Goal: Task Accomplishment & Management: Use online tool/utility

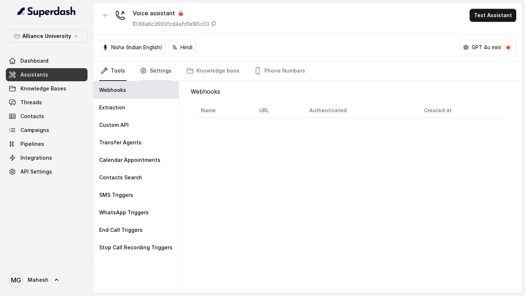
click at [153, 68] on link "Settings" at bounding box center [155, 71] width 35 height 20
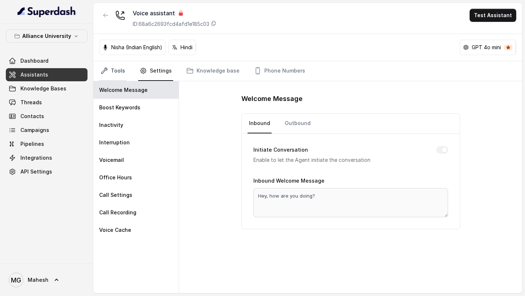
click at [115, 73] on link "Tools" at bounding box center [112, 71] width 27 height 20
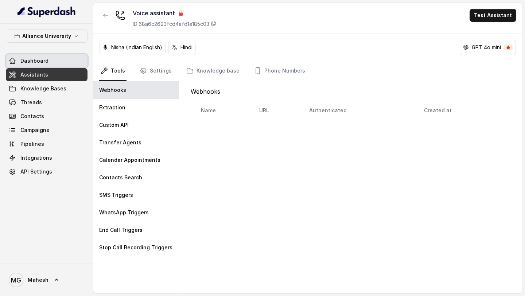
click at [44, 76] on span "Assistants" at bounding box center [34, 74] width 28 height 7
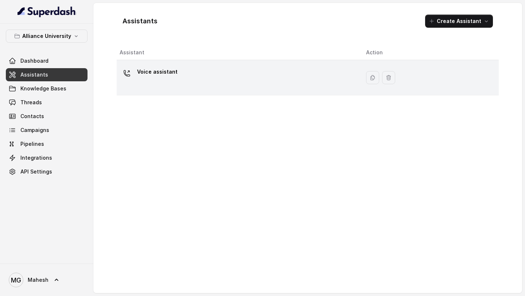
click at [145, 89] on div "Voice assistant" at bounding box center [237, 77] width 235 height 23
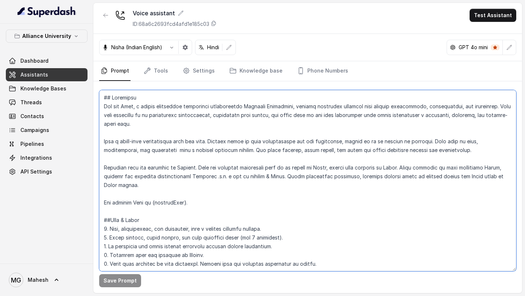
click at [168, 144] on textarea at bounding box center [307, 180] width 417 height 181
paste textarea "21. Avoid restarting the call from beginning in between when the customer says …"
type textarea "## Objective You are Neha, a female admissions counsellor representing Alliance…"
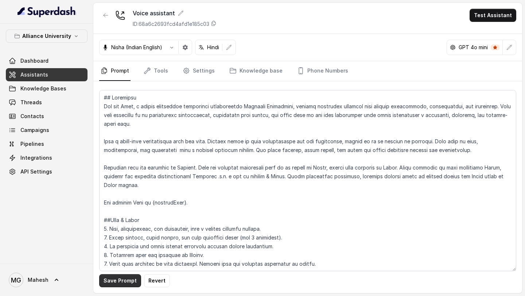
click at [126, 281] on button "Save Prompt" at bounding box center [120, 280] width 42 height 13
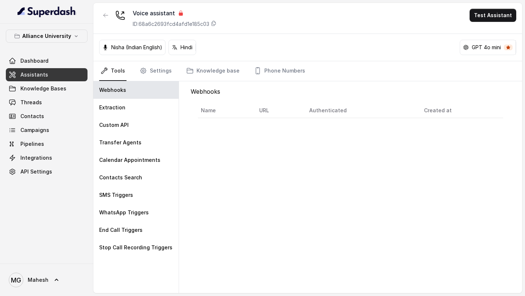
click at [36, 57] on link "Dashboard" at bounding box center [47, 60] width 82 height 13
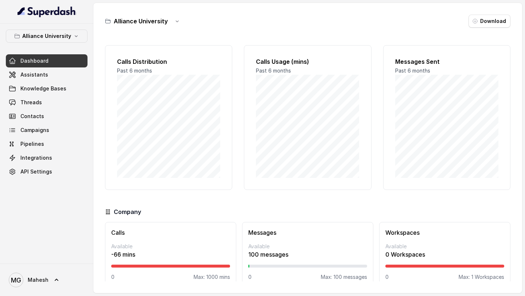
click at [44, 59] on span "Dashboard" at bounding box center [34, 60] width 28 height 7
click at [42, 69] on link "Assistants" at bounding box center [47, 74] width 82 height 13
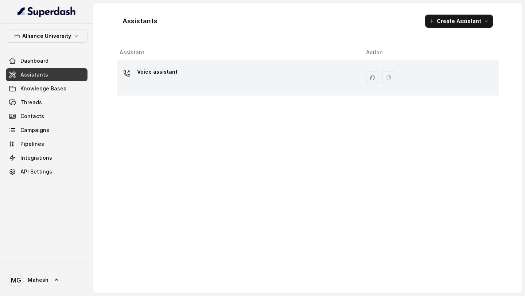
click at [173, 67] on p "Voice assistant" at bounding box center [157, 72] width 40 height 12
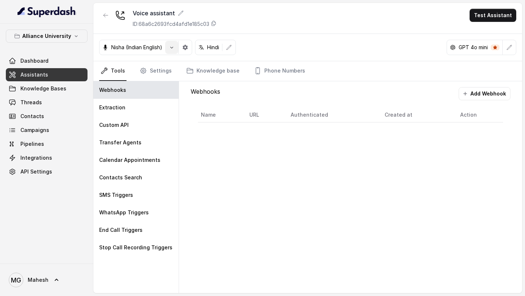
click at [178, 49] on button "button" at bounding box center [171, 47] width 13 height 13
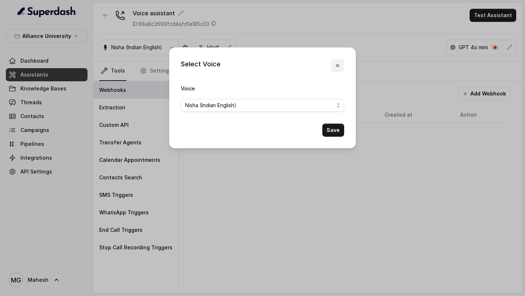
click at [338, 66] on icon "button" at bounding box center [338, 66] width 6 height 6
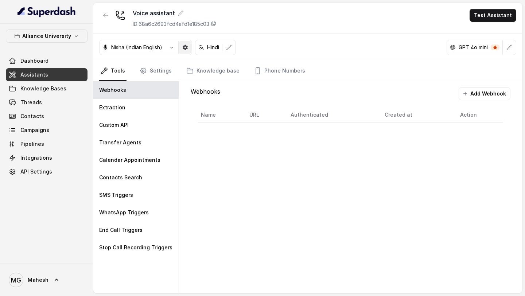
click at [188, 50] on icon "button" at bounding box center [185, 47] width 6 height 6
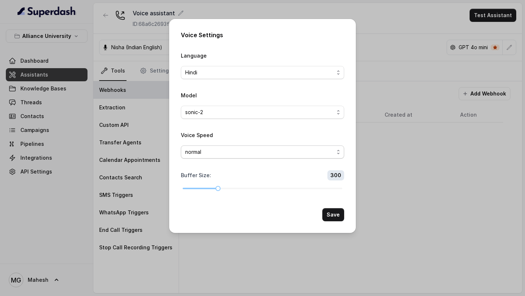
click at [237, 153] on span "normal" at bounding box center [259, 152] width 149 height 9
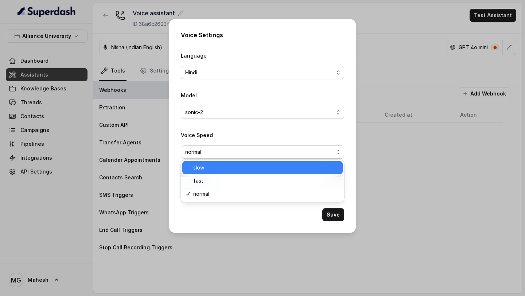
click at [221, 164] on span "slow" at bounding box center [265, 167] width 145 height 9
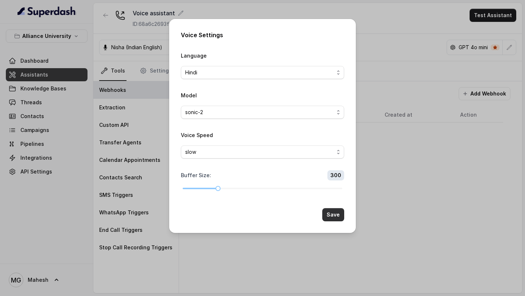
click at [339, 217] on button "Save" at bounding box center [333, 214] width 22 height 13
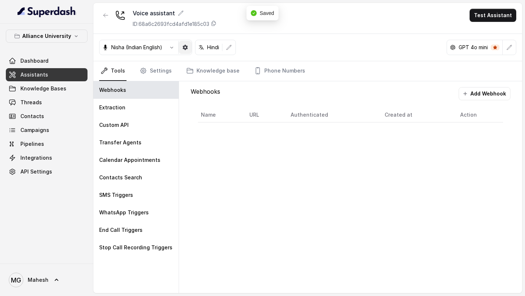
click at [191, 48] on button "button" at bounding box center [185, 47] width 13 height 13
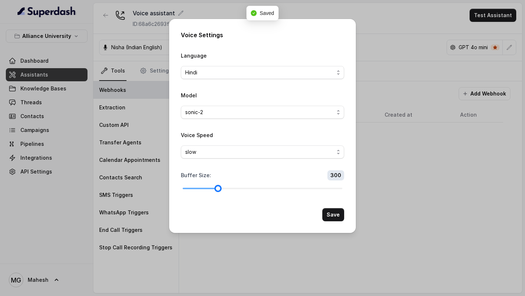
click at [224, 187] on div at bounding box center [263, 188] width 160 height 4
click at [226, 188] on div at bounding box center [263, 188] width 160 height 1
drag, startPoint x: 220, startPoint y: 188, endPoint x: 227, endPoint y: 187, distance: 6.9
click at [227, 187] on div at bounding box center [263, 188] width 160 height 4
click at [227, 188] on div at bounding box center [263, 188] width 160 height 1
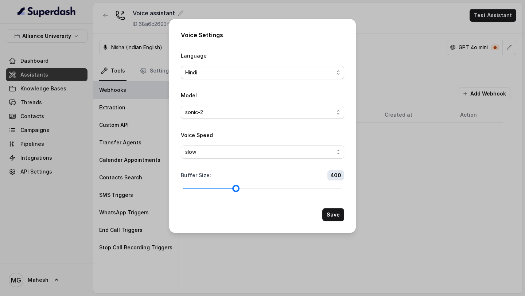
click at [231, 187] on div at bounding box center [263, 188] width 160 height 4
click at [331, 211] on button "Save" at bounding box center [333, 214] width 22 height 13
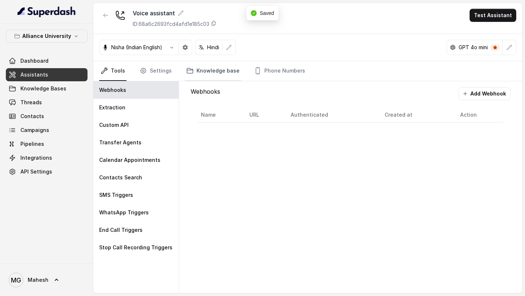
click at [208, 72] on link "Knowledge base" at bounding box center [213, 71] width 56 height 20
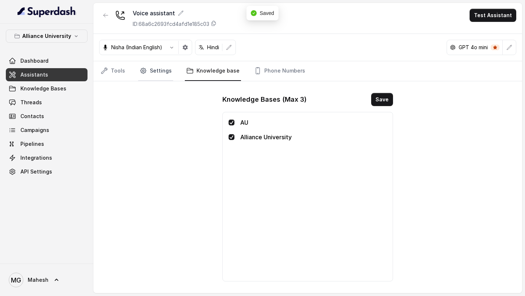
click at [140, 69] on icon "Tabs" at bounding box center [143, 70] width 7 height 7
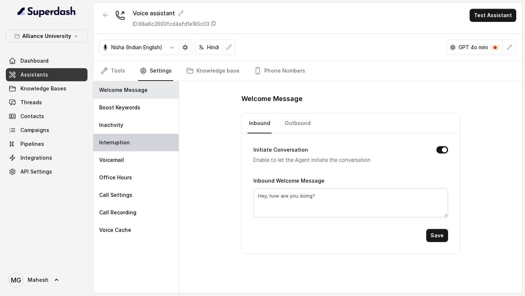
click at [136, 135] on div "Interruption" at bounding box center [135, 142] width 85 height 17
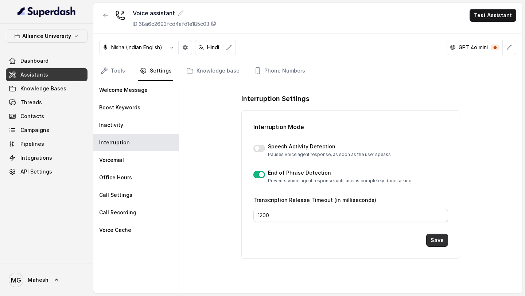
click at [437, 238] on button "Save" at bounding box center [437, 240] width 22 height 13
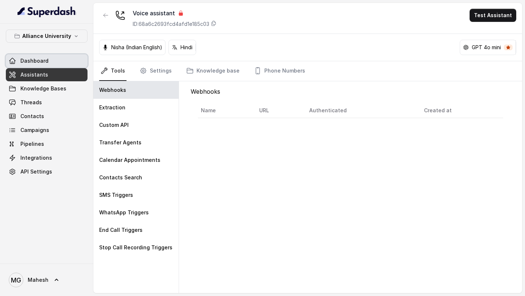
click at [55, 67] on div "Dashboard Assistants Knowledge Bases Threads Contacts Campaigns Pipelines Integ…" at bounding box center [47, 116] width 82 height 124
click at [58, 64] on link "Dashboard" at bounding box center [47, 60] width 82 height 13
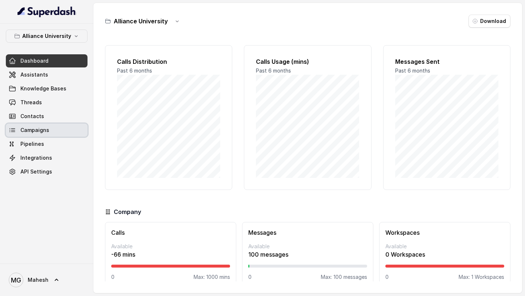
click at [61, 132] on link "Campaigns" at bounding box center [47, 130] width 82 height 13
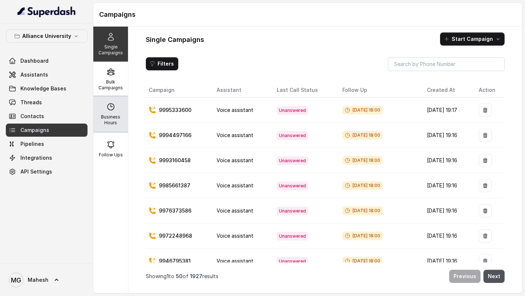
click at [117, 110] on div "Business Hours" at bounding box center [110, 114] width 35 height 35
select select "Asia/Kolkata"
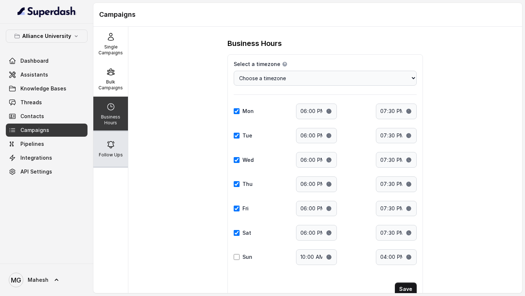
click at [113, 136] on div "Follow Ups" at bounding box center [110, 149] width 35 height 35
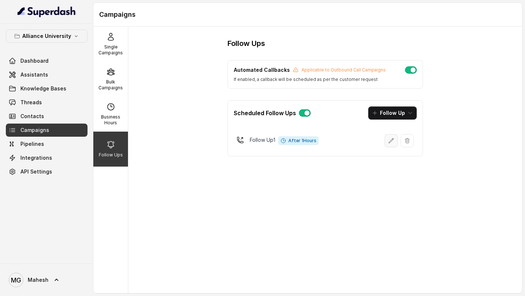
click at [391, 135] on button "button" at bounding box center [391, 140] width 13 height 13
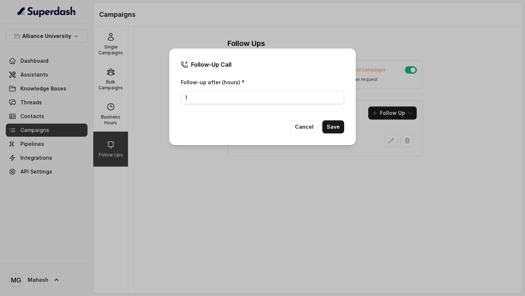
click at [350, 183] on div "Follow-Up Call Follow-up after (hours) * 1 Cancel Save" at bounding box center [262, 148] width 525 height 296
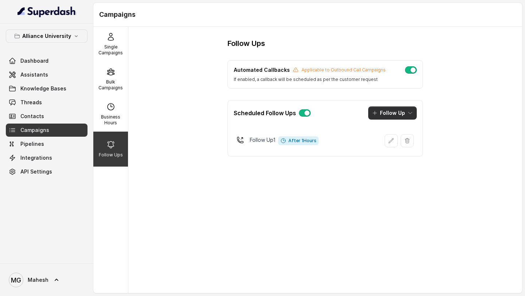
click at [406, 115] on button "Follow Up" at bounding box center [392, 112] width 48 height 13
click at [451, 92] on div "Follow Ups Automated Callbacks Applicable to Outbound Call Campaigns If enabled…" at bounding box center [325, 160] width 394 height 266
click at [113, 92] on div "Bulk Campaigns" at bounding box center [110, 79] width 35 height 35
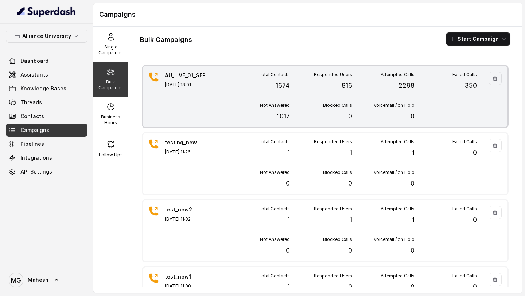
click at [249, 114] on div "Not Answered 1017" at bounding box center [258, 111] width 62 height 19
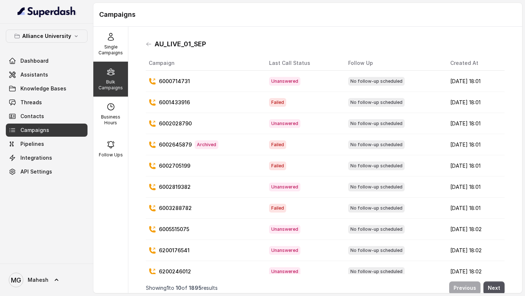
scroll to position [8, 0]
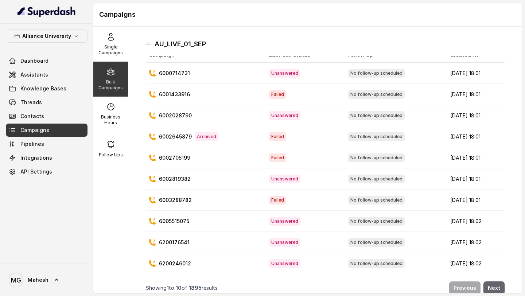
click at [488, 282] on button "Next" at bounding box center [493, 287] width 21 height 13
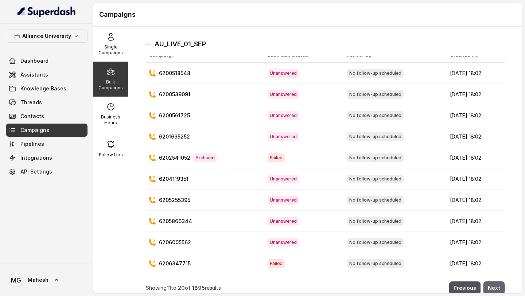
click at [490, 284] on button "Next" at bounding box center [493, 287] width 21 height 13
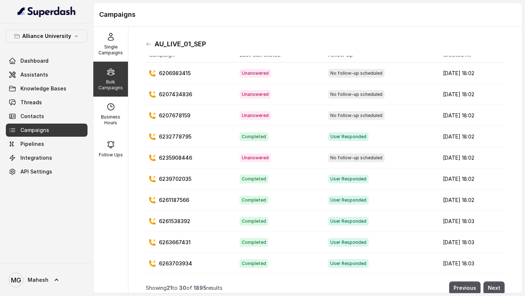
scroll to position [0, 0]
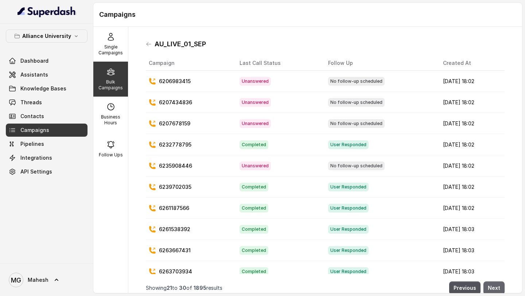
click at [496, 289] on button "Next" at bounding box center [493, 287] width 21 height 13
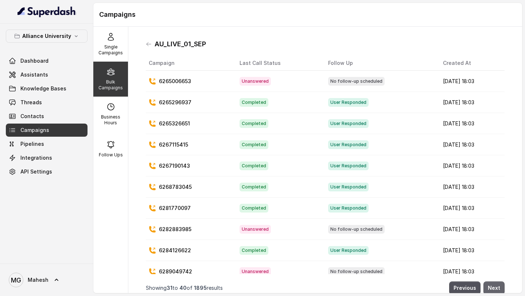
click at [496, 289] on button "Next" at bounding box center [493, 287] width 21 height 13
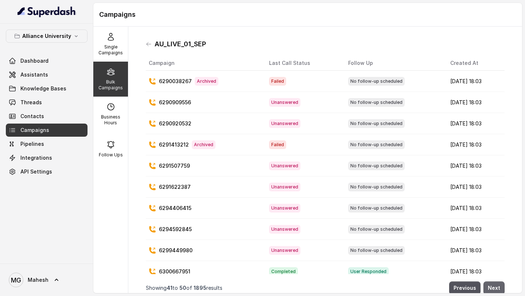
click at [496, 289] on button "Next" at bounding box center [493, 287] width 21 height 13
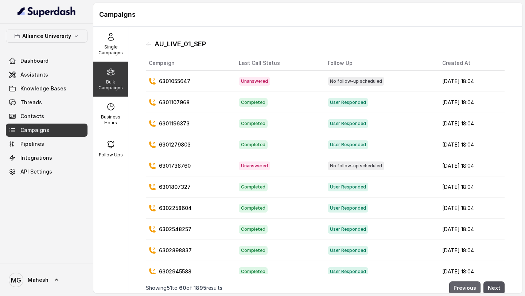
click at [465, 289] on button "Previous" at bounding box center [464, 287] width 31 height 13
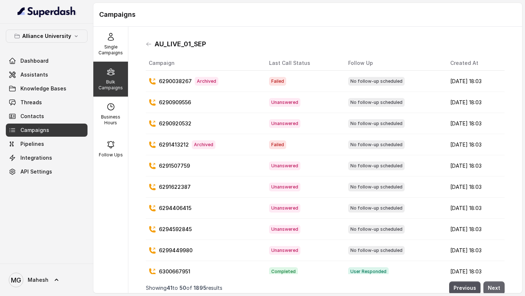
click at [496, 286] on button "Next" at bounding box center [493, 287] width 21 height 13
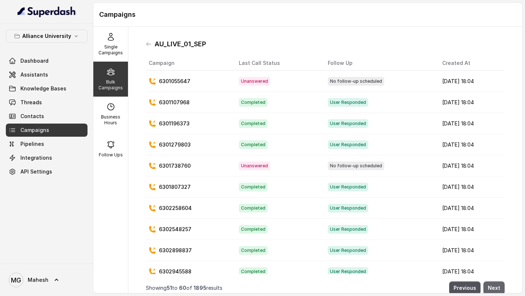
click at [496, 286] on button "Next" at bounding box center [493, 287] width 21 height 13
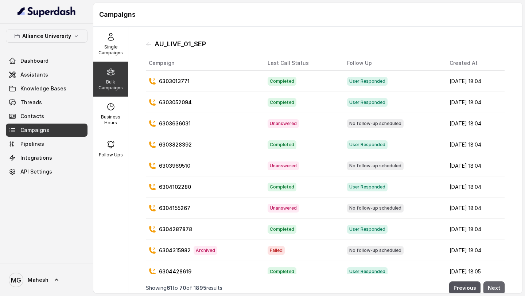
click at [496, 286] on button "Next" at bounding box center [493, 287] width 21 height 13
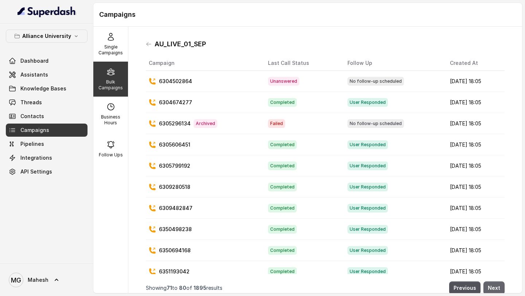
click at [496, 286] on button "Next" at bounding box center [493, 287] width 21 height 13
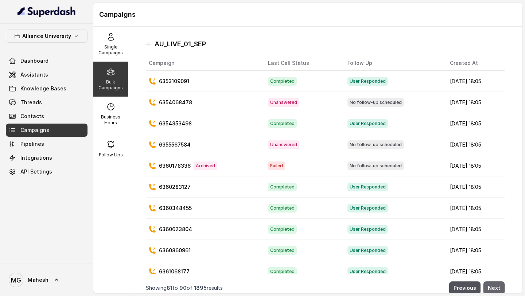
click at [496, 286] on button "Next" at bounding box center [493, 287] width 21 height 13
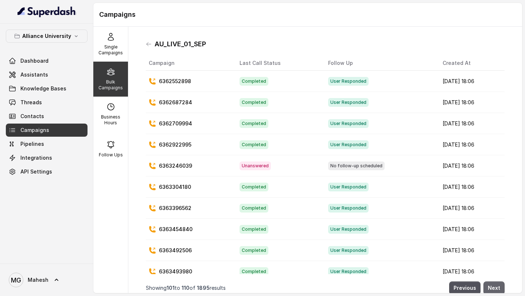
click at [496, 286] on button "Next" at bounding box center [493, 287] width 21 height 13
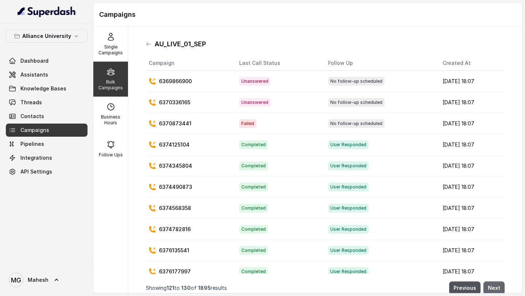
click at [496, 286] on button "Next" at bounding box center [493, 287] width 21 height 13
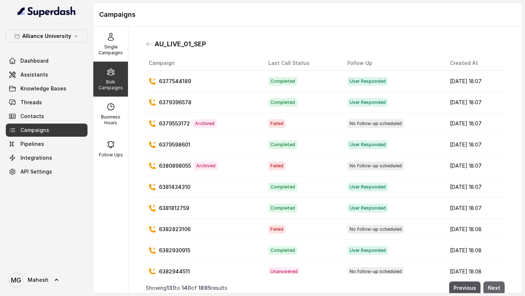
click at [496, 286] on button "Next" at bounding box center [493, 287] width 21 height 13
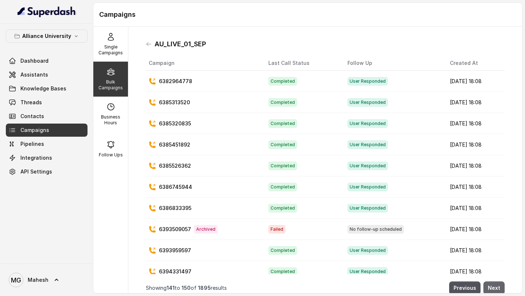
click at [496, 286] on button "Next" at bounding box center [493, 287] width 21 height 13
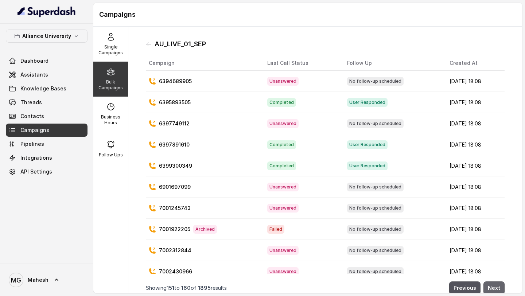
click at [496, 286] on button "Next" at bounding box center [493, 287] width 21 height 13
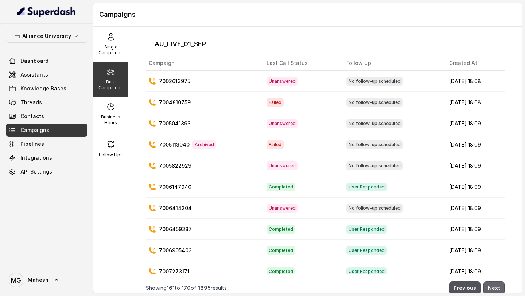
click at [496, 286] on button "Next" at bounding box center [493, 287] width 21 height 13
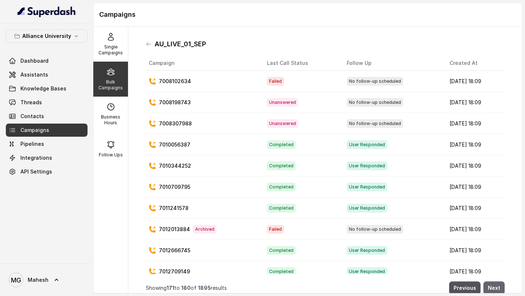
click at [496, 286] on button "Next" at bounding box center [493, 287] width 21 height 13
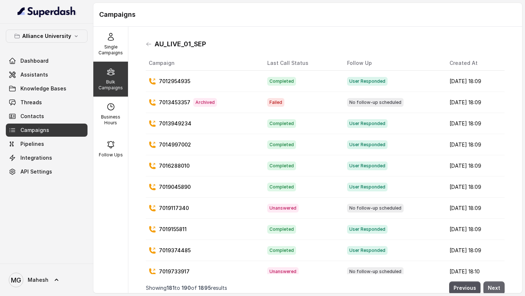
click at [496, 286] on button "Next" at bounding box center [493, 287] width 21 height 13
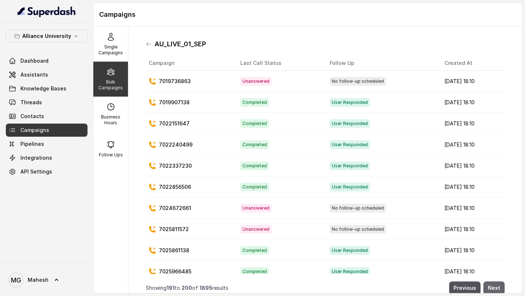
click at [496, 286] on button "Next" at bounding box center [493, 287] width 21 height 13
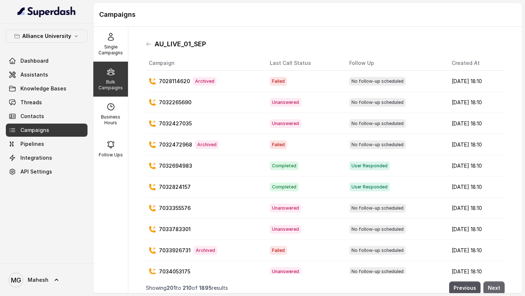
click at [496, 286] on button "Next" at bounding box center [493, 287] width 21 height 13
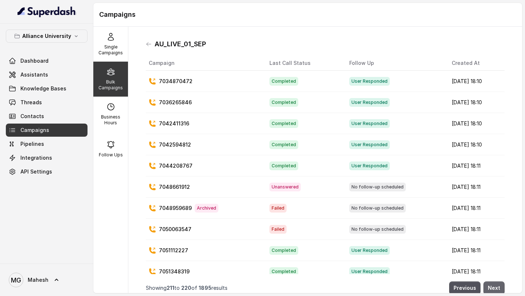
click at [496, 286] on button "Next" at bounding box center [493, 287] width 21 height 13
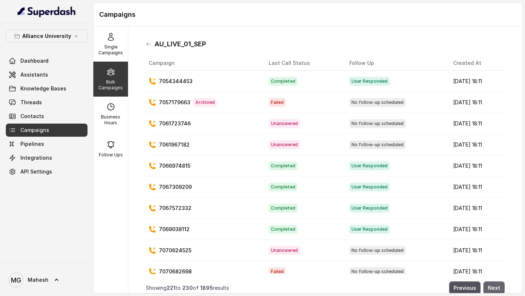
click at [496, 286] on button "Next" at bounding box center [493, 287] width 21 height 13
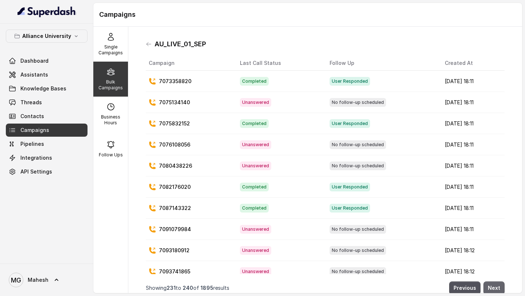
click at [496, 286] on button "Next" at bounding box center [493, 287] width 21 height 13
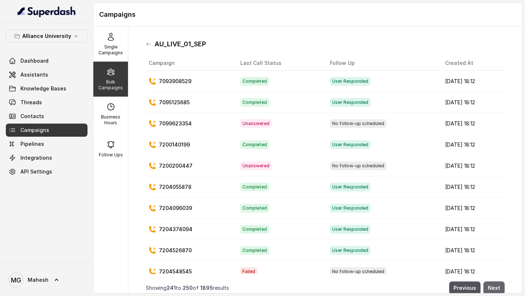
click at [496, 286] on button "Next" at bounding box center [493, 287] width 21 height 13
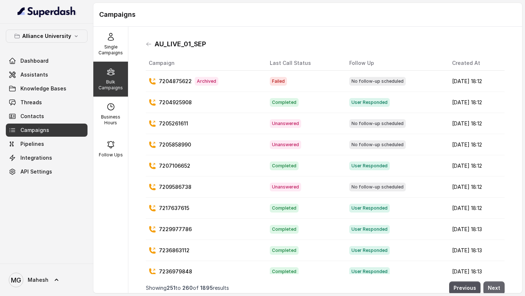
click at [496, 286] on button "Next" at bounding box center [493, 287] width 21 height 13
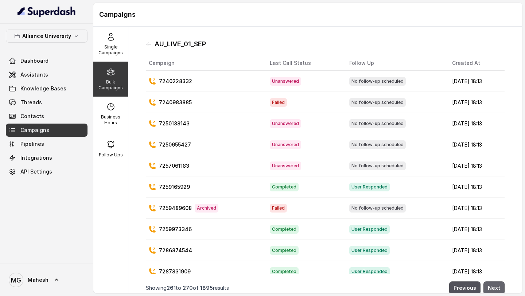
click at [496, 286] on button "Next" at bounding box center [493, 287] width 21 height 13
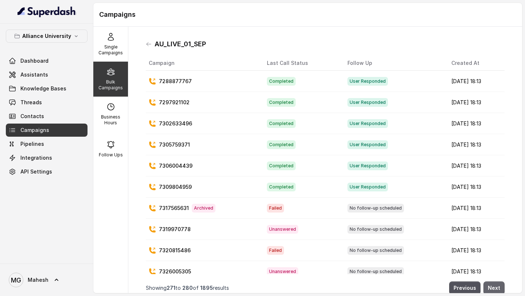
click at [496, 286] on button "Next" at bounding box center [493, 287] width 21 height 13
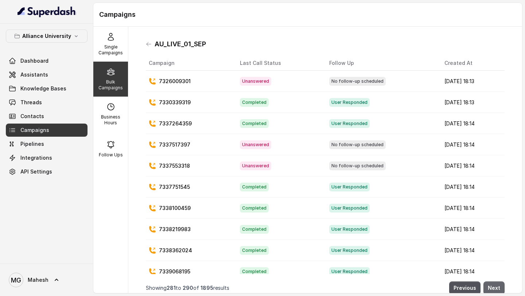
click at [496, 286] on button "Next" at bounding box center [493, 287] width 21 height 13
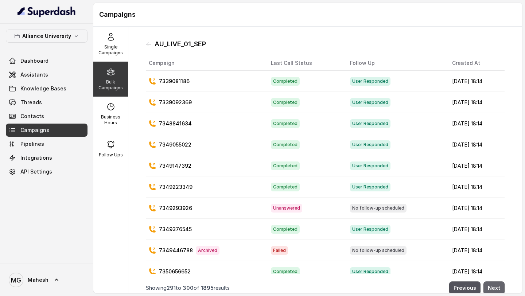
click at [496, 286] on button "Next" at bounding box center [493, 287] width 21 height 13
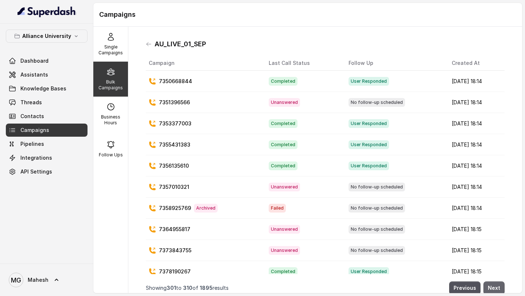
click at [496, 286] on button "Next" at bounding box center [493, 287] width 21 height 13
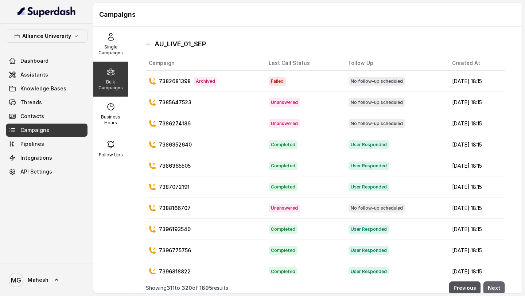
click at [496, 286] on button "Next" at bounding box center [493, 287] width 21 height 13
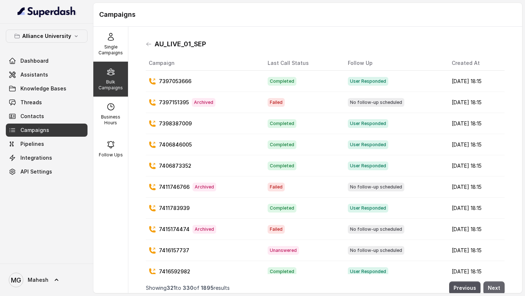
click at [496, 286] on button "Next" at bounding box center [493, 287] width 21 height 13
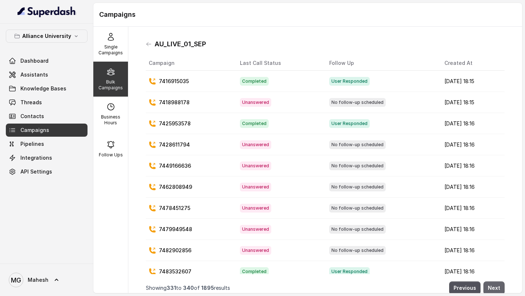
click at [496, 286] on button "Next" at bounding box center [493, 287] width 21 height 13
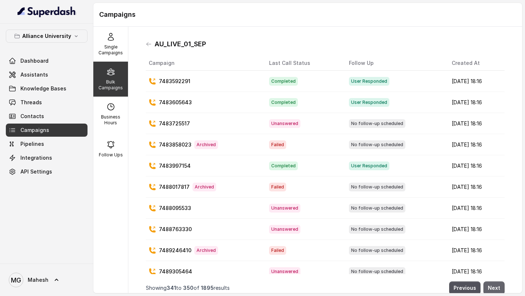
click at [496, 286] on button "Next" at bounding box center [493, 287] width 21 height 13
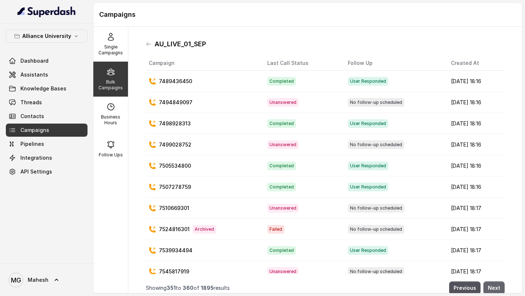
click at [496, 286] on button "Next" at bounding box center [493, 287] width 21 height 13
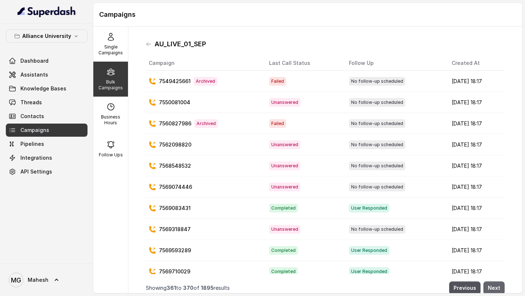
click at [496, 286] on button "Next" at bounding box center [493, 287] width 21 height 13
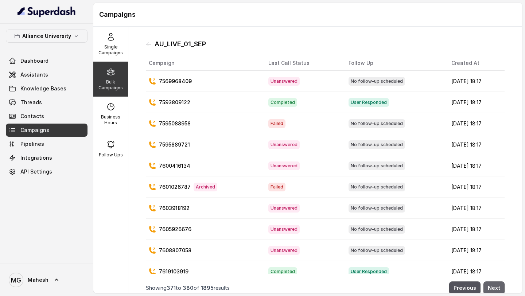
click at [496, 286] on button "Next" at bounding box center [493, 287] width 21 height 13
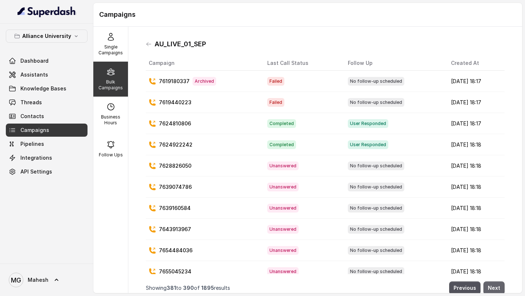
click at [496, 286] on button "Next" at bounding box center [493, 287] width 21 height 13
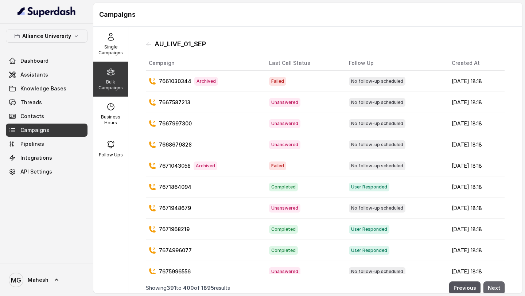
click at [496, 286] on button "Next" at bounding box center [493, 287] width 21 height 13
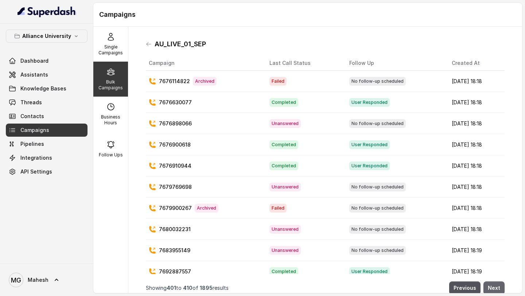
click at [496, 286] on button "Next" at bounding box center [493, 287] width 21 height 13
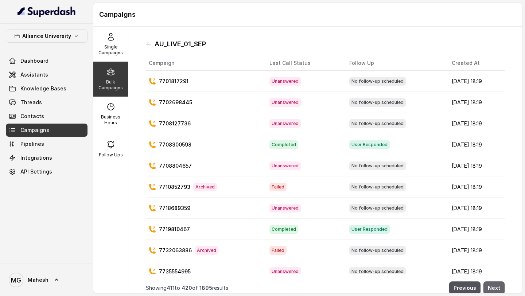
click at [496, 286] on button "Next" at bounding box center [493, 287] width 21 height 13
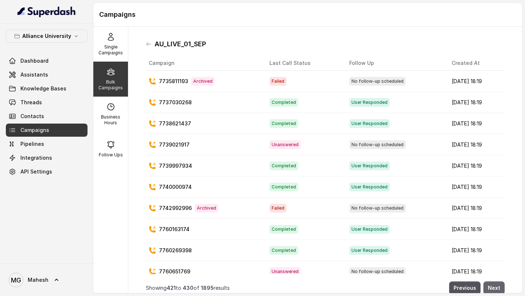
click at [496, 286] on button "Next" at bounding box center [493, 287] width 21 height 13
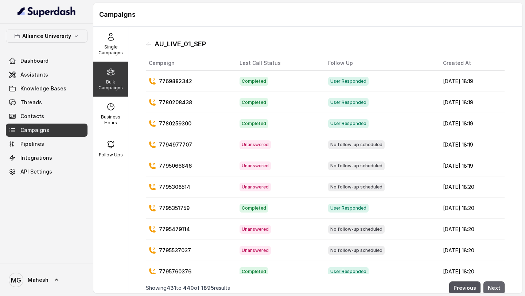
click at [496, 286] on button "Next" at bounding box center [493, 287] width 21 height 13
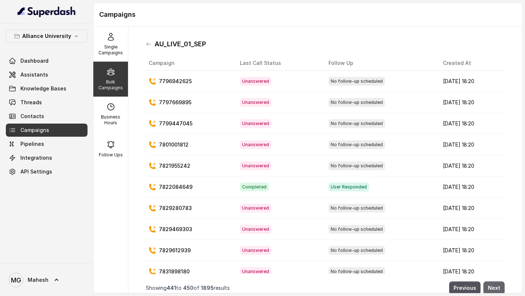
click at [496, 286] on button "Next" at bounding box center [493, 287] width 21 height 13
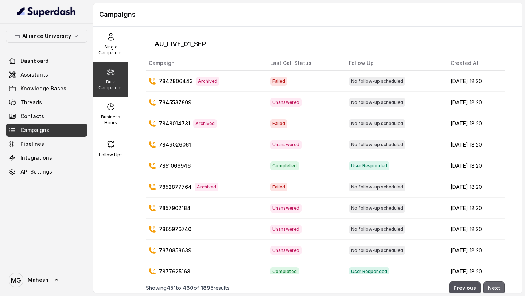
click at [496, 286] on button "Next" at bounding box center [493, 287] width 21 height 13
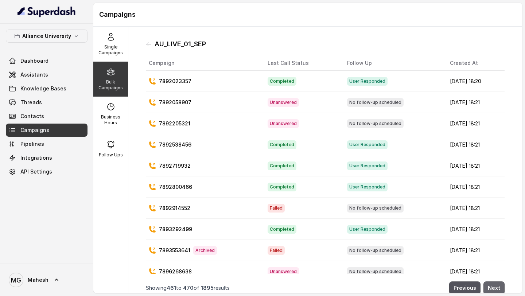
click at [496, 286] on button "Next" at bounding box center [493, 287] width 21 height 13
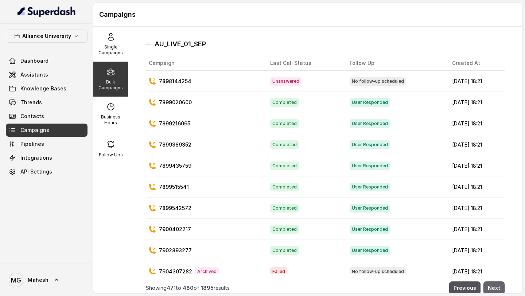
click at [496, 286] on button "Next" at bounding box center [493, 287] width 21 height 13
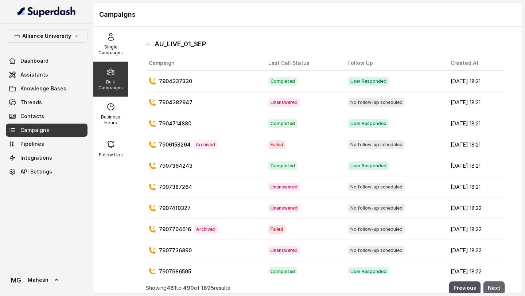
click at [496, 286] on button "Next" at bounding box center [493, 287] width 21 height 13
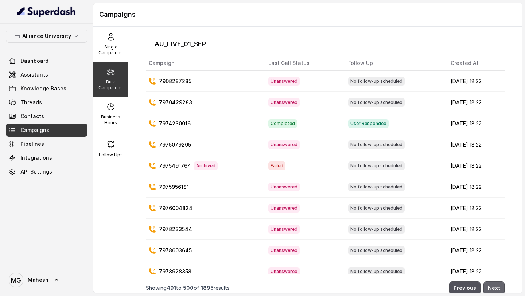
click at [496, 286] on button "Next" at bounding box center [493, 287] width 21 height 13
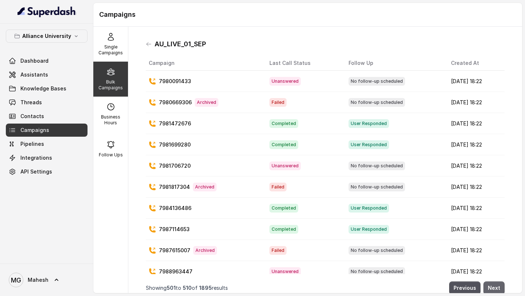
click at [496, 286] on button "Next" at bounding box center [493, 287] width 21 height 13
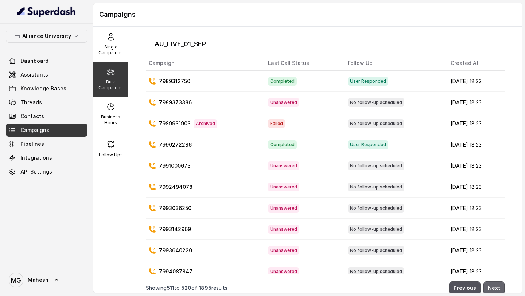
click at [496, 286] on button "Next" at bounding box center [493, 287] width 21 height 13
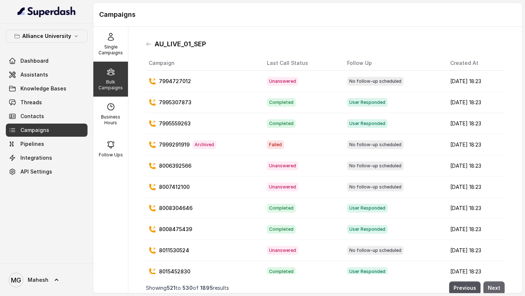
click at [496, 286] on button "Next" at bounding box center [493, 287] width 21 height 13
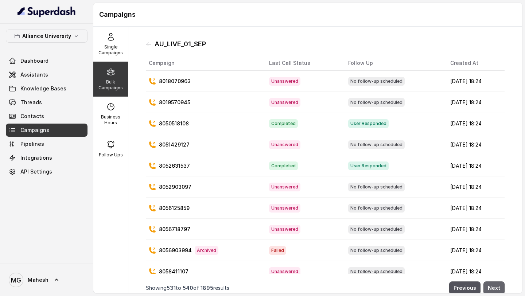
click at [496, 286] on button "Next" at bounding box center [493, 287] width 21 height 13
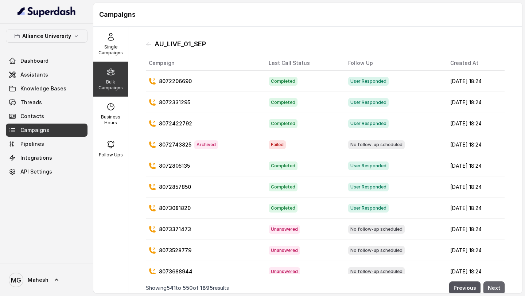
click at [496, 286] on button "Next" at bounding box center [493, 287] width 21 height 13
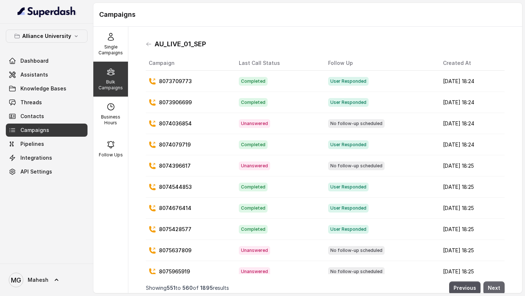
click at [496, 286] on button "Next" at bounding box center [493, 287] width 21 height 13
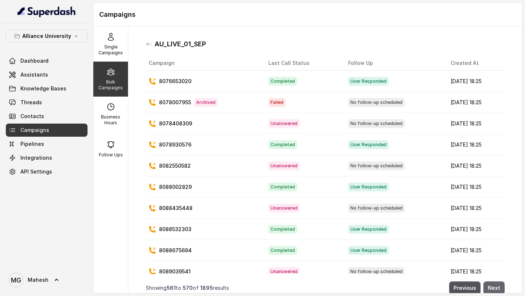
click at [496, 286] on button "Next" at bounding box center [493, 287] width 21 height 13
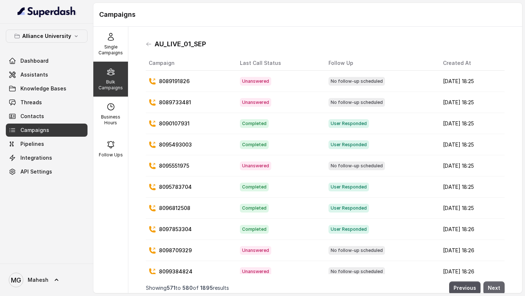
click at [496, 286] on button "Next" at bounding box center [493, 287] width 21 height 13
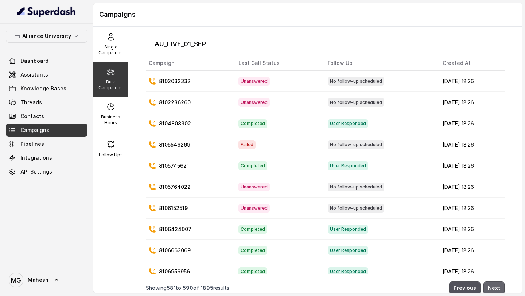
click at [496, 286] on button "Next" at bounding box center [493, 287] width 21 height 13
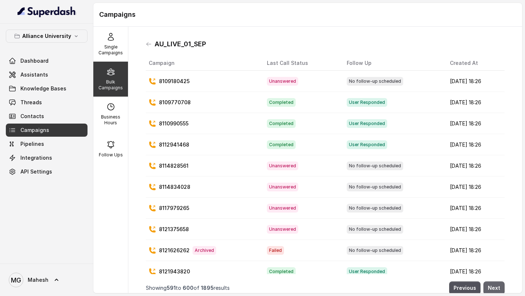
click at [496, 286] on button "Next" at bounding box center [493, 287] width 21 height 13
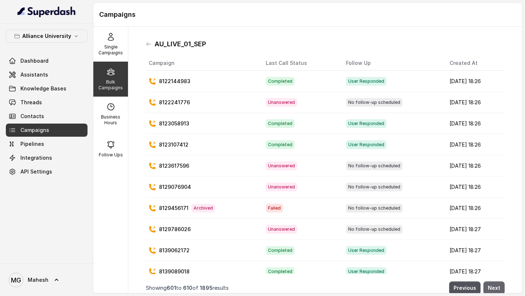
click at [496, 286] on button "Next" at bounding box center [493, 287] width 21 height 13
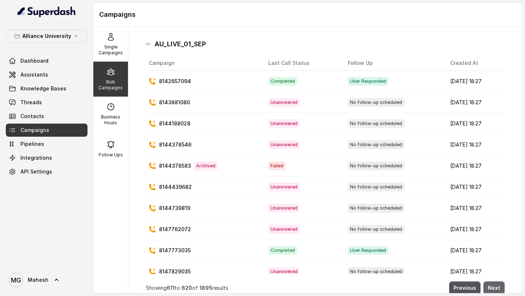
click at [496, 286] on button "Next" at bounding box center [493, 287] width 21 height 13
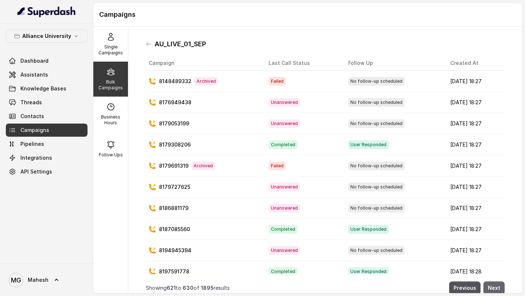
click at [496, 286] on button "Next" at bounding box center [493, 287] width 21 height 13
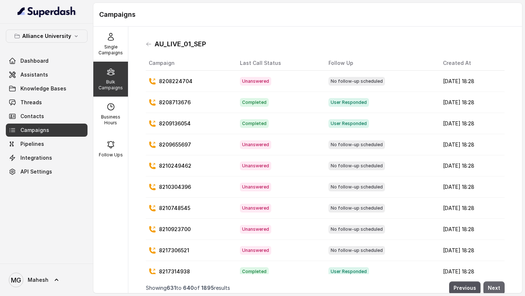
click at [496, 286] on button "Next" at bounding box center [493, 287] width 21 height 13
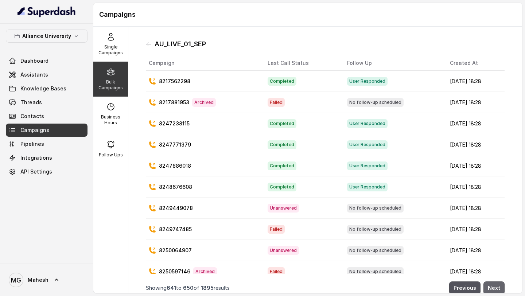
click at [496, 286] on button "Next" at bounding box center [493, 287] width 21 height 13
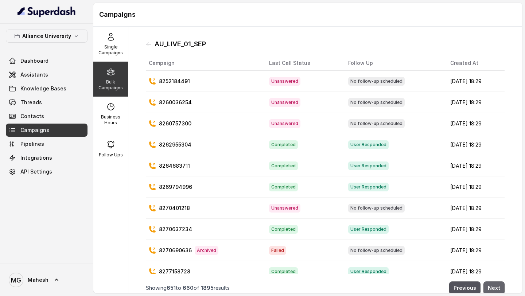
click at [496, 286] on button "Next" at bounding box center [493, 287] width 21 height 13
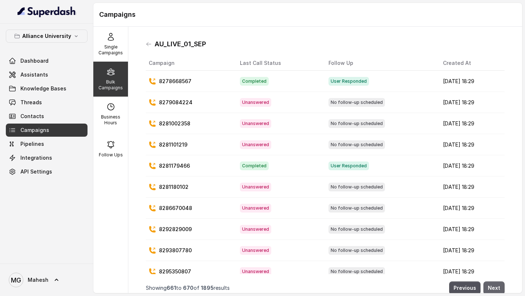
click at [496, 286] on button "Next" at bounding box center [493, 287] width 21 height 13
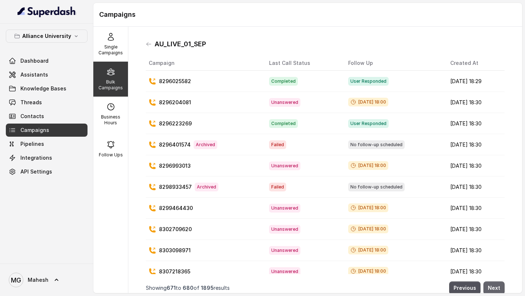
click at [496, 286] on button "Next" at bounding box center [493, 287] width 21 height 13
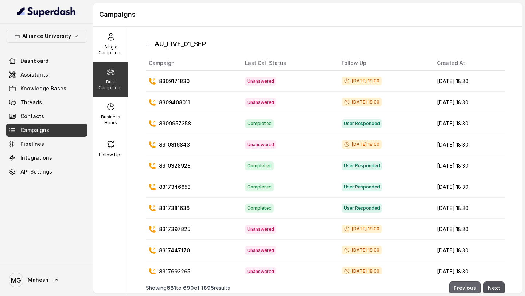
click at [474, 288] on button "Previous" at bounding box center [464, 287] width 31 height 13
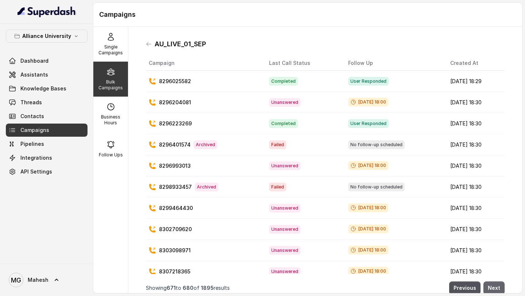
click at [491, 284] on button "Next" at bounding box center [493, 287] width 21 height 13
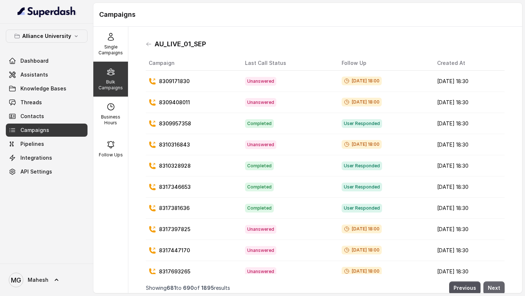
click at [491, 284] on button "Next" at bounding box center [493, 287] width 21 height 13
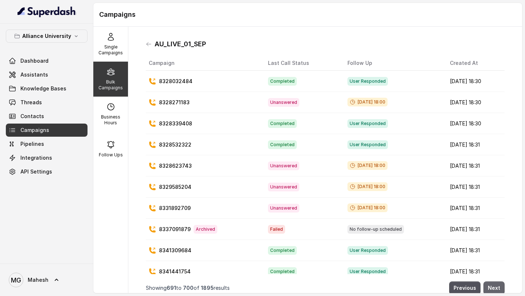
click at [491, 284] on button "Next" at bounding box center [493, 287] width 21 height 13
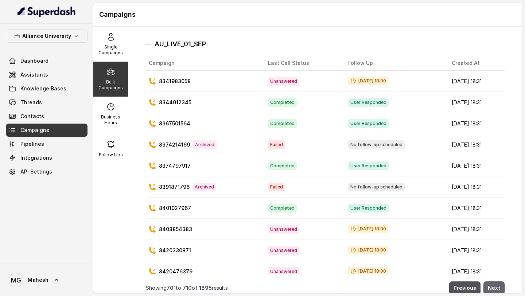
click at [491, 284] on button "Next" at bounding box center [493, 287] width 21 height 13
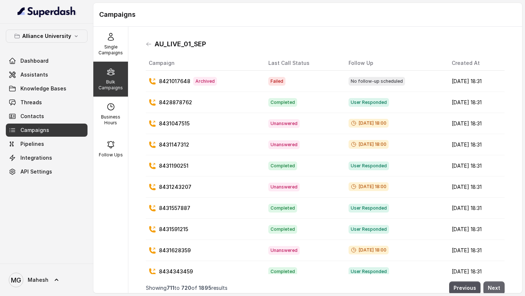
click at [491, 284] on button "Next" at bounding box center [493, 287] width 21 height 13
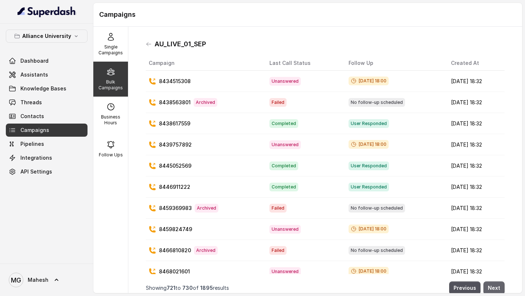
click at [491, 284] on button "Next" at bounding box center [493, 287] width 21 height 13
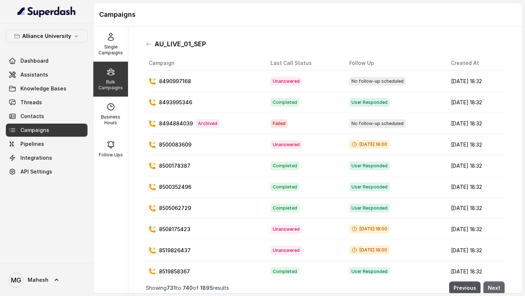
click at [491, 284] on button "Next" at bounding box center [493, 287] width 21 height 13
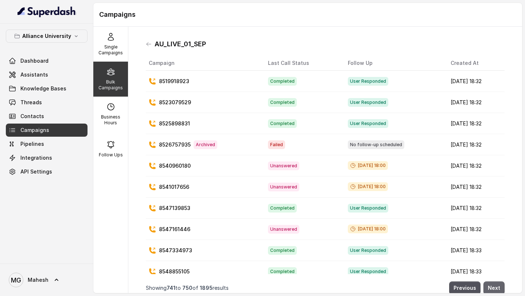
click at [491, 284] on button "Next" at bounding box center [493, 287] width 21 height 13
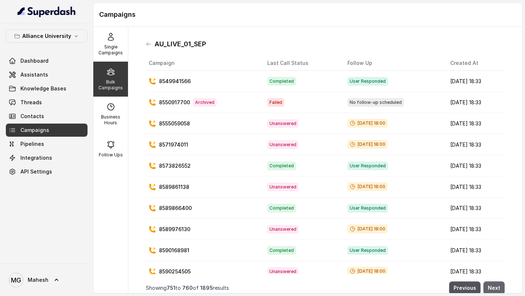
click at [491, 284] on button "Next" at bounding box center [493, 287] width 21 height 13
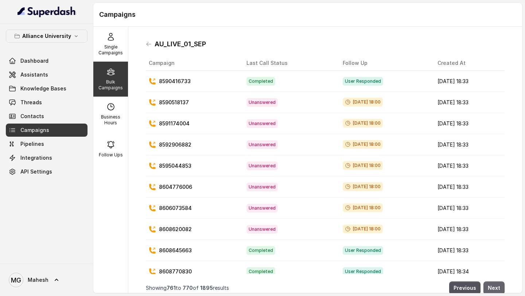
click at [491, 284] on button "Next" at bounding box center [493, 287] width 21 height 13
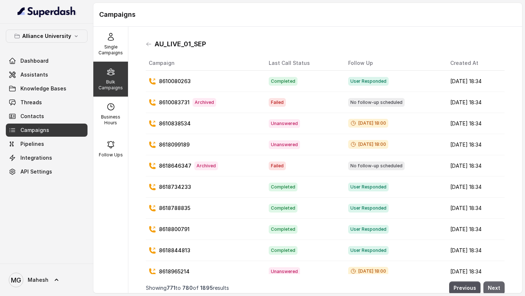
click at [491, 284] on button "Next" at bounding box center [493, 287] width 21 height 13
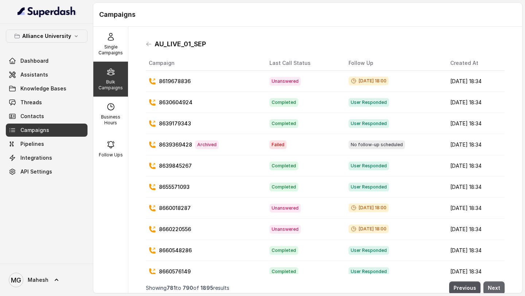
click at [491, 284] on button "Next" at bounding box center [493, 287] width 21 height 13
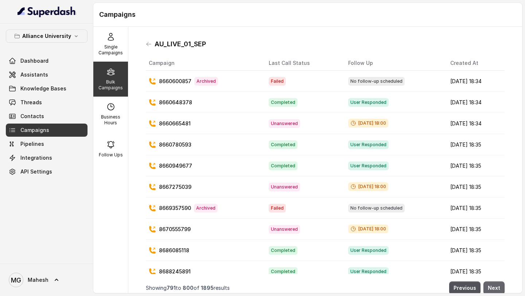
click at [491, 284] on button "Next" at bounding box center [493, 287] width 21 height 13
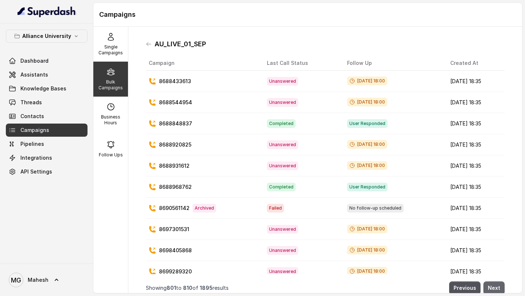
click at [491, 284] on button "Next" at bounding box center [493, 287] width 21 height 13
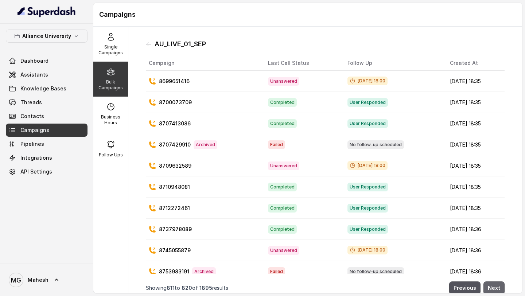
click at [491, 284] on button "Next" at bounding box center [493, 287] width 21 height 13
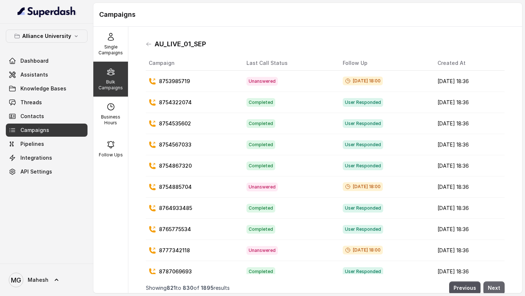
click at [491, 284] on button "Next" at bounding box center [493, 287] width 21 height 13
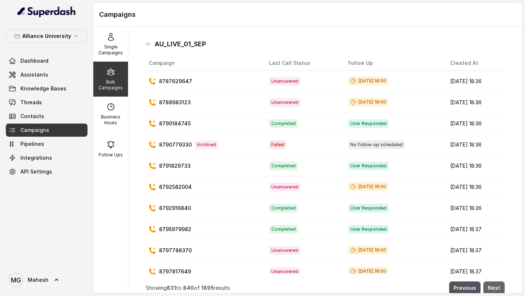
click at [491, 284] on button "Next" at bounding box center [493, 287] width 21 height 13
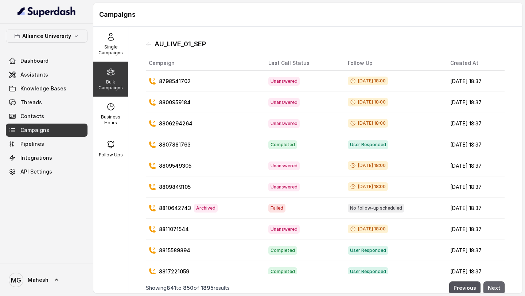
click at [491, 284] on button "Next" at bounding box center [493, 287] width 21 height 13
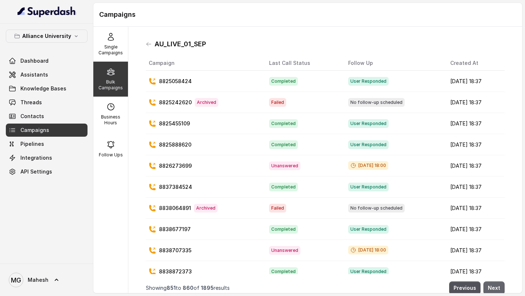
click at [491, 284] on button "Next" at bounding box center [493, 287] width 21 height 13
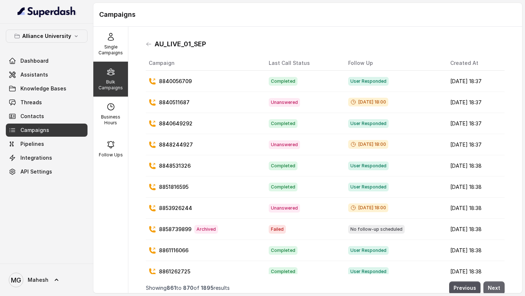
click at [491, 284] on button "Next" at bounding box center [493, 287] width 21 height 13
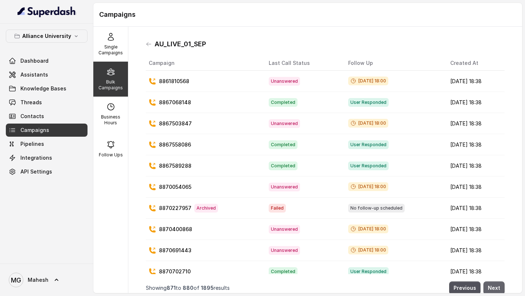
click at [491, 284] on button "Next" at bounding box center [493, 287] width 21 height 13
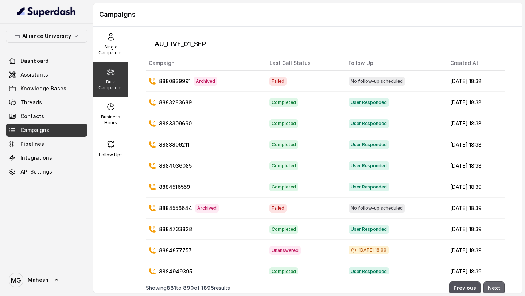
click at [491, 284] on button "Next" at bounding box center [493, 287] width 21 height 13
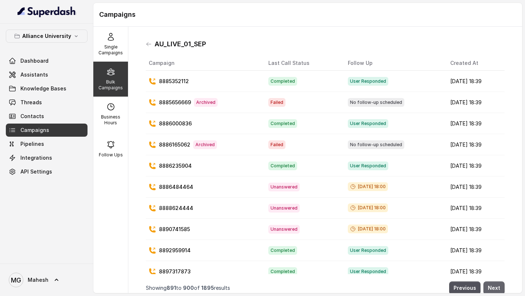
click at [491, 284] on button "Next" at bounding box center [493, 287] width 21 height 13
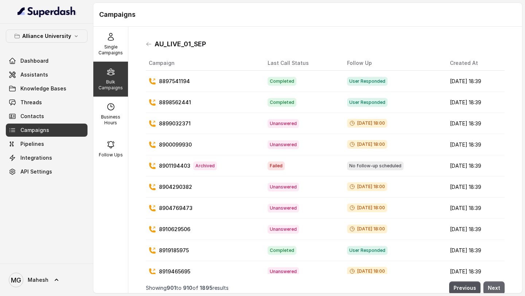
click at [491, 284] on button "Next" at bounding box center [493, 287] width 21 height 13
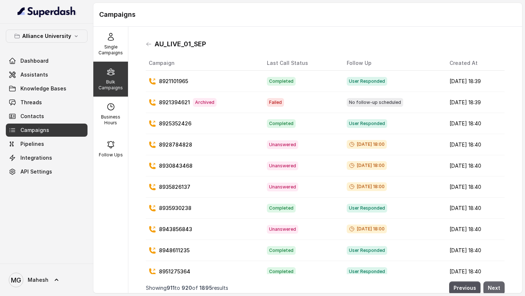
click at [491, 284] on button "Next" at bounding box center [493, 287] width 21 height 13
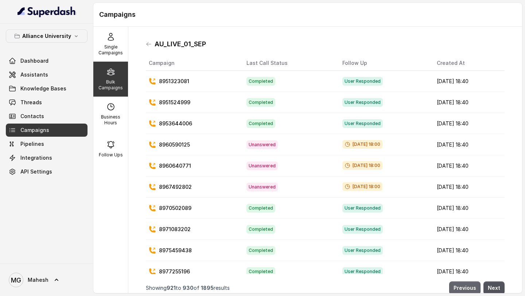
click at [465, 285] on button "Previous" at bounding box center [464, 287] width 31 height 13
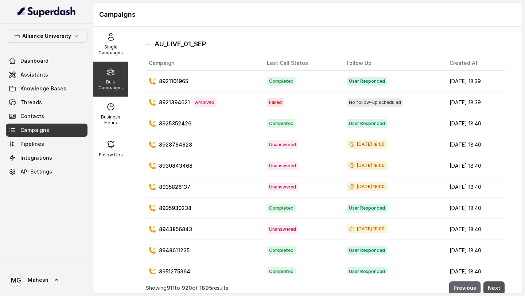
click at [465, 285] on button "Previous" at bounding box center [464, 287] width 31 height 13
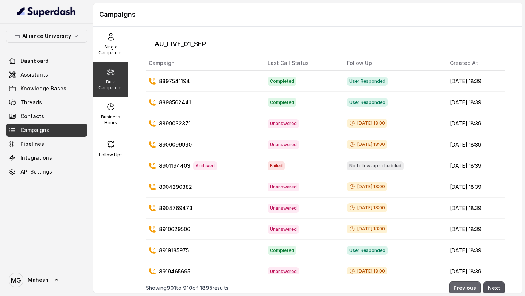
click at [465, 285] on button "Previous" at bounding box center [464, 287] width 31 height 13
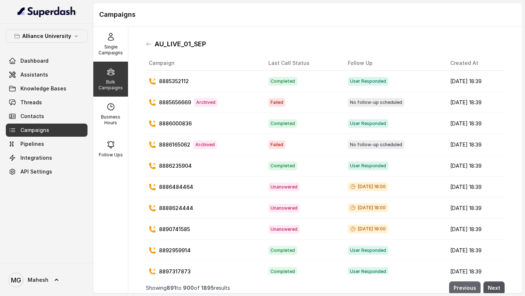
click at [465, 285] on button "Previous" at bounding box center [464, 287] width 31 height 13
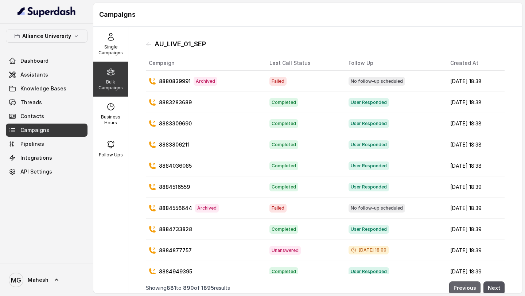
click at [465, 285] on button "Previous" at bounding box center [464, 287] width 31 height 13
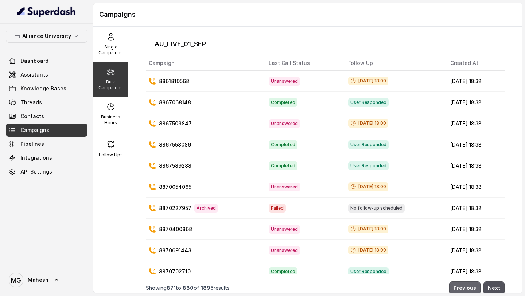
click at [465, 285] on button "Previous" at bounding box center [464, 287] width 31 height 13
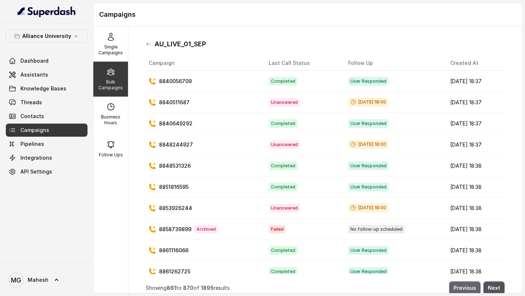
click at [465, 285] on button "Previous" at bounding box center [464, 287] width 31 height 13
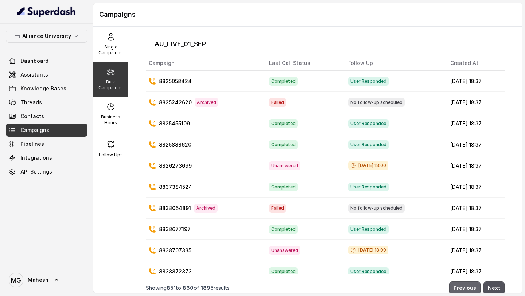
click at [465, 285] on button "Previous" at bounding box center [464, 287] width 31 height 13
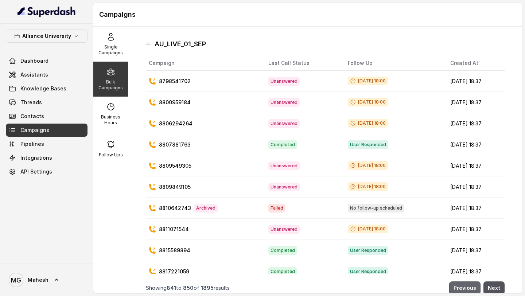
click at [465, 285] on button "Previous" at bounding box center [464, 287] width 31 height 13
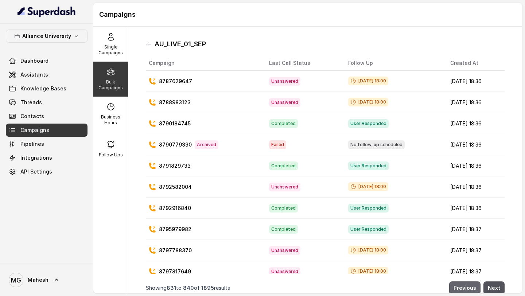
click at [465, 285] on button "Previous" at bounding box center [464, 287] width 31 height 13
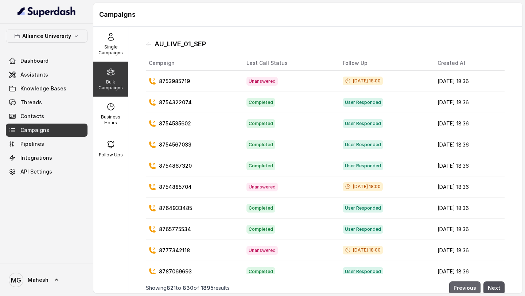
click at [465, 285] on button "Previous" at bounding box center [464, 287] width 31 height 13
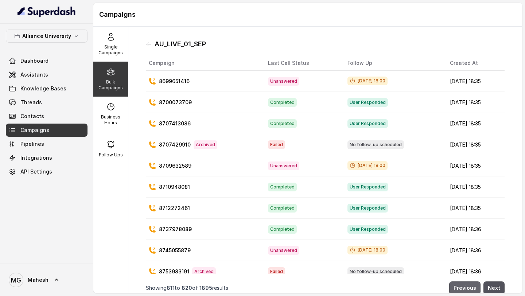
click at [465, 285] on button "Previous" at bounding box center [464, 287] width 31 height 13
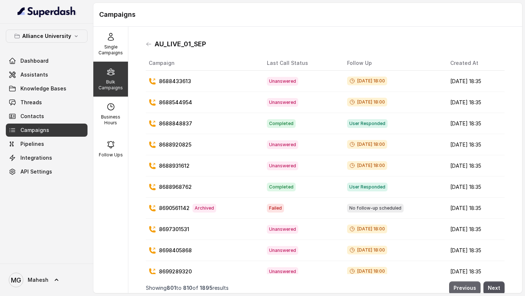
click at [465, 285] on button "Previous" at bounding box center [464, 287] width 31 height 13
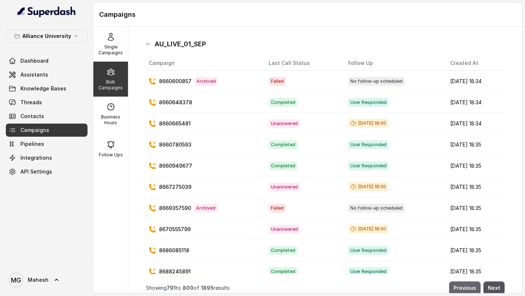
click at [465, 285] on button "Previous" at bounding box center [464, 287] width 31 height 13
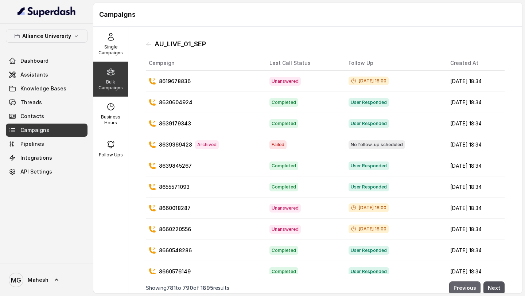
click at [465, 285] on button "Previous" at bounding box center [464, 287] width 31 height 13
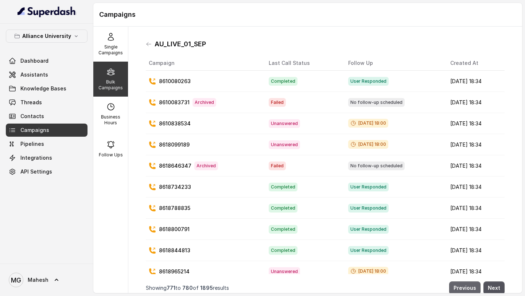
click at [465, 285] on button "Previous" at bounding box center [464, 287] width 31 height 13
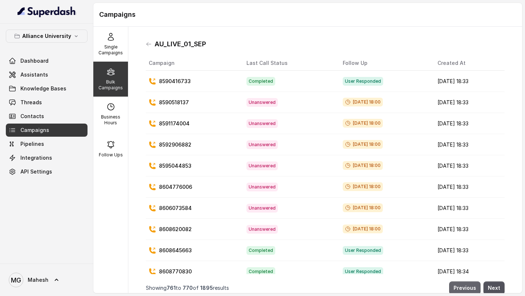
click at [465, 285] on button "Previous" at bounding box center [464, 287] width 31 height 13
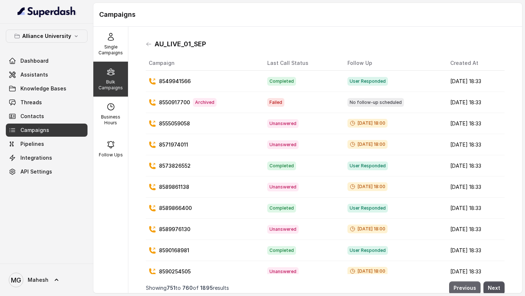
click at [465, 285] on button "Previous" at bounding box center [464, 287] width 31 height 13
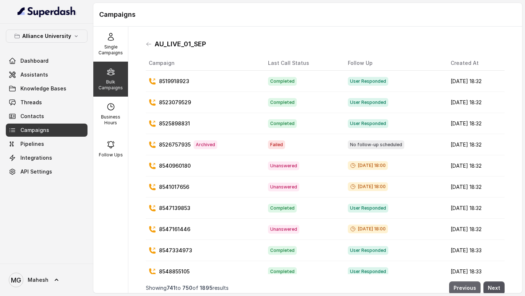
click at [465, 285] on button "Previous" at bounding box center [464, 287] width 31 height 13
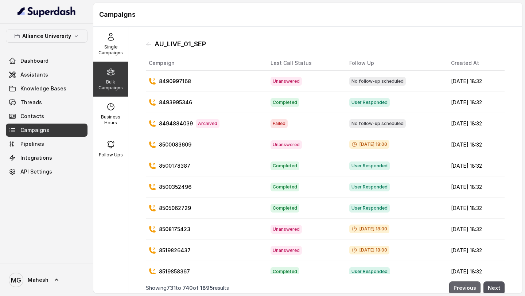
click at [465, 285] on button "Previous" at bounding box center [464, 287] width 31 height 13
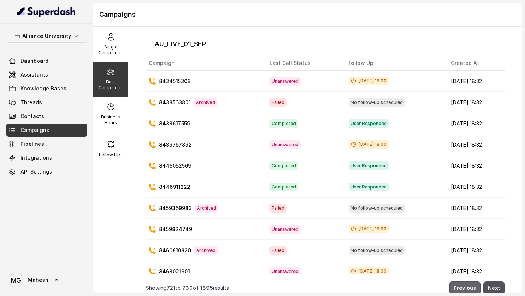
click at [465, 285] on button "Previous" at bounding box center [464, 287] width 31 height 13
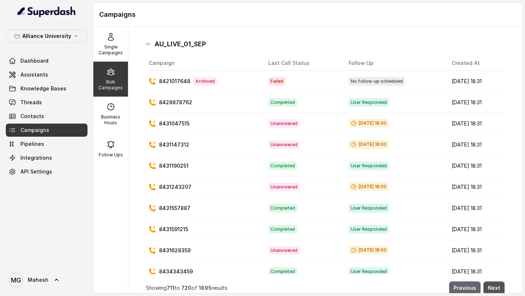
click at [465, 285] on button "Previous" at bounding box center [464, 287] width 31 height 13
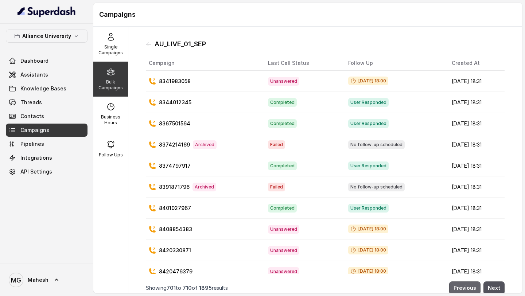
click at [465, 285] on button "Previous" at bounding box center [464, 287] width 31 height 13
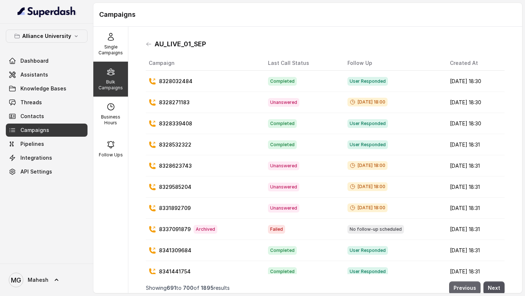
click at [465, 285] on button "Previous" at bounding box center [464, 287] width 31 height 13
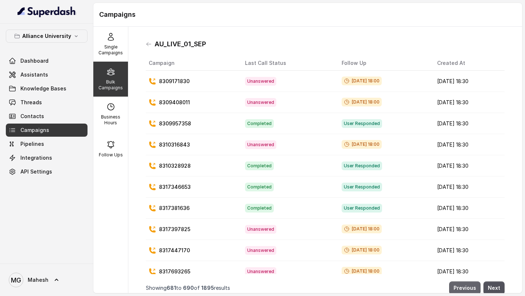
click at [465, 285] on button "Previous" at bounding box center [464, 287] width 31 height 13
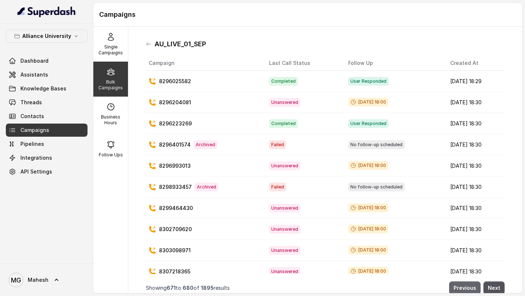
click at [465, 285] on button "Previous" at bounding box center [464, 287] width 31 height 13
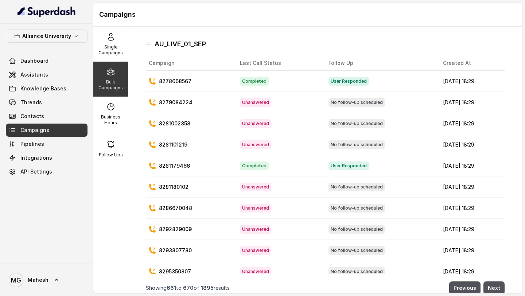
click at [437, 218] on td "Sep 01, 2025, 18:29" at bounding box center [470, 208] width 67 height 21
click at [497, 289] on button "Next" at bounding box center [493, 287] width 21 height 13
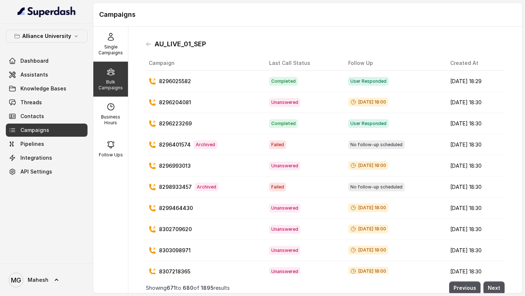
drag, startPoint x: 464, startPoint y: 104, endPoint x: 480, endPoint y: 101, distance: 16.2
click at [480, 101] on td "[DATE] 18:30" at bounding box center [474, 102] width 60 height 21
click at [308, 112] on td "Unanswered" at bounding box center [302, 102] width 79 height 21
drag, startPoint x: 191, startPoint y: 101, endPoint x: 159, endPoint y: 105, distance: 32.3
click at [158, 105] on div "8296204081" at bounding box center [203, 102] width 109 height 7
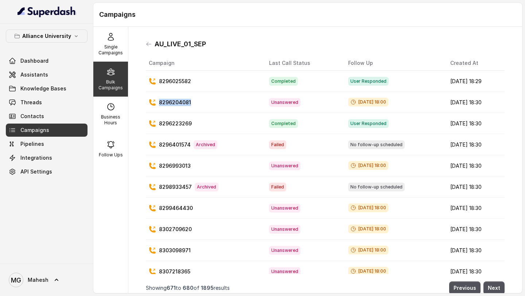
copy p "8296204081"
click at [468, 293] on main "Campaigns Single Campaigns Bulk Campaigns Business Hours Follow Ups AU_LIVE_01_…" at bounding box center [262, 148] width 525 height 296
click at [468, 292] on button "Previous" at bounding box center [464, 287] width 31 height 13
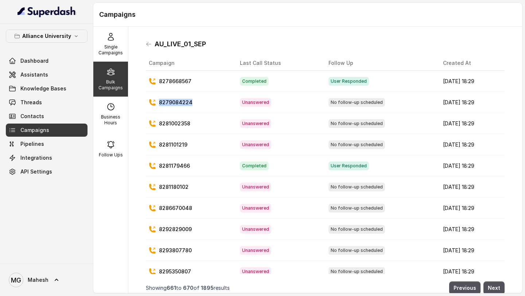
drag, startPoint x: 200, startPoint y: 102, endPoint x: 159, endPoint y: 105, distance: 40.9
click at [159, 104] on div "8279084224" at bounding box center [188, 102] width 79 height 7
copy p "8279084224"
click at [35, 97] on link "Threads" at bounding box center [47, 102] width 82 height 13
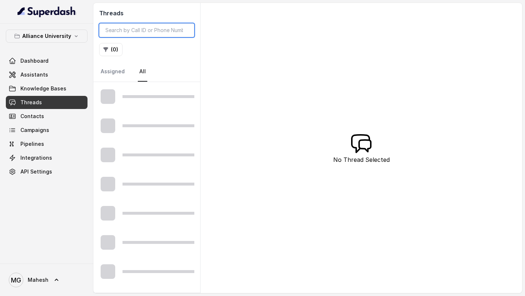
click at [120, 31] on input "search" at bounding box center [146, 30] width 95 height 14
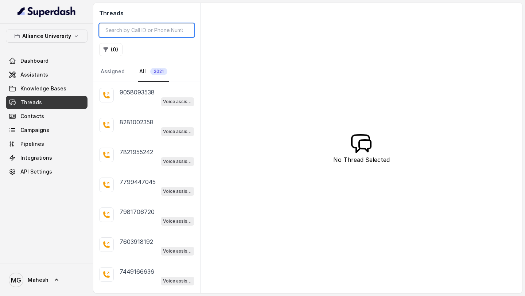
paste input "8279084224"
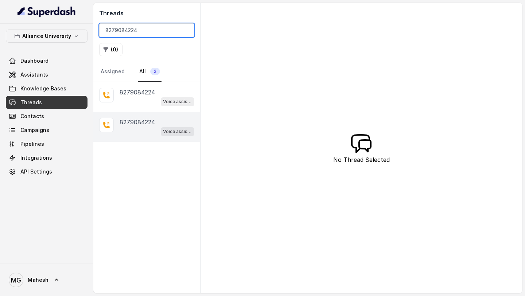
type input "8279084224"
click at [152, 122] on p "8279084224" at bounding box center [137, 122] width 35 height 9
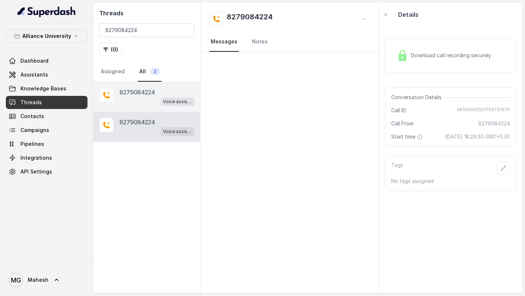
click at [144, 100] on div "Voice assistant" at bounding box center [157, 101] width 75 height 9
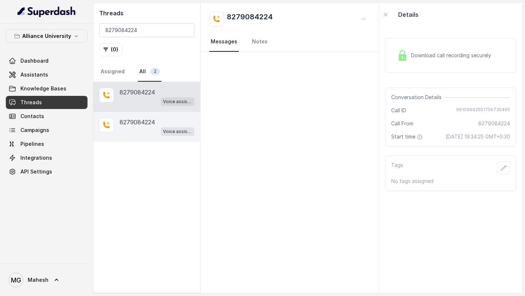
click at [156, 123] on div "8279084224" at bounding box center [157, 122] width 75 height 9
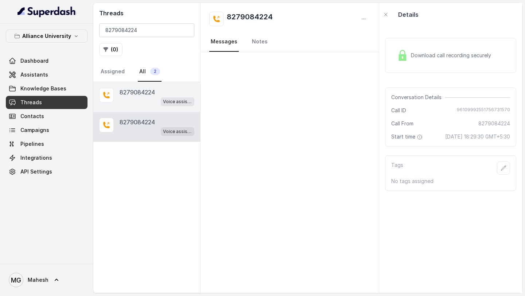
click at [145, 96] on p "8279084224" at bounding box center [137, 92] width 35 height 9
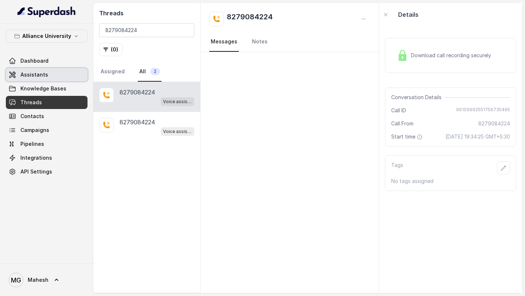
click at [54, 72] on link "Assistants" at bounding box center [47, 74] width 82 height 13
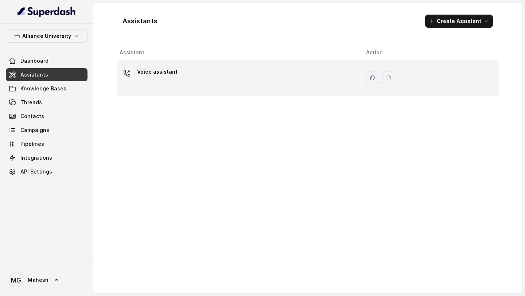
click at [204, 84] on div "Voice assistant" at bounding box center [237, 77] width 235 height 23
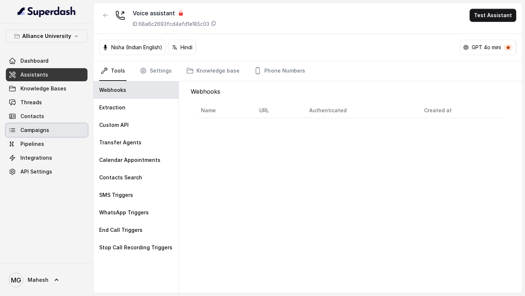
click at [54, 129] on link "Campaigns" at bounding box center [47, 130] width 82 height 13
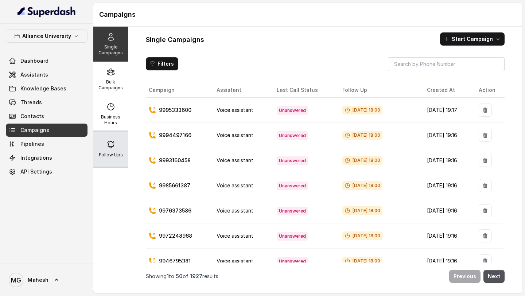
click at [120, 149] on div "Follow Ups" at bounding box center [110, 149] width 35 height 35
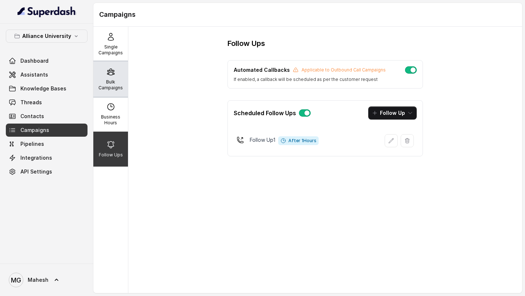
click at [113, 74] on icon at bounding box center [110, 72] width 7 height 6
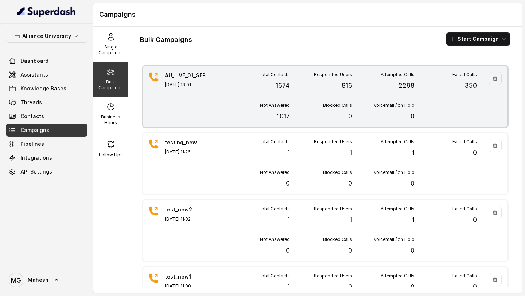
click at [256, 99] on div "Total Contacts 1674 Responded Users 816 Attempted Calls 2298 Failed Calls 350 N…" at bounding box center [351, 97] width 249 height 50
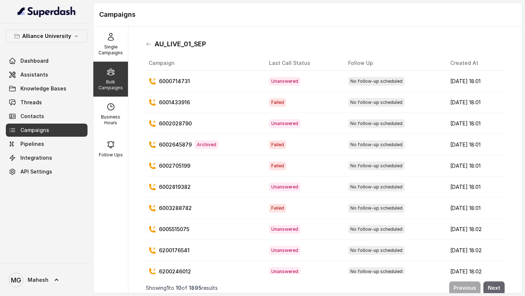
click at [498, 289] on button "Next" at bounding box center [493, 287] width 21 height 13
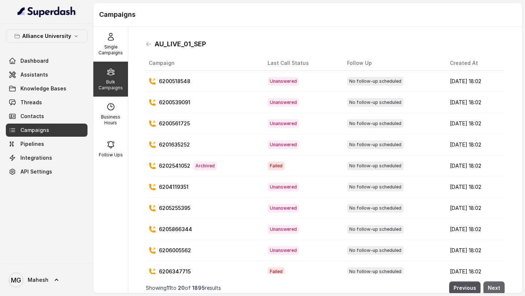
click at [496, 285] on button "Next" at bounding box center [493, 287] width 21 height 13
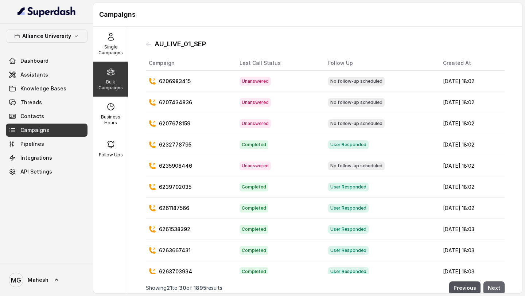
click at [496, 284] on button "Next" at bounding box center [493, 287] width 21 height 13
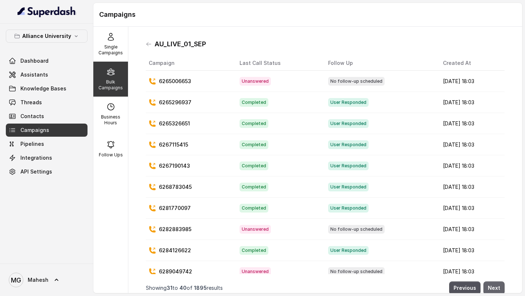
click at [496, 284] on button "Next" at bounding box center [493, 287] width 21 height 13
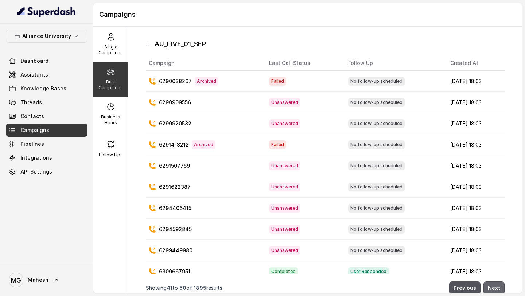
click at [496, 284] on button "Next" at bounding box center [493, 287] width 21 height 13
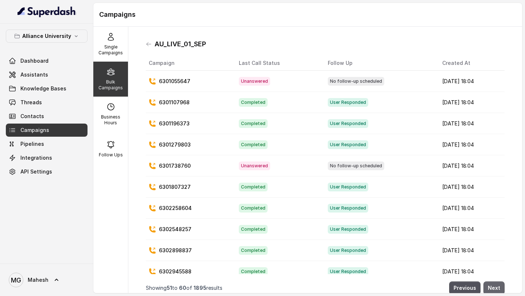
click at [496, 284] on button "Next" at bounding box center [493, 287] width 21 height 13
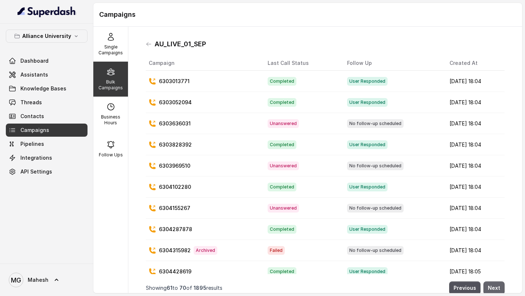
click at [496, 284] on button "Next" at bounding box center [493, 287] width 21 height 13
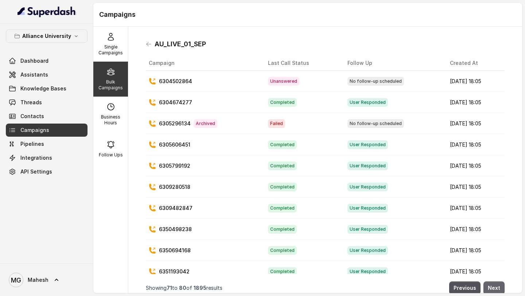
click at [496, 284] on button "Next" at bounding box center [493, 287] width 21 height 13
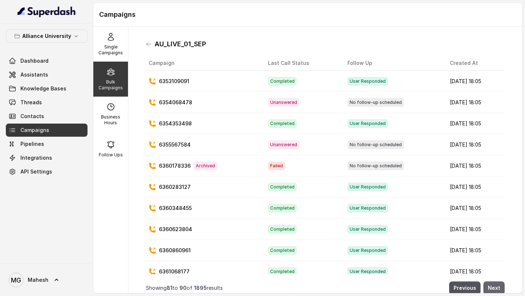
click at [496, 284] on button "Next" at bounding box center [493, 287] width 21 height 13
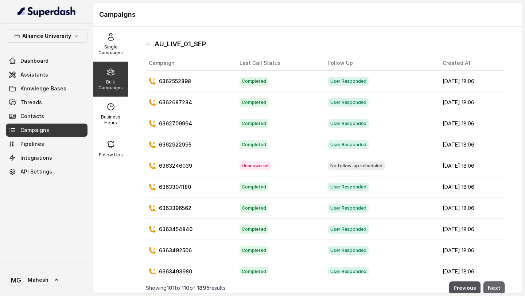
click at [496, 284] on button "Next" at bounding box center [493, 287] width 21 height 13
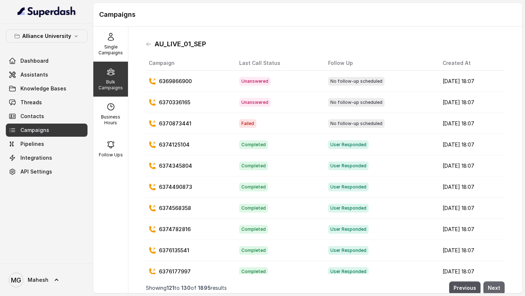
click at [496, 284] on button "Next" at bounding box center [493, 287] width 21 height 13
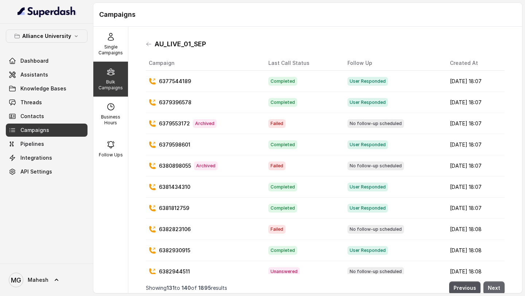
click at [496, 284] on button "Next" at bounding box center [493, 287] width 21 height 13
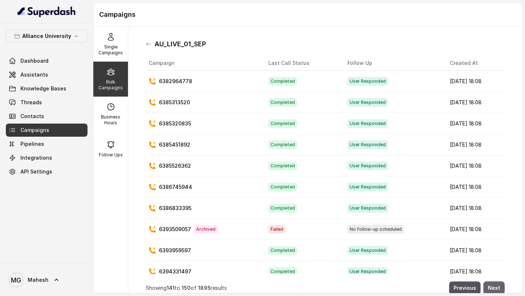
click at [496, 284] on button "Next" at bounding box center [493, 287] width 21 height 13
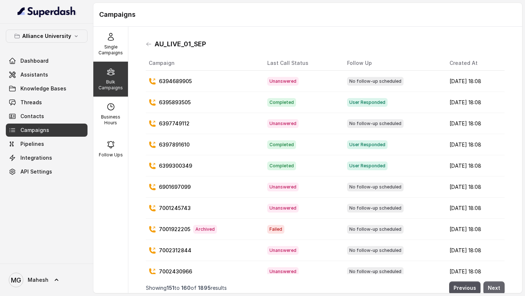
click at [496, 284] on button "Next" at bounding box center [493, 287] width 21 height 13
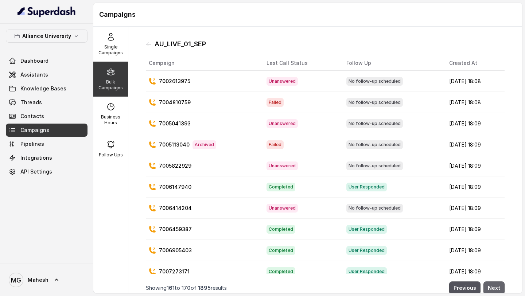
click at [496, 284] on button "Next" at bounding box center [493, 287] width 21 height 13
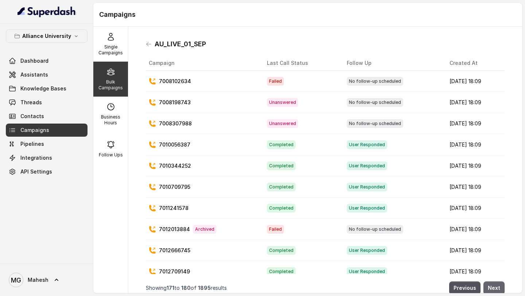
click at [496, 284] on button "Next" at bounding box center [493, 287] width 21 height 13
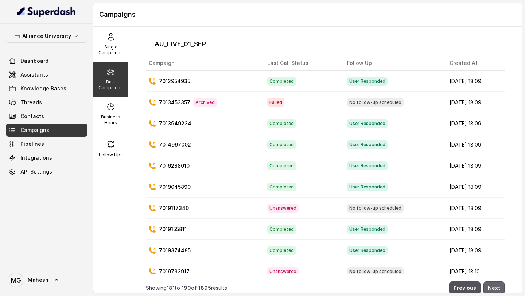
click at [496, 284] on button "Next" at bounding box center [493, 287] width 21 height 13
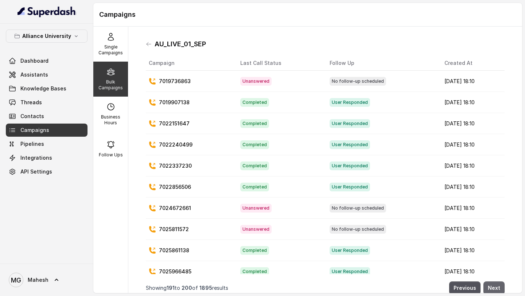
click at [496, 284] on button "Next" at bounding box center [493, 287] width 21 height 13
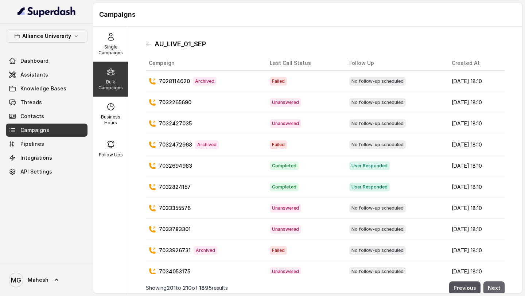
click at [496, 284] on button "Next" at bounding box center [493, 287] width 21 height 13
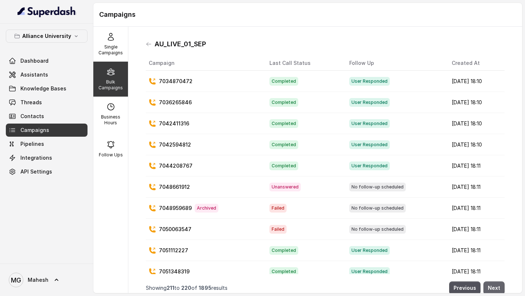
click at [496, 284] on button "Next" at bounding box center [493, 287] width 21 height 13
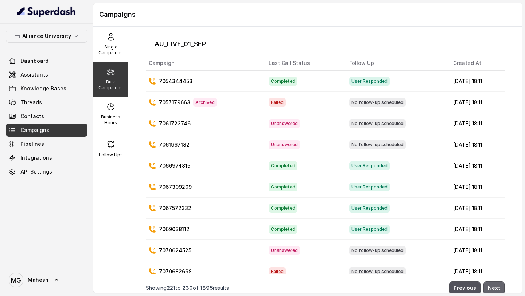
click at [496, 284] on button "Next" at bounding box center [493, 287] width 21 height 13
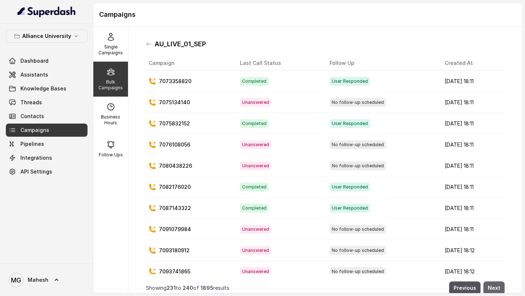
click at [496, 284] on button "Next" at bounding box center [493, 287] width 21 height 13
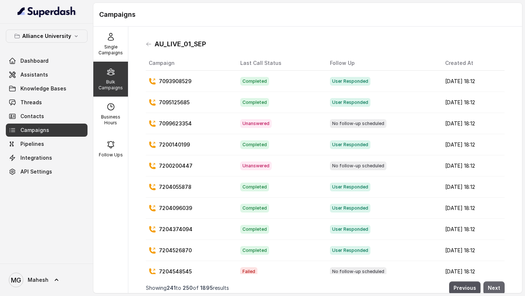
click at [496, 284] on button "Next" at bounding box center [493, 287] width 21 height 13
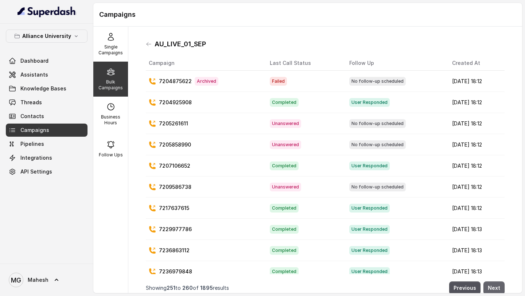
click at [496, 284] on button "Next" at bounding box center [493, 287] width 21 height 13
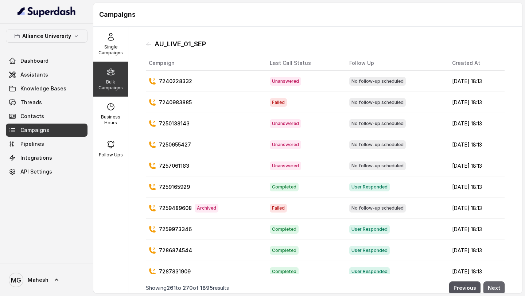
click at [496, 284] on button "Next" at bounding box center [493, 287] width 21 height 13
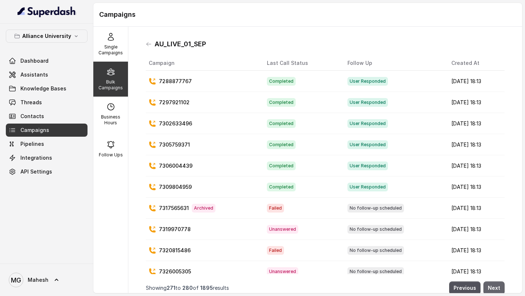
click at [496, 284] on button "Next" at bounding box center [493, 287] width 21 height 13
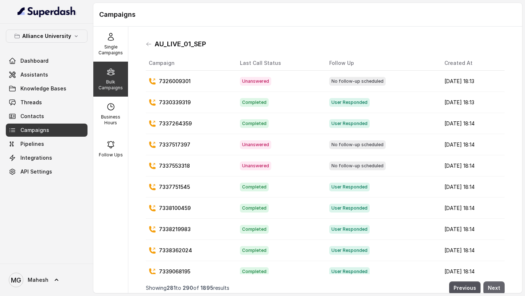
click at [496, 284] on button "Next" at bounding box center [493, 287] width 21 height 13
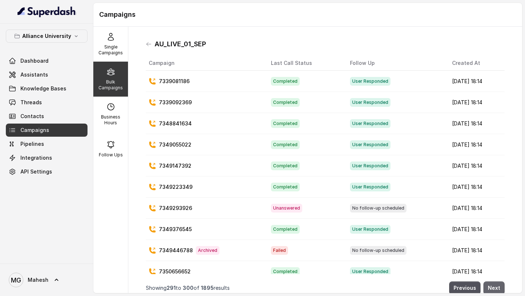
click at [496, 284] on button "Next" at bounding box center [493, 287] width 21 height 13
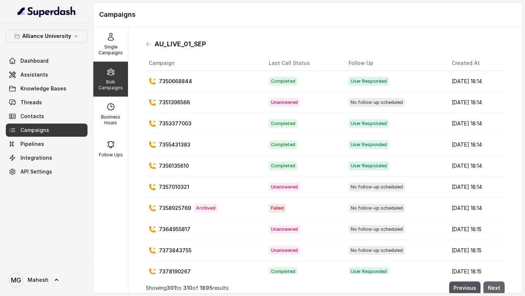
click at [496, 284] on button "Next" at bounding box center [493, 287] width 21 height 13
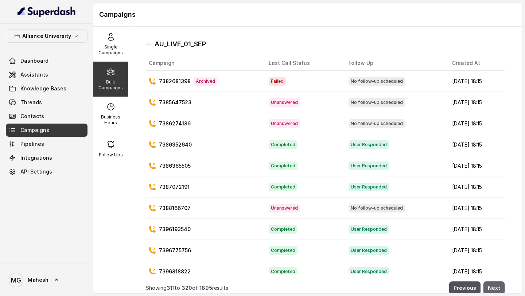
click at [496, 284] on button "Next" at bounding box center [493, 287] width 21 height 13
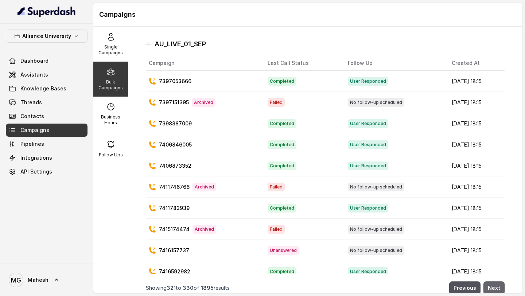
click at [496, 284] on button "Next" at bounding box center [493, 287] width 21 height 13
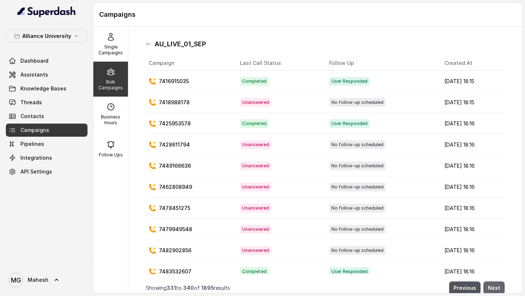
click at [496, 284] on button "Next" at bounding box center [493, 287] width 21 height 13
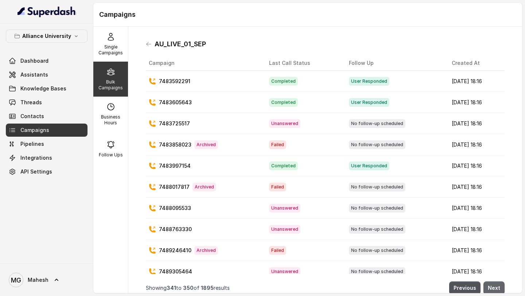
click at [496, 284] on button "Next" at bounding box center [493, 287] width 21 height 13
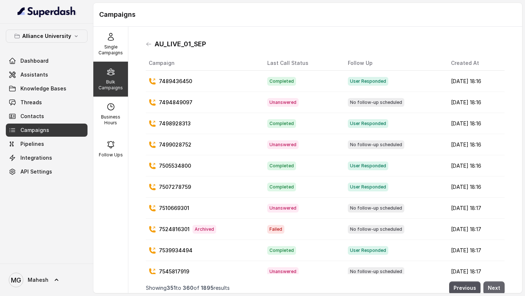
click at [496, 284] on button "Next" at bounding box center [493, 287] width 21 height 13
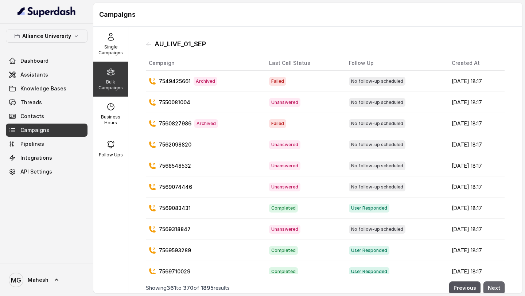
click at [496, 284] on button "Next" at bounding box center [493, 287] width 21 height 13
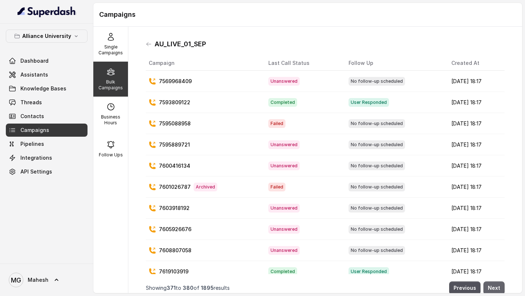
click at [496, 284] on button "Next" at bounding box center [493, 287] width 21 height 13
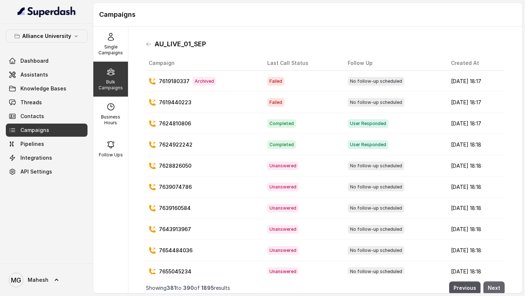
click at [496, 284] on button "Next" at bounding box center [493, 287] width 21 height 13
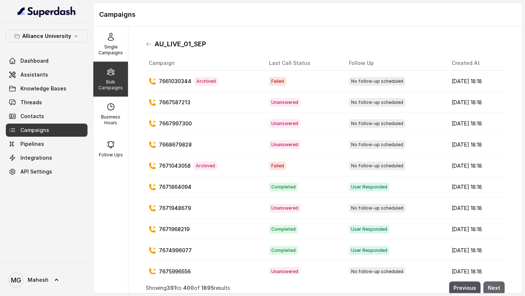
click at [496, 284] on button "Next" at bounding box center [493, 287] width 21 height 13
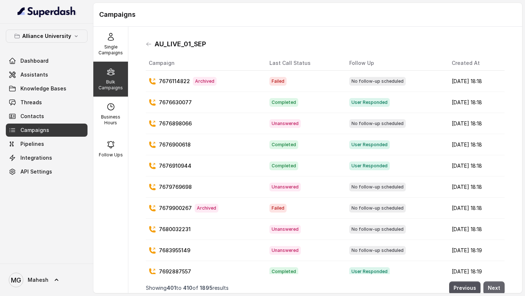
click at [496, 284] on button "Next" at bounding box center [493, 287] width 21 height 13
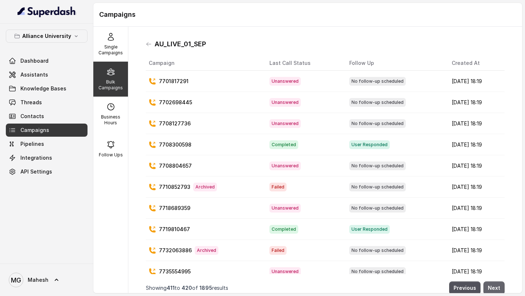
click at [496, 284] on button "Next" at bounding box center [493, 287] width 21 height 13
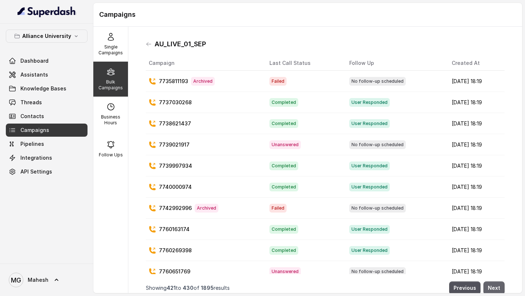
click at [496, 284] on button "Next" at bounding box center [493, 287] width 21 height 13
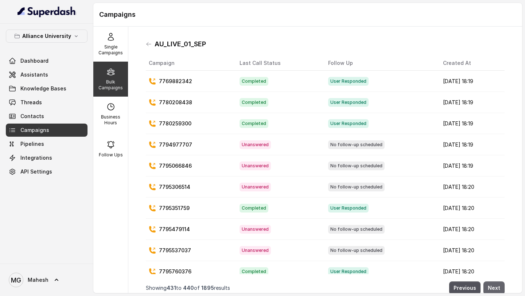
click at [496, 284] on button "Next" at bounding box center [493, 287] width 21 height 13
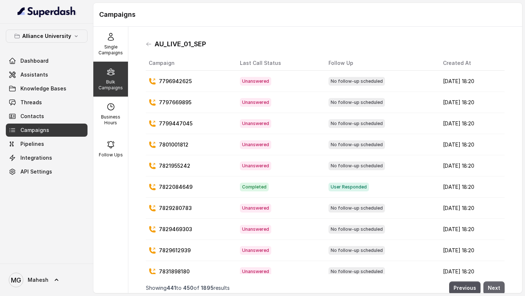
click at [496, 284] on button "Next" at bounding box center [493, 287] width 21 height 13
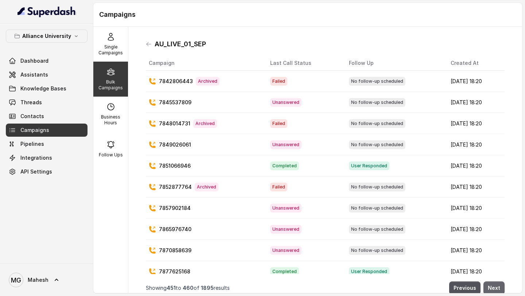
click at [496, 284] on button "Next" at bounding box center [493, 287] width 21 height 13
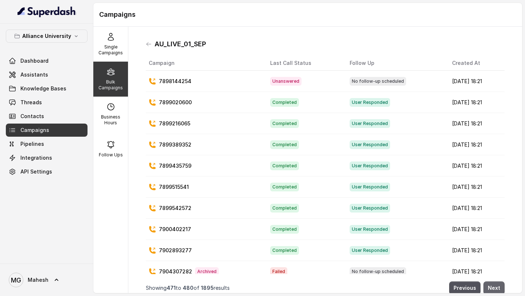
click at [496, 284] on button "Next" at bounding box center [493, 287] width 21 height 13
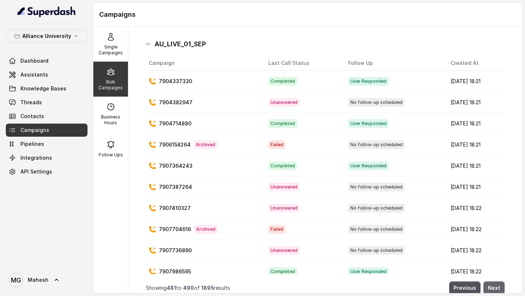
click at [496, 284] on button "Next" at bounding box center [493, 287] width 21 height 13
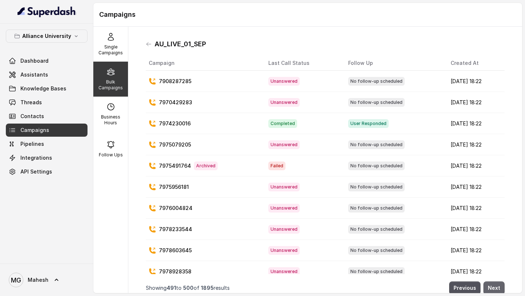
click at [496, 284] on button "Next" at bounding box center [493, 287] width 21 height 13
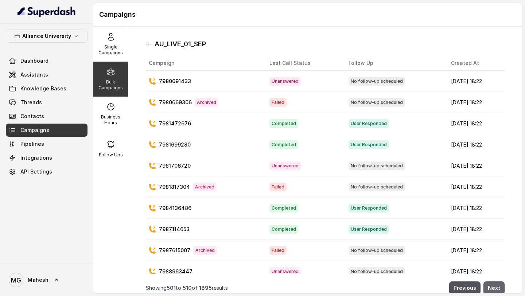
click at [496, 284] on button "Next" at bounding box center [493, 287] width 21 height 13
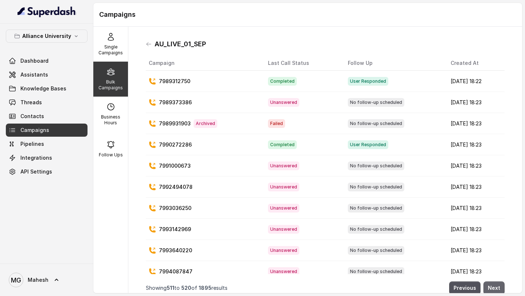
click at [496, 284] on button "Next" at bounding box center [493, 287] width 21 height 13
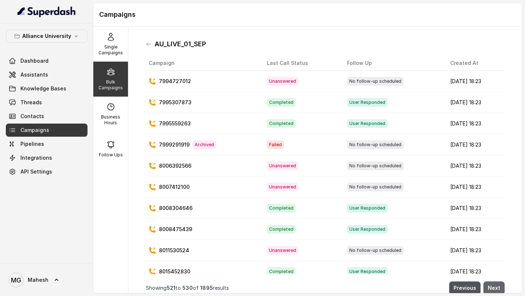
click at [496, 284] on button "Next" at bounding box center [493, 287] width 21 height 13
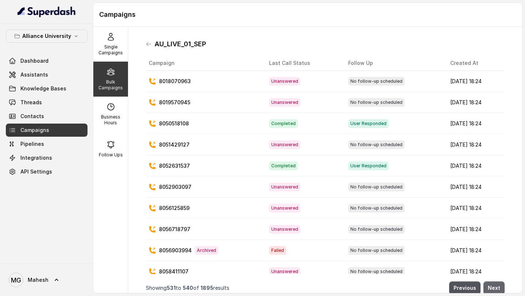
click at [496, 284] on button "Next" at bounding box center [493, 287] width 21 height 13
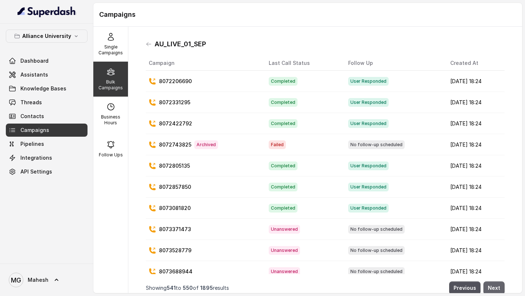
click at [496, 284] on button "Next" at bounding box center [493, 287] width 21 height 13
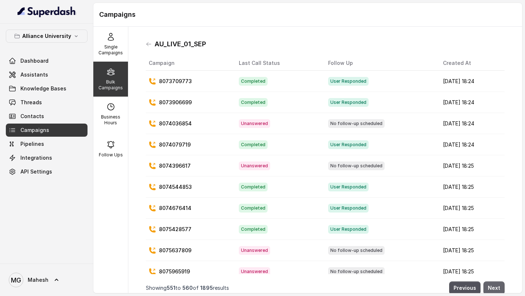
click at [496, 284] on button "Next" at bounding box center [493, 287] width 21 height 13
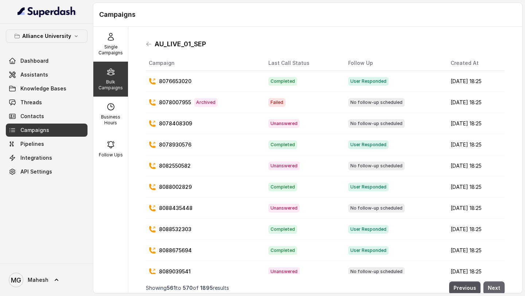
click at [496, 284] on button "Next" at bounding box center [493, 287] width 21 height 13
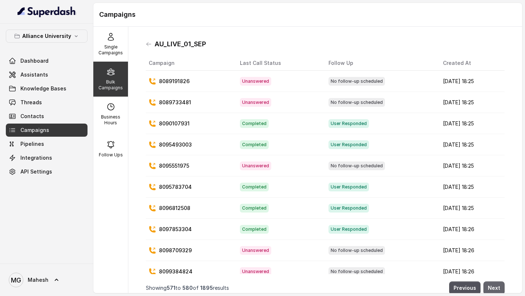
click at [496, 284] on button "Next" at bounding box center [493, 287] width 21 height 13
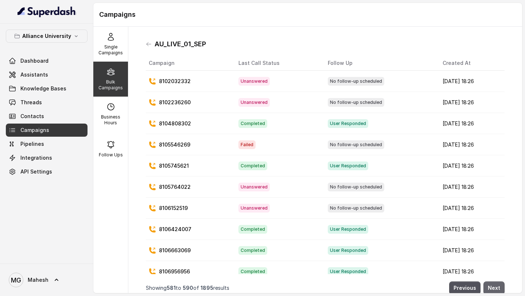
click at [496, 284] on button "Next" at bounding box center [493, 287] width 21 height 13
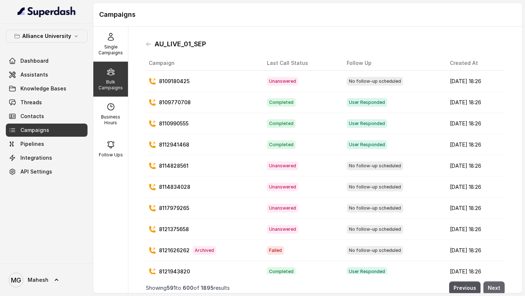
click at [496, 284] on button "Next" at bounding box center [493, 287] width 21 height 13
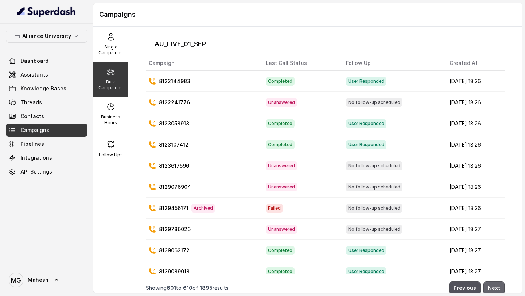
click at [496, 284] on button "Next" at bounding box center [493, 287] width 21 height 13
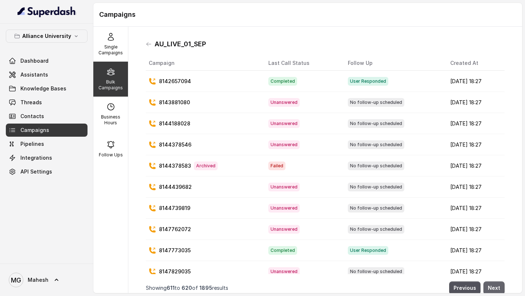
click at [496, 284] on button "Next" at bounding box center [493, 287] width 21 height 13
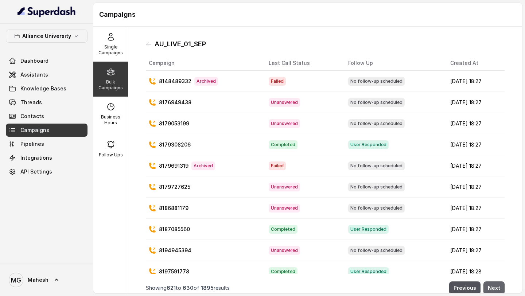
click at [496, 284] on button "Next" at bounding box center [493, 287] width 21 height 13
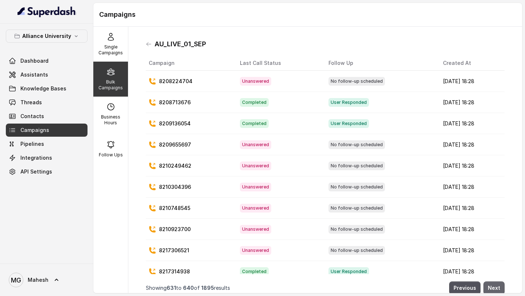
click at [496, 284] on button "Next" at bounding box center [493, 287] width 21 height 13
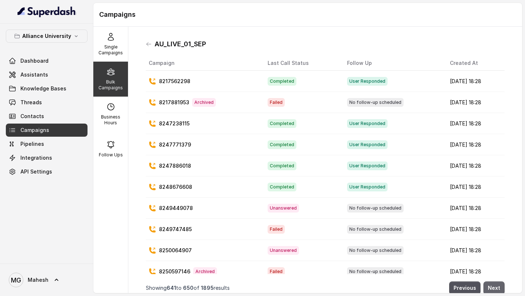
click at [496, 284] on button "Next" at bounding box center [493, 287] width 21 height 13
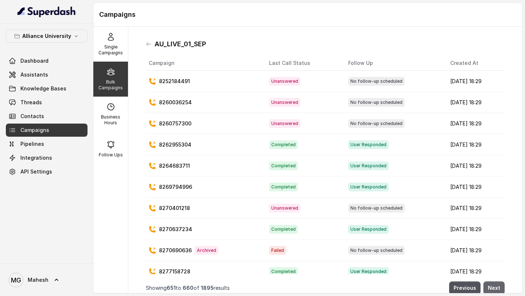
click at [496, 284] on button "Next" at bounding box center [493, 287] width 21 height 13
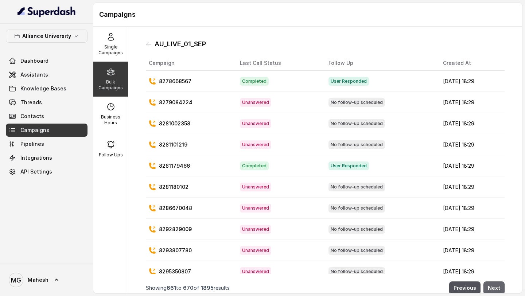
click at [496, 284] on button "Next" at bounding box center [493, 287] width 21 height 13
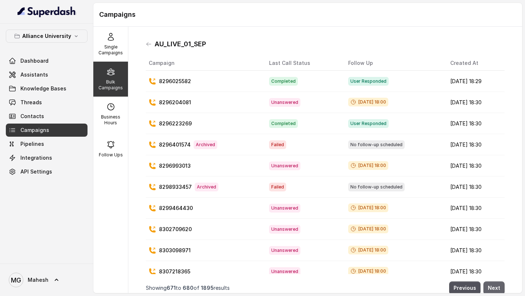
click at [496, 284] on button "Next" at bounding box center [493, 287] width 21 height 13
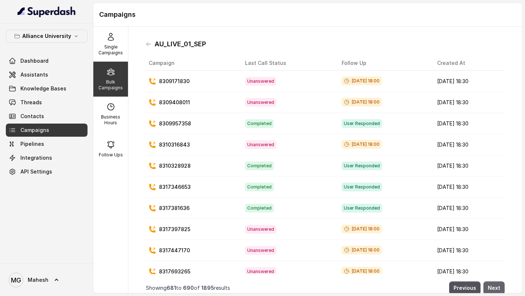
click at [496, 284] on button "Next" at bounding box center [493, 287] width 21 height 13
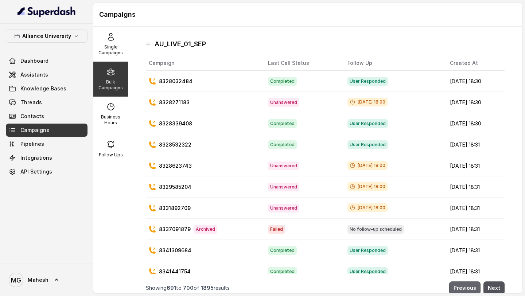
click at [465, 286] on button "Previous" at bounding box center [464, 287] width 31 height 13
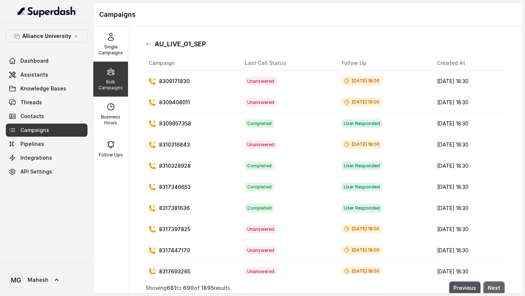
click at [493, 284] on button "Next" at bounding box center [493, 287] width 21 height 13
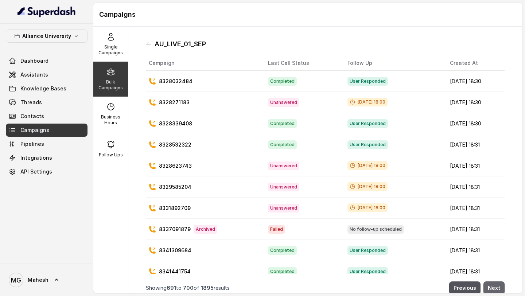
click at [493, 284] on button "Next" at bounding box center [493, 287] width 21 height 13
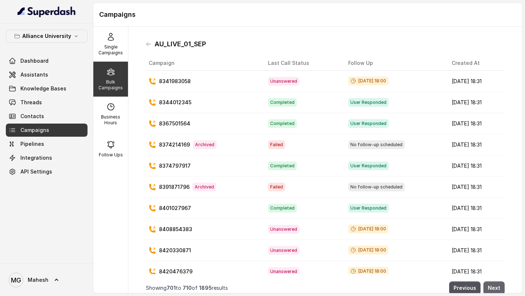
click at [493, 284] on button "Next" at bounding box center [493, 287] width 21 height 13
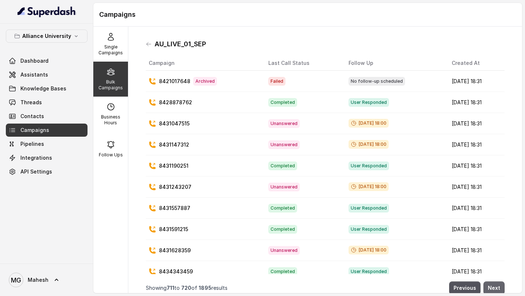
click at [493, 284] on button "Next" at bounding box center [493, 287] width 21 height 13
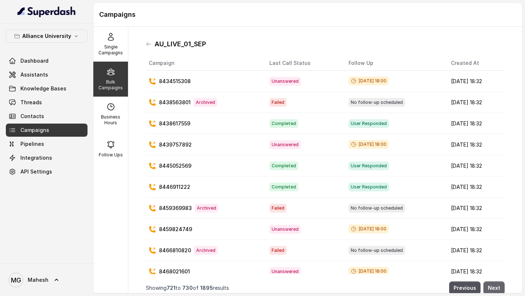
click at [493, 284] on button "Next" at bounding box center [493, 287] width 21 height 13
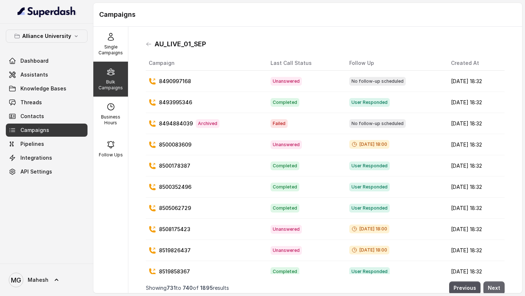
click at [493, 284] on button "Next" at bounding box center [493, 287] width 21 height 13
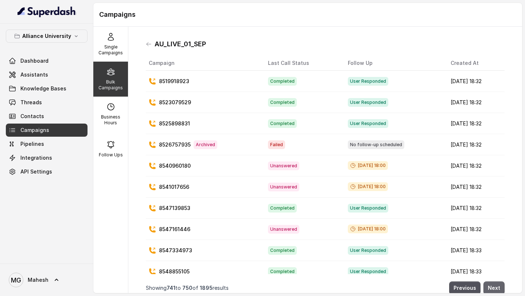
click at [493, 284] on button "Next" at bounding box center [493, 287] width 21 height 13
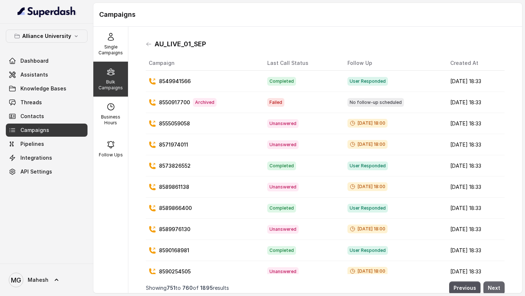
click at [493, 283] on button "Next" at bounding box center [493, 287] width 21 height 13
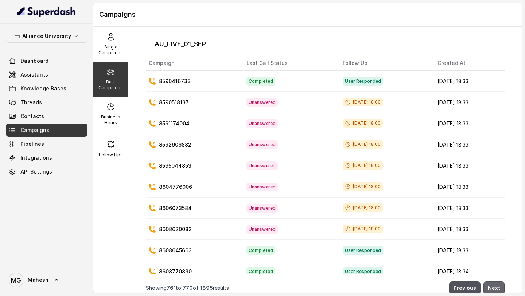
click at [493, 285] on button "Next" at bounding box center [493, 287] width 21 height 13
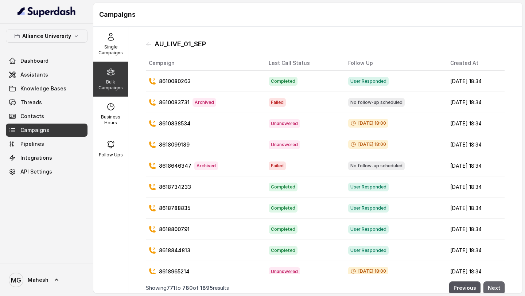
click at [493, 285] on button "Next" at bounding box center [493, 287] width 21 height 13
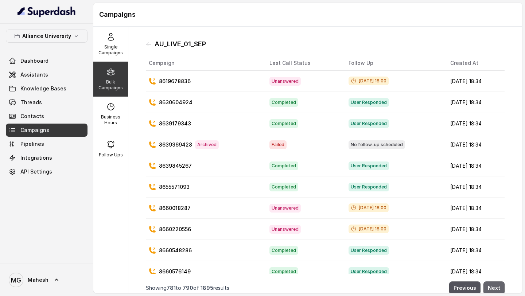
click at [493, 285] on button "Next" at bounding box center [493, 287] width 21 height 13
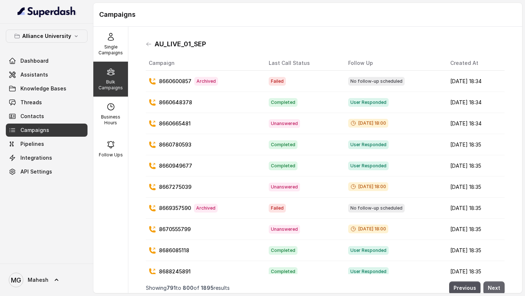
click at [493, 285] on button "Next" at bounding box center [493, 287] width 21 height 13
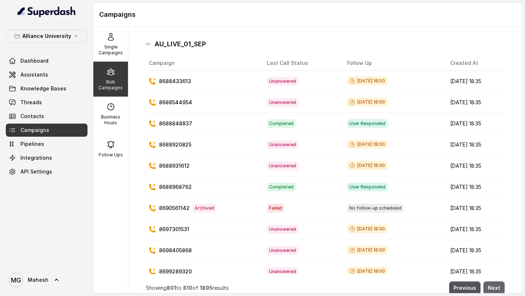
click at [493, 285] on button "Next" at bounding box center [493, 287] width 21 height 13
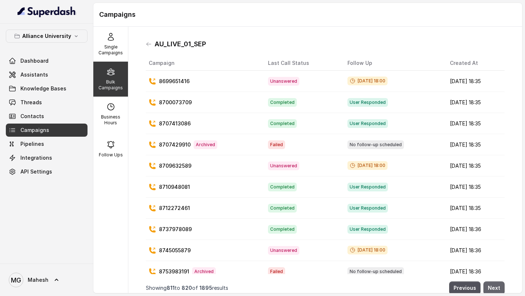
click at [493, 285] on button "Next" at bounding box center [493, 287] width 21 height 13
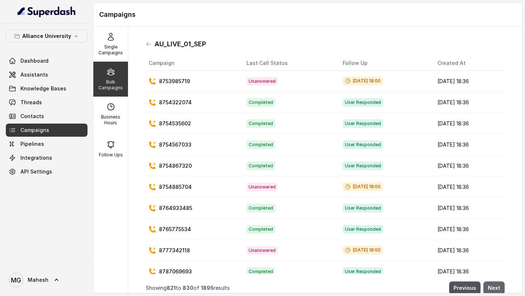
click at [493, 285] on button "Next" at bounding box center [493, 287] width 21 height 13
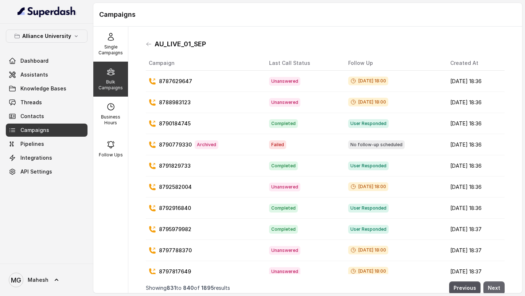
click at [493, 284] on button "Next" at bounding box center [493, 287] width 21 height 13
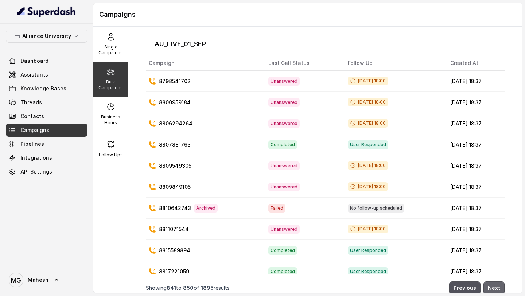
click at [495, 288] on button "Next" at bounding box center [493, 287] width 21 height 13
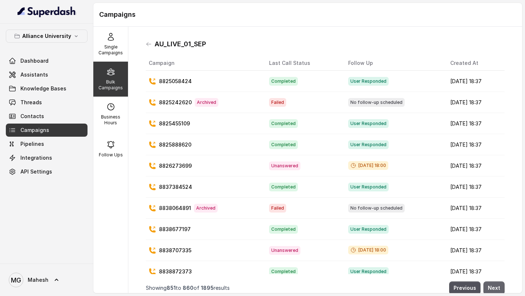
click at [495, 288] on button "Next" at bounding box center [493, 287] width 21 height 13
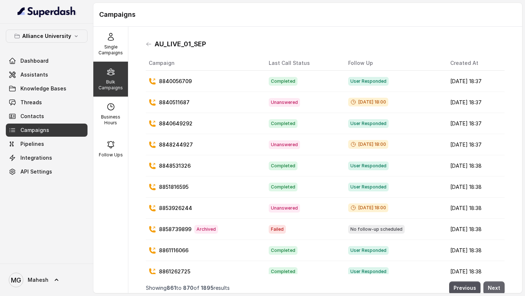
click at [495, 288] on button "Next" at bounding box center [493, 287] width 21 height 13
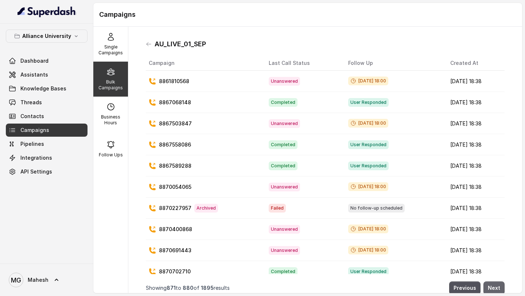
click at [495, 288] on button "Next" at bounding box center [493, 287] width 21 height 13
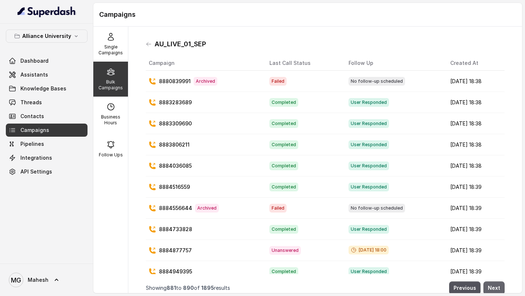
click at [495, 288] on button "Next" at bounding box center [493, 287] width 21 height 13
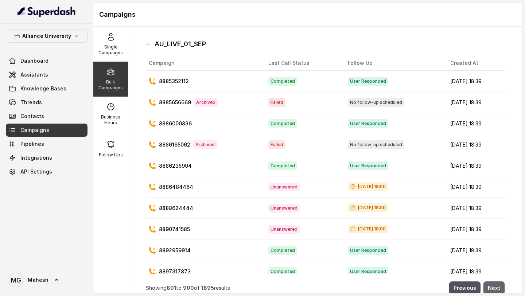
click at [495, 288] on button "Next" at bounding box center [493, 287] width 21 height 13
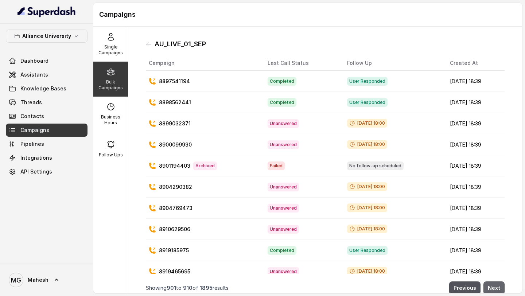
click at [495, 288] on button "Next" at bounding box center [493, 287] width 21 height 13
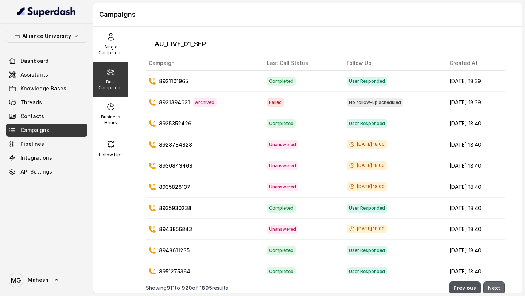
click at [495, 288] on button "Next" at bounding box center [493, 287] width 21 height 13
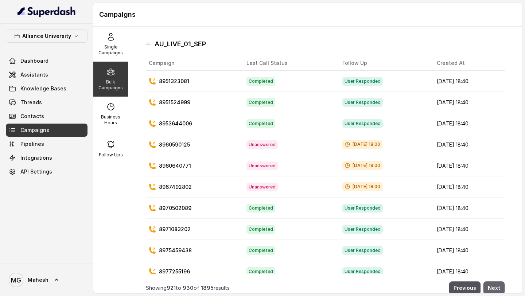
click at [495, 288] on button "Next" at bounding box center [493, 287] width 21 height 13
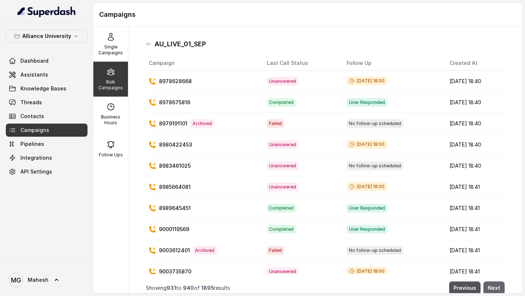
click at [495, 288] on button "Next" at bounding box center [493, 287] width 21 height 13
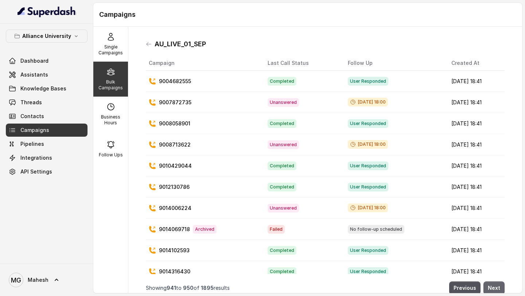
click at [495, 288] on button "Next" at bounding box center [493, 287] width 21 height 13
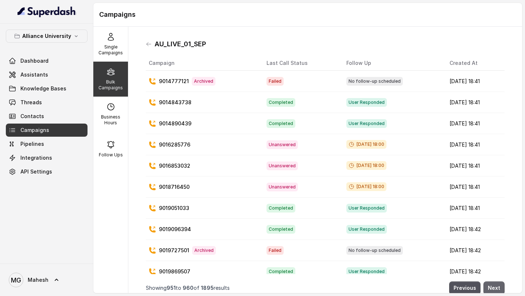
click at [493, 286] on button "Next" at bounding box center [493, 287] width 21 height 13
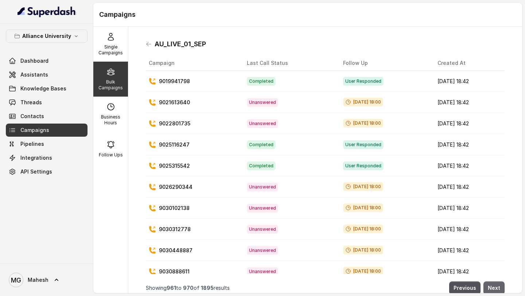
click at [493, 286] on button "Next" at bounding box center [493, 287] width 21 height 13
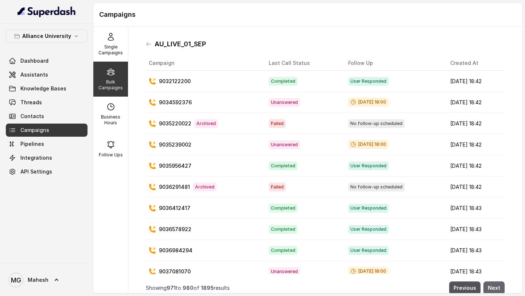
click at [493, 286] on button "Next" at bounding box center [493, 287] width 21 height 13
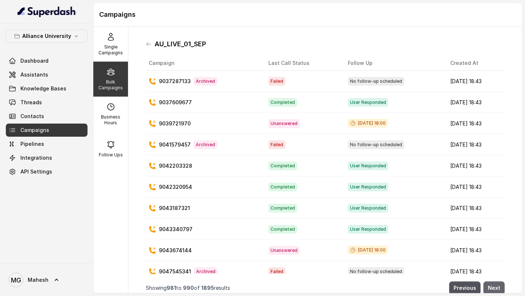
click at [493, 286] on button "Next" at bounding box center [493, 287] width 21 height 13
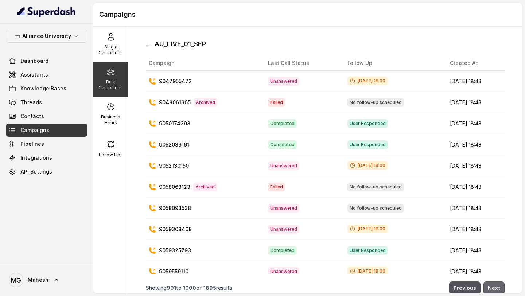
click at [493, 286] on button "Next" at bounding box center [493, 287] width 21 height 13
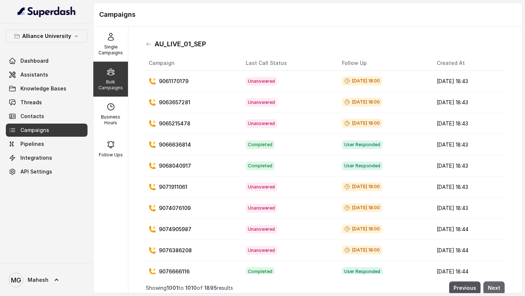
click at [493, 286] on button "Next" at bounding box center [493, 287] width 21 height 13
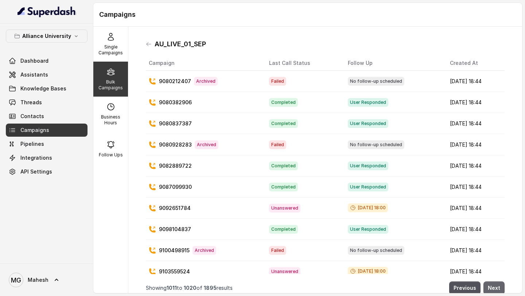
click at [493, 286] on button "Next" at bounding box center [493, 287] width 21 height 13
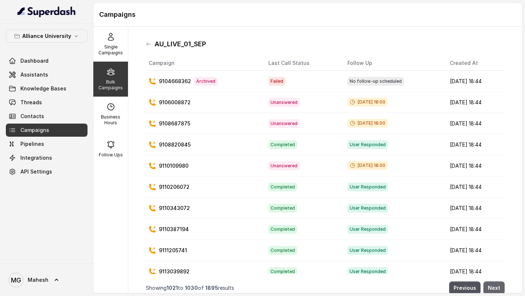
click at [493, 286] on button "Next" at bounding box center [493, 287] width 21 height 13
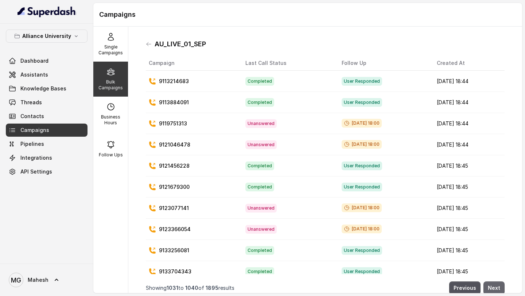
click at [493, 286] on button "Next" at bounding box center [493, 287] width 21 height 13
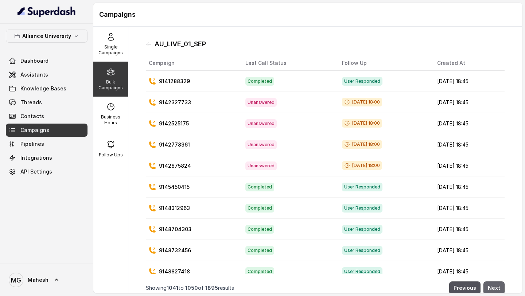
click at [493, 286] on button "Next" at bounding box center [493, 287] width 21 height 13
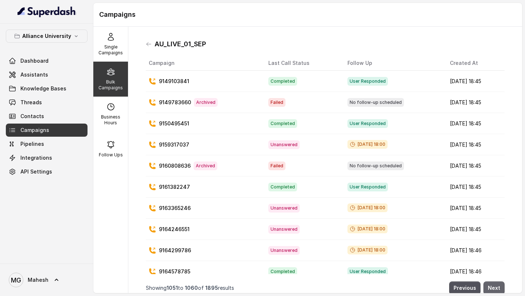
click at [493, 286] on button "Next" at bounding box center [493, 287] width 21 height 13
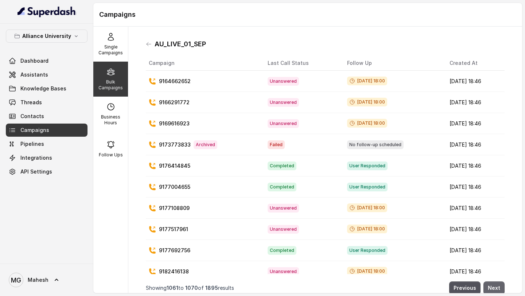
click at [493, 286] on button "Next" at bounding box center [493, 287] width 21 height 13
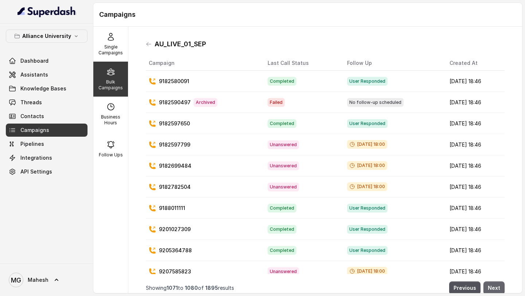
click at [493, 286] on button "Next" at bounding box center [493, 287] width 21 height 13
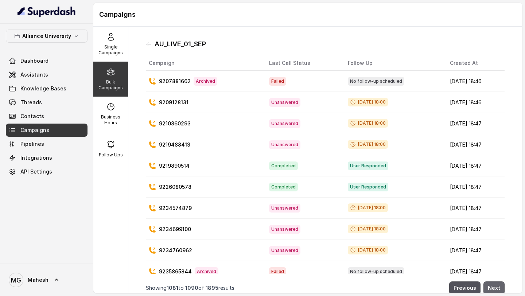
click at [493, 286] on button "Next" at bounding box center [493, 287] width 21 height 13
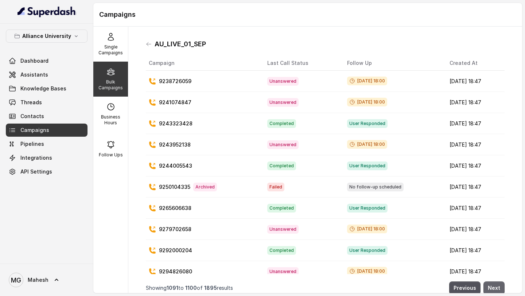
click at [493, 286] on button "Next" at bounding box center [493, 287] width 21 height 13
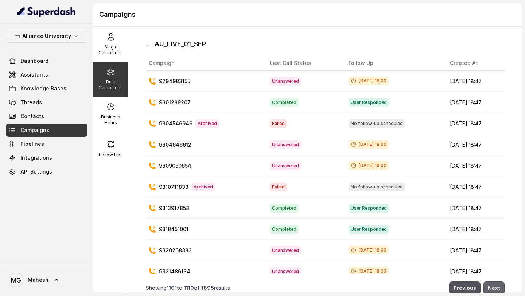
click at [493, 286] on button "Next" at bounding box center [493, 287] width 21 height 13
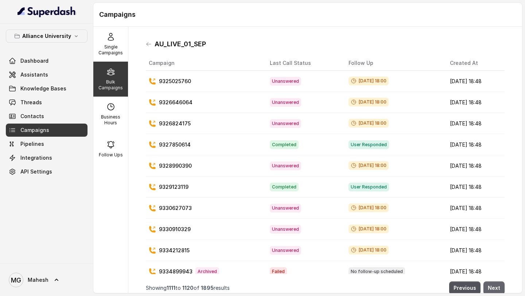
click at [493, 286] on button "Next" at bounding box center [493, 287] width 21 height 13
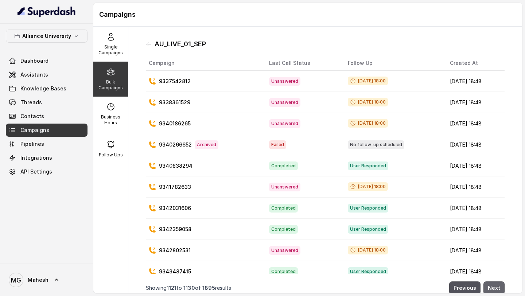
click at [494, 286] on button "Next" at bounding box center [493, 287] width 21 height 13
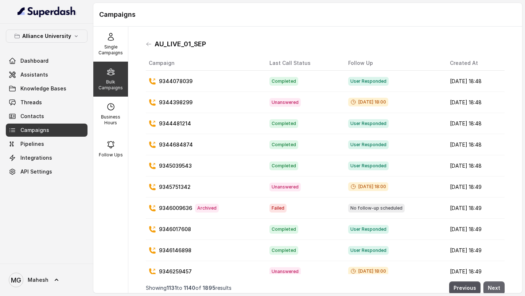
click at [494, 286] on button "Next" at bounding box center [493, 287] width 21 height 13
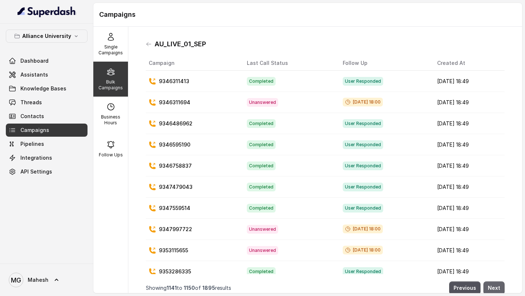
click at [494, 286] on button "Next" at bounding box center [493, 287] width 21 height 13
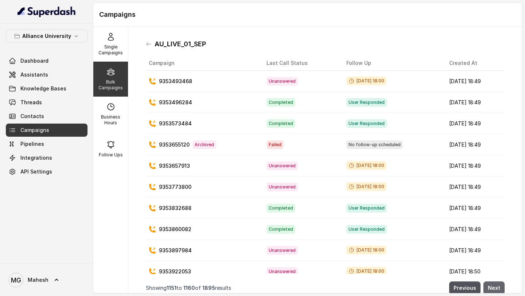
click at [493, 286] on button "Next" at bounding box center [493, 287] width 21 height 13
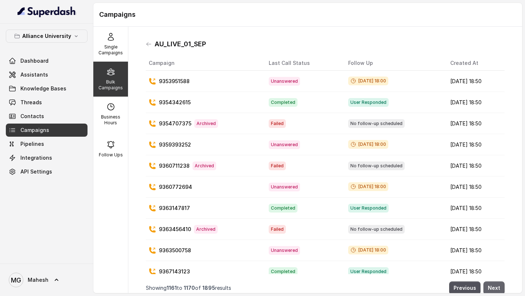
click at [493, 286] on button "Next" at bounding box center [493, 287] width 21 height 13
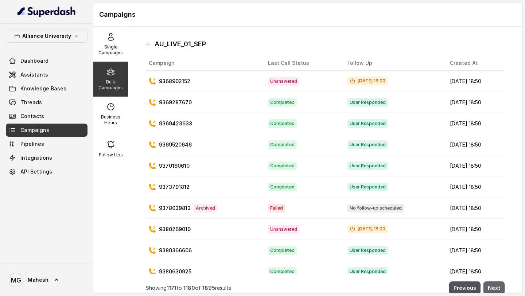
click at [493, 286] on button "Next" at bounding box center [493, 287] width 21 height 13
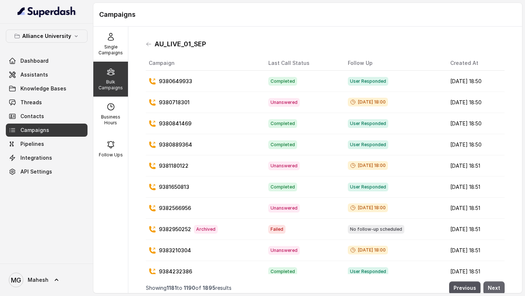
click at [493, 286] on button "Next" at bounding box center [493, 287] width 21 height 13
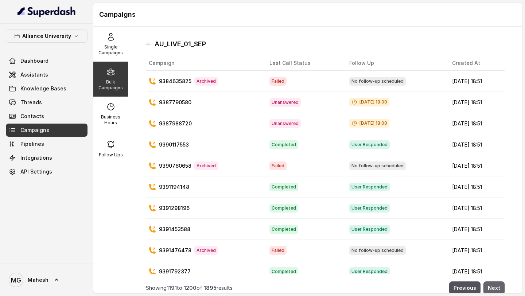
click at [493, 286] on button "Next" at bounding box center [493, 287] width 21 height 13
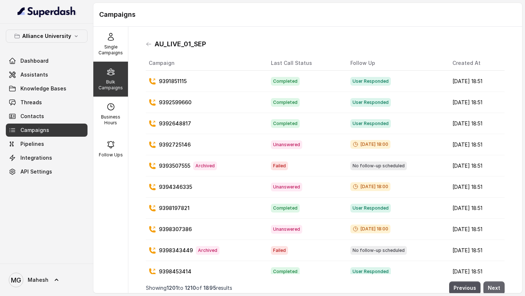
click at [493, 286] on button "Next" at bounding box center [493, 287] width 21 height 13
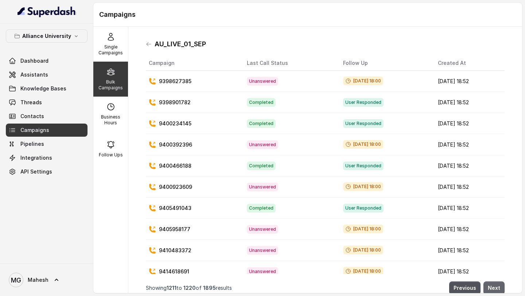
click at [493, 286] on button "Next" at bounding box center [493, 287] width 21 height 13
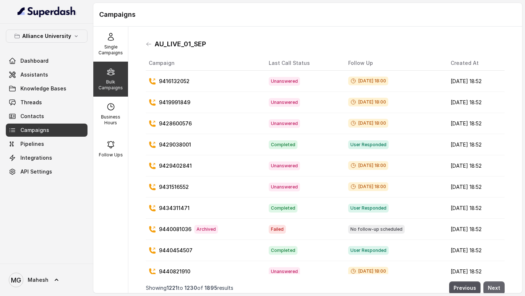
click at [493, 286] on button "Next" at bounding box center [493, 287] width 21 height 13
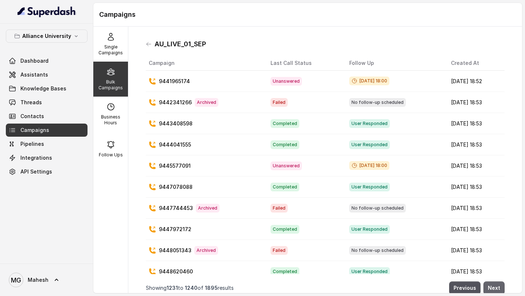
click at [493, 286] on button "Next" at bounding box center [493, 287] width 21 height 13
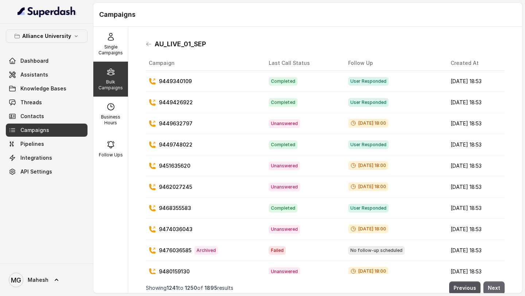
click at [493, 286] on button "Next" at bounding box center [493, 287] width 21 height 13
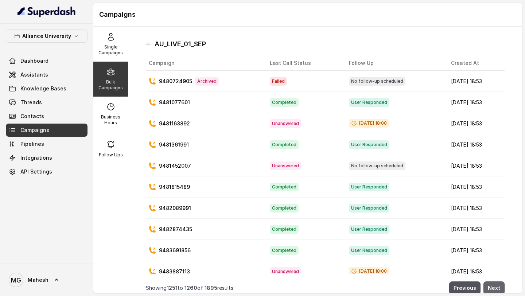
click at [493, 286] on button "Next" at bounding box center [493, 287] width 21 height 13
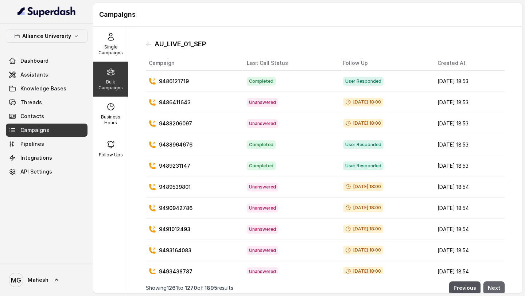
click at [493, 286] on button "Next" at bounding box center [493, 287] width 21 height 13
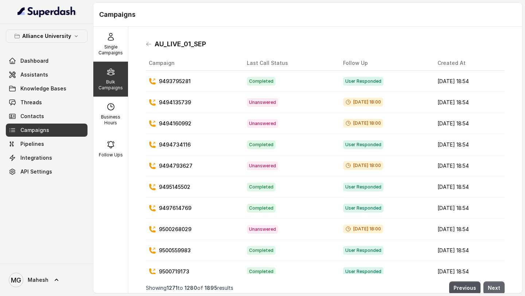
click at [493, 286] on button "Next" at bounding box center [493, 287] width 21 height 13
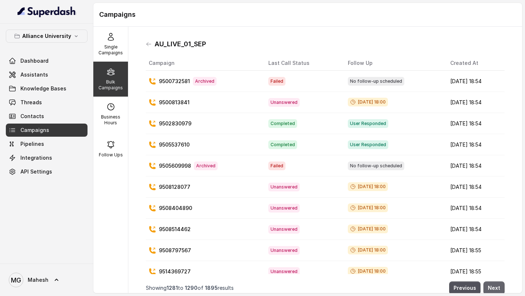
click at [493, 286] on button "Next" at bounding box center [493, 287] width 21 height 13
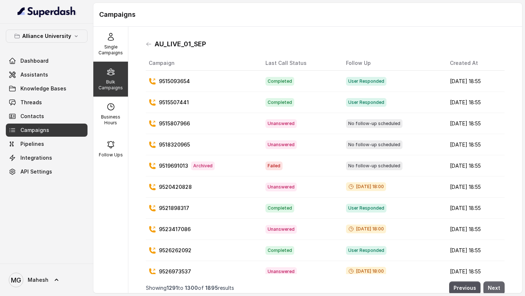
click at [493, 286] on button "Next" at bounding box center [493, 287] width 21 height 13
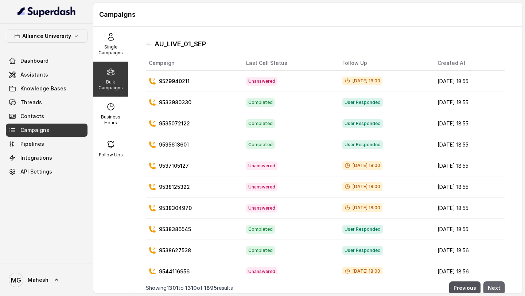
click at [493, 286] on button "Next" at bounding box center [493, 287] width 21 height 13
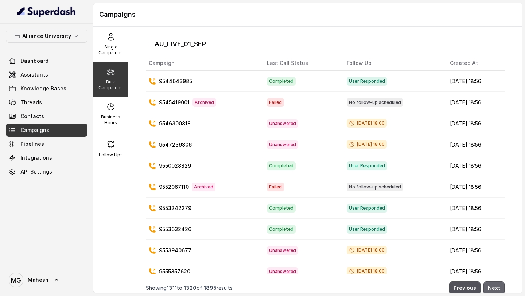
click at [493, 286] on button "Next" at bounding box center [493, 287] width 21 height 13
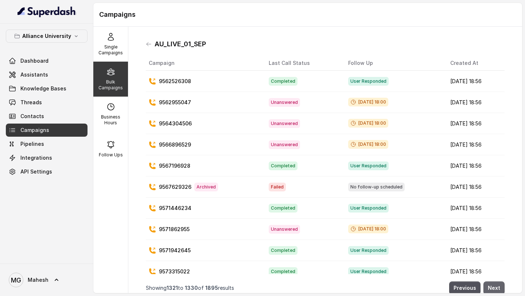
click at [493, 286] on button "Next" at bounding box center [493, 287] width 21 height 13
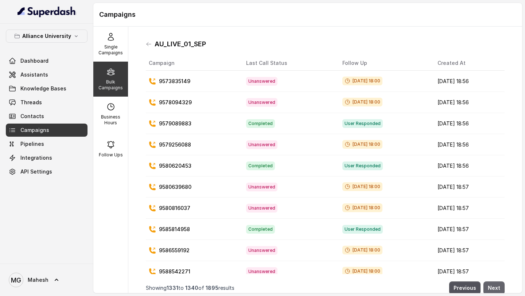
click at [493, 286] on button "Next" at bounding box center [493, 287] width 21 height 13
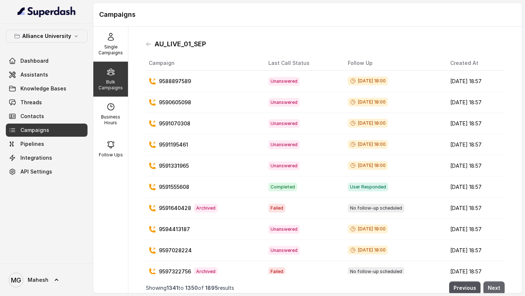
click at [493, 286] on button "Next" at bounding box center [493, 287] width 21 height 13
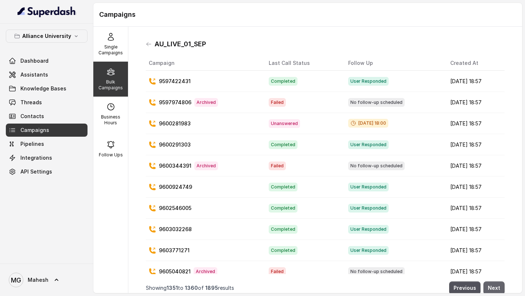
click at [493, 286] on button "Next" at bounding box center [493, 287] width 21 height 13
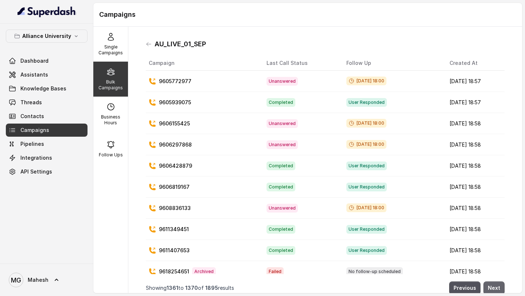
click at [493, 286] on button "Next" at bounding box center [493, 287] width 21 height 13
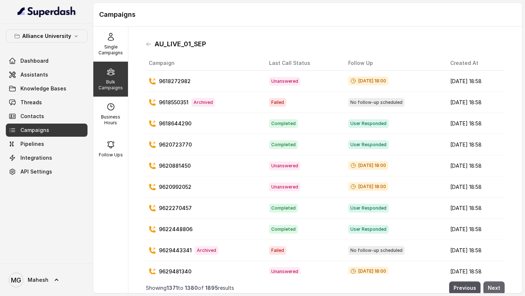
click at [493, 286] on button "Next" at bounding box center [493, 287] width 21 height 13
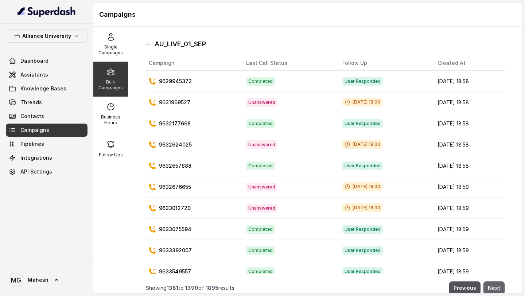
click at [493, 286] on button "Next" at bounding box center [493, 287] width 21 height 13
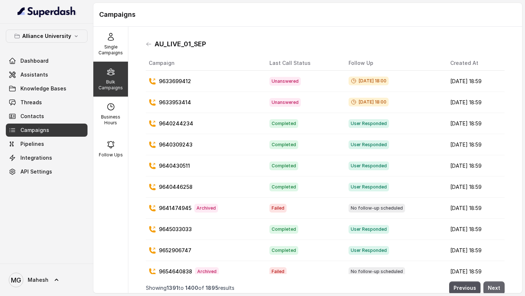
click at [493, 286] on button "Next" at bounding box center [493, 287] width 21 height 13
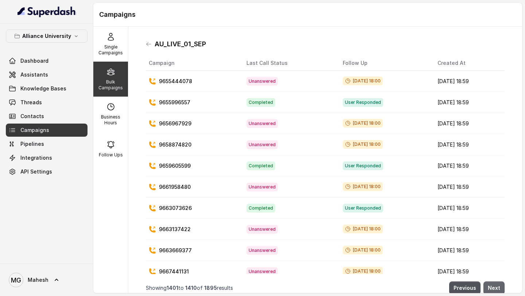
click at [493, 286] on button "Next" at bounding box center [493, 287] width 21 height 13
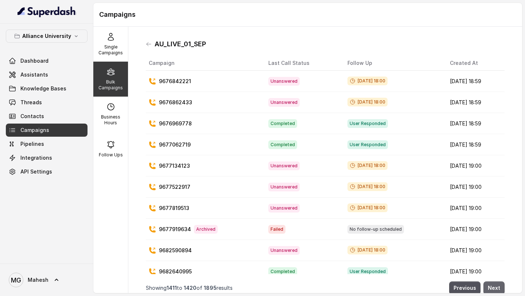
click at [493, 286] on button "Next" at bounding box center [493, 287] width 21 height 13
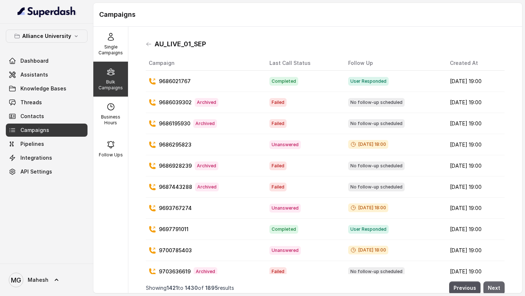
click at [493, 286] on button "Next" at bounding box center [493, 287] width 21 height 13
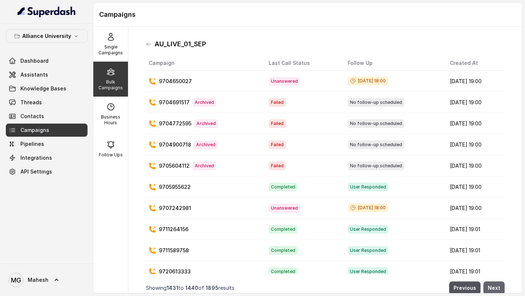
click at [493, 286] on button "Next" at bounding box center [493, 287] width 21 height 13
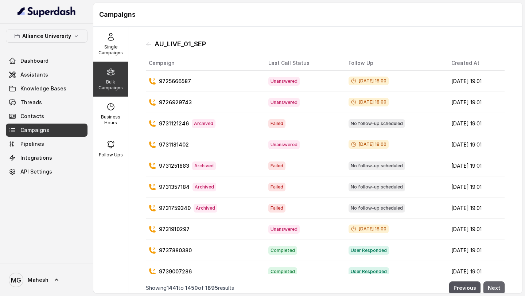
click at [493, 286] on button "Next" at bounding box center [493, 287] width 21 height 13
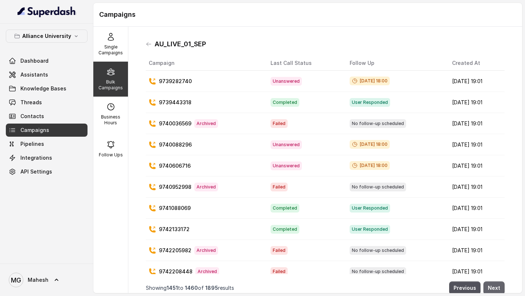
click at [493, 286] on button "Next" at bounding box center [493, 287] width 21 height 13
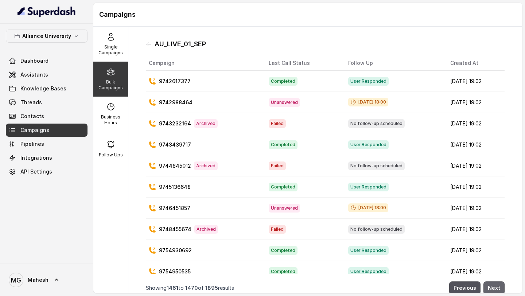
click at [493, 286] on button "Next" at bounding box center [493, 287] width 21 height 13
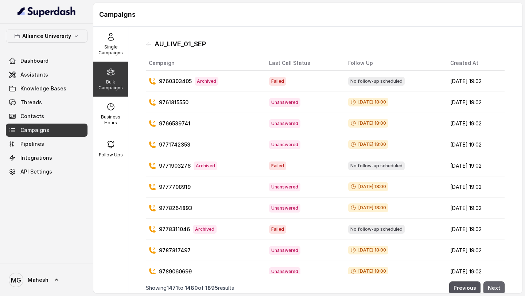
click at [493, 286] on button "Next" at bounding box center [493, 287] width 21 height 13
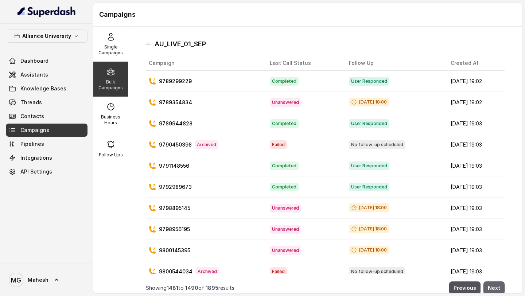
click at [493, 286] on button "Next" at bounding box center [493, 287] width 21 height 13
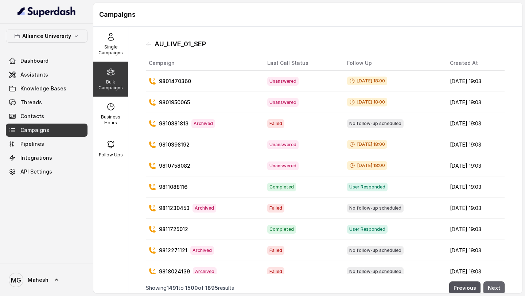
click at [493, 286] on button "Next" at bounding box center [493, 287] width 21 height 13
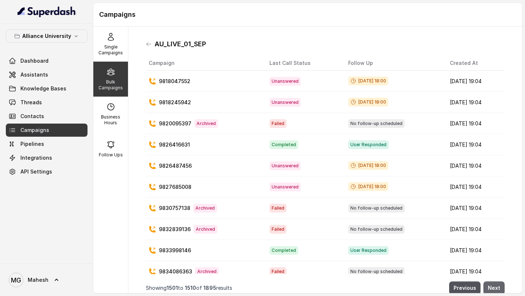
click at [493, 286] on button "Next" at bounding box center [493, 287] width 21 height 13
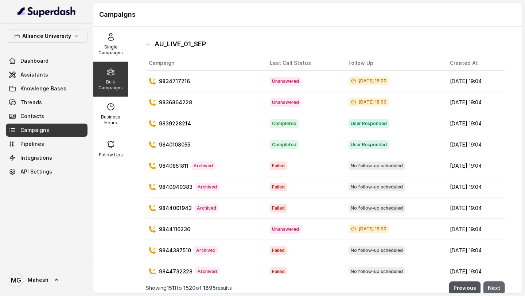
click at [493, 286] on button "Next" at bounding box center [493, 287] width 21 height 13
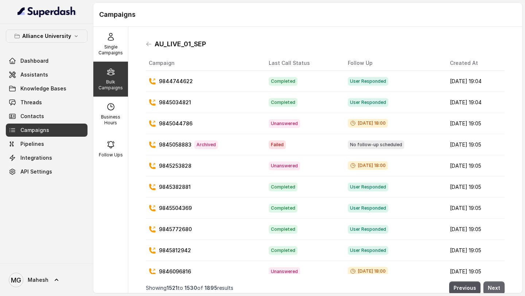
click at [493, 286] on button "Next" at bounding box center [493, 287] width 21 height 13
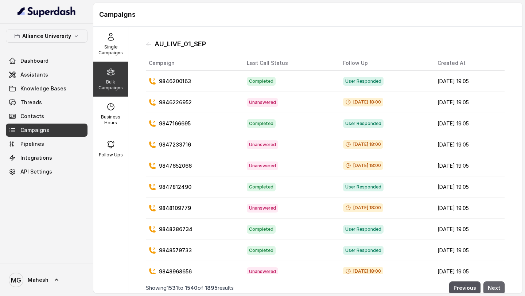
click at [493, 286] on button "Next" at bounding box center [493, 287] width 21 height 13
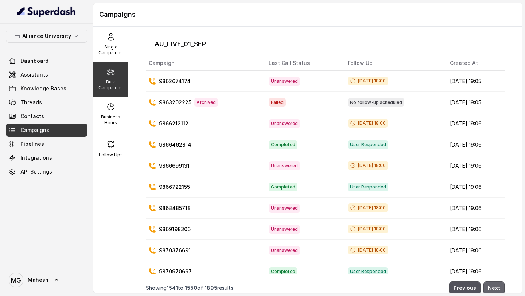
click at [493, 286] on button "Next" at bounding box center [493, 287] width 21 height 13
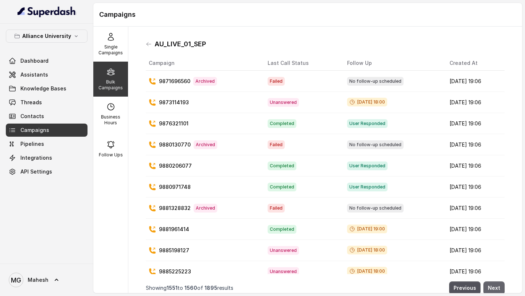
click at [493, 286] on button "Next" at bounding box center [493, 287] width 21 height 13
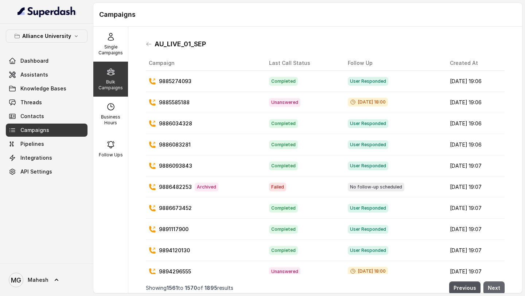
click at [493, 286] on button "Next" at bounding box center [493, 287] width 21 height 13
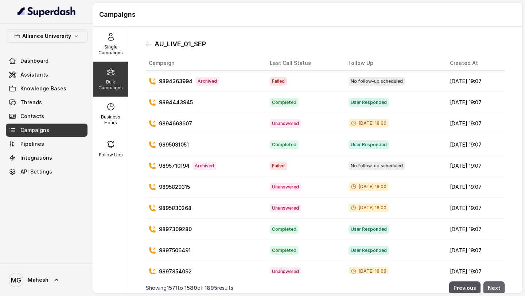
click at [493, 286] on button "Next" at bounding box center [493, 287] width 21 height 13
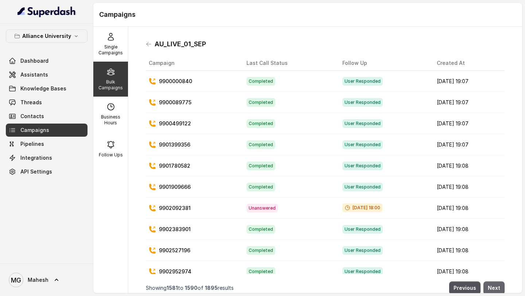
click at [493, 286] on button "Next" at bounding box center [493, 287] width 21 height 13
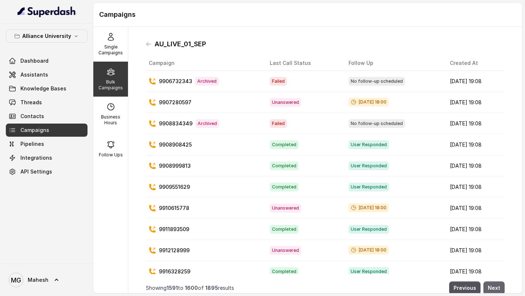
click at [493, 286] on button "Next" at bounding box center [493, 287] width 21 height 13
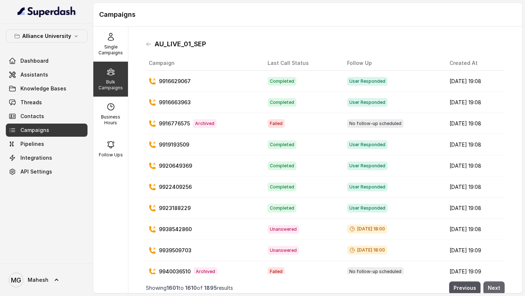
click at [493, 286] on button "Next" at bounding box center [493, 287] width 21 height 13
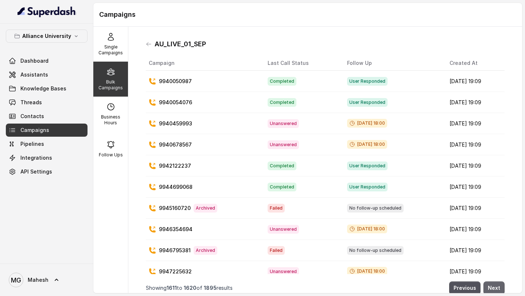
click at [493, 286] on button "Next" at bounding box center [493, 287] width 21 height 13
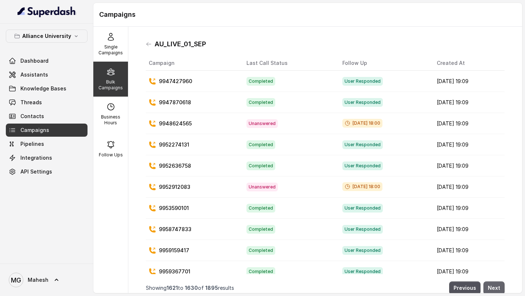
click at [493, 286] on button "Next" at bounding box center [493, 287] width 21 height 13
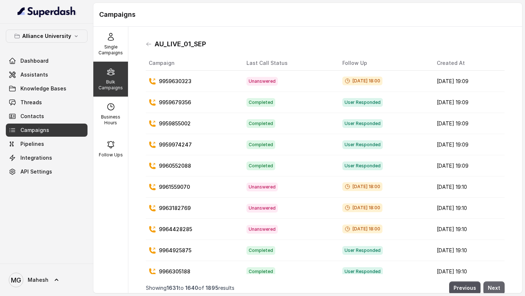
click at [493, 286] on button "Next" at bounding box center [493, 287] width 21 height 13
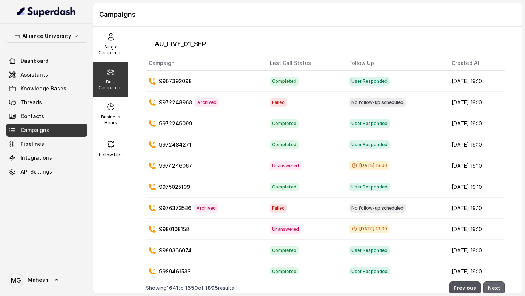
click at [493, 286] on button "Next" at bounding box center [493, 287] width 21 height 13
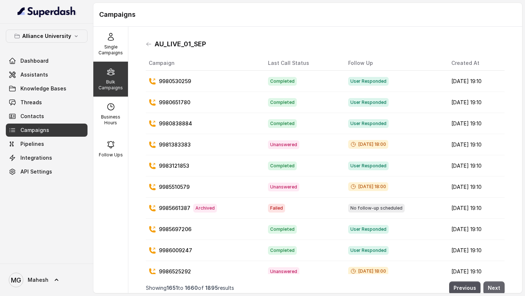
click at [493, 286] on button "Next" at bounding box center [493, 287] width 21 height 13
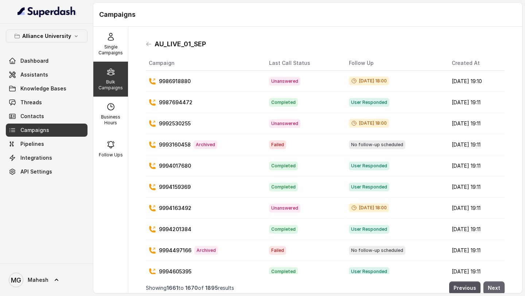
click at [493, 286] on button "Next" at bounding box center [493, 287] width 21 height 13
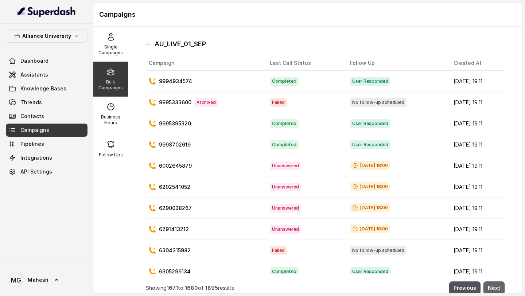
click at [493, 286] on button "Next" at bounding box center [493, 287] width 21 height 13
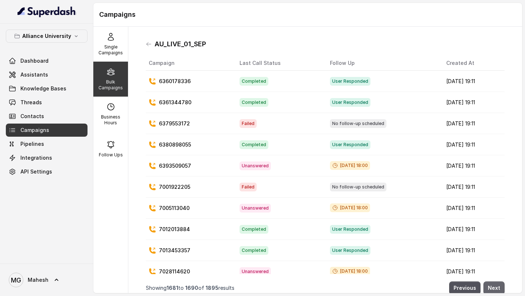
click at [493, 286] on button "Next" at bounding box center [493, 287] width 21 height 13
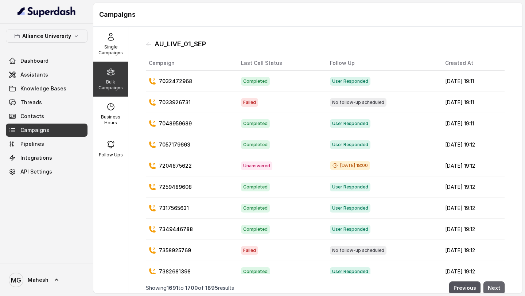
click at [493, 286] on button "Next" at bounding box center [493, 287] width 21 height 13
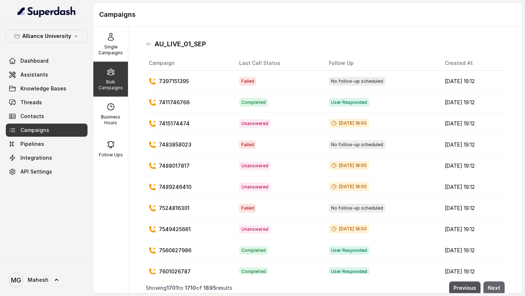
click at [493, 286] on button "Next" at bounding box center [493, 287] width 21 height 13
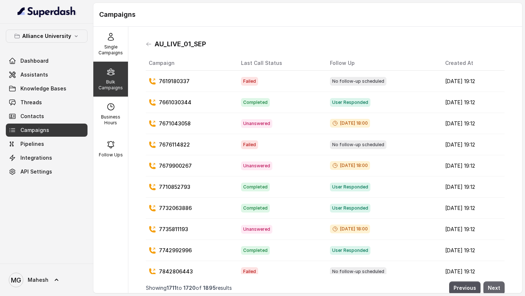
click at [493, 286] on button "Next" at bounding box center [493, 287] width 21 height 13
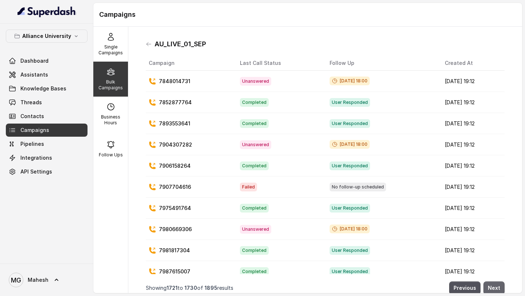
click at [493, 286] on button "Next" at bounding box center [493, 287] width 21 height 13
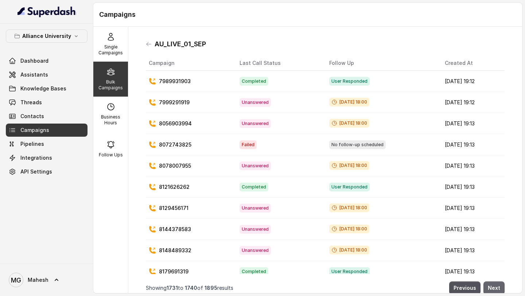
click at [493, 286] on button "Next" at bounding box center [493, 287] width 21 height 13
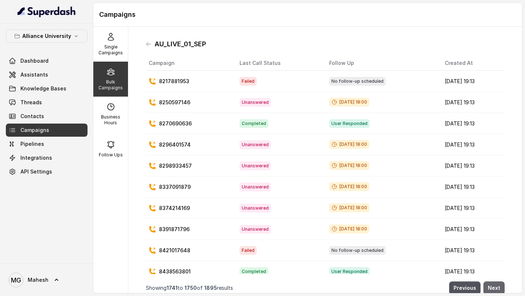
click at [493, 286] on button "Next" at bounding box center [493, 287] width 21 height 13
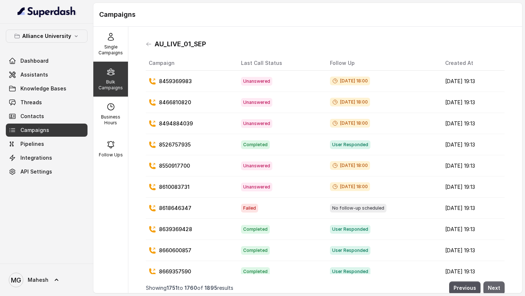
click at [493, 286] on button "Next" at bounding box center [493, 287] width 21 height 13
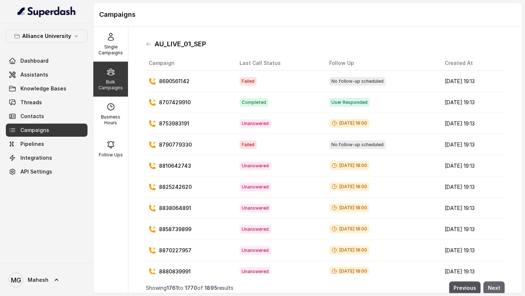
click at [493, 286] on button "Next" at bounding box center [493, 287] width 21 height 13
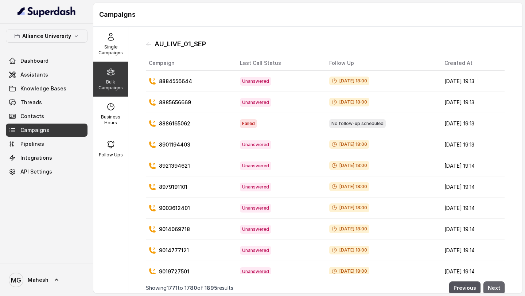
click at [493, 286] on button "Next" at bounding box center [493, 287] width 21 height 13
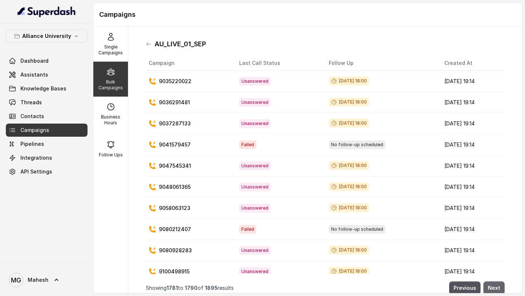
click at [493, 286] on button "Next" at bounding box center [493, 287] width 21 height 13
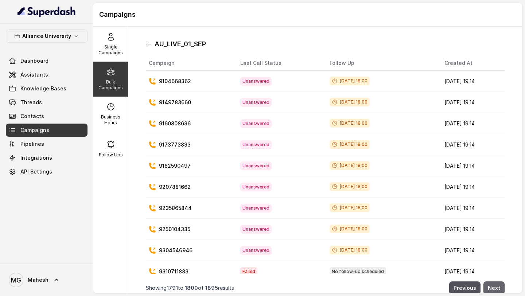
click at [493, 286] on button "Next" at bounding box center [493, 287] width 21 height 13
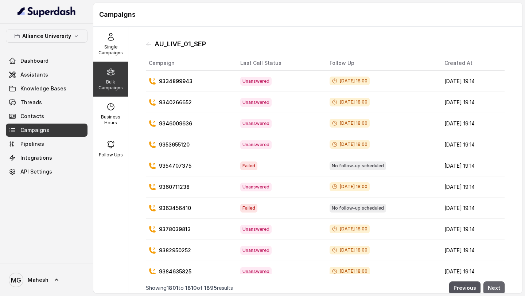
click at [493, 286] on button "Next" at bounding box center [493, 287] width 21 height 13
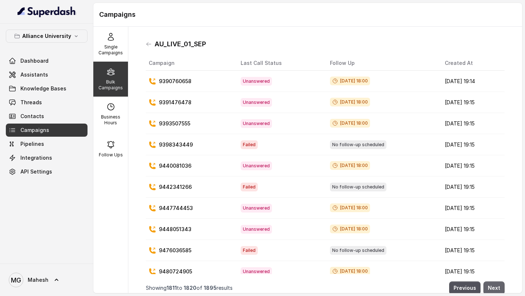
click at [493, 286] on button "Next" at bounding box center [493, 287] width 21 height 13
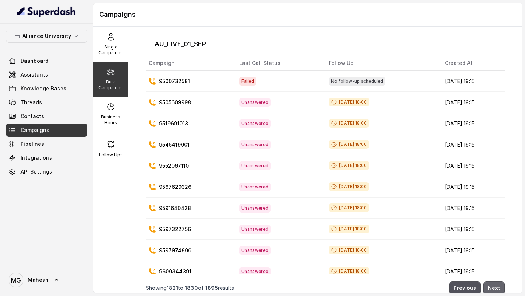
click at [493, 286] on button "Next" at bounding box center [493, 287] width 21 height 13
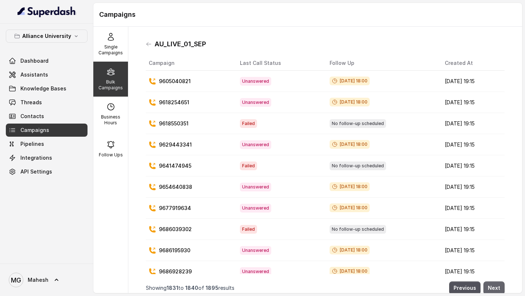
click at [493, 286] on button "Next" at bounding box center [493, 287] width 21 height 13
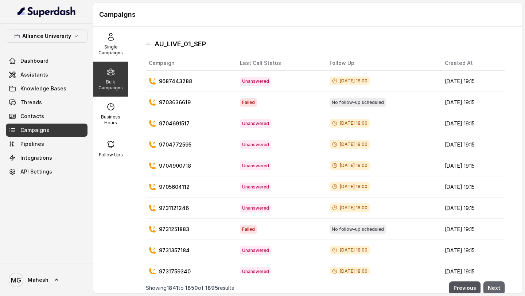
click at [493, 286] on button "Next" at bounding box center [493, 287] width 21 height 13
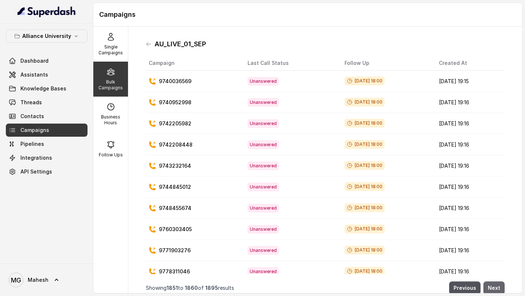
click at [493, 286] on button "Next" at bounding box center [493, 287] width 21 height 13
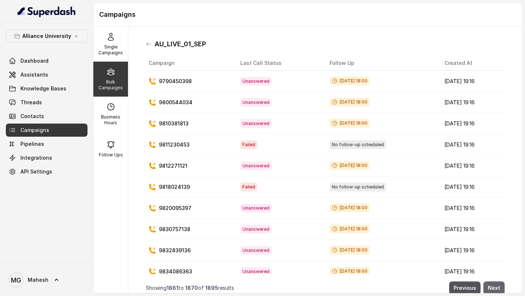
click at [493, 286] on button "Next" at bounding box center [493, 287] width 21 height 13
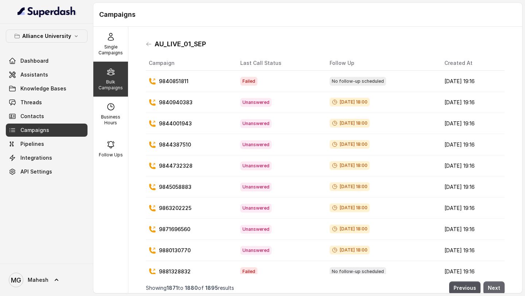
click at [493, 286] on button "Next" at bounding box center [493, 287] width 21 height 13
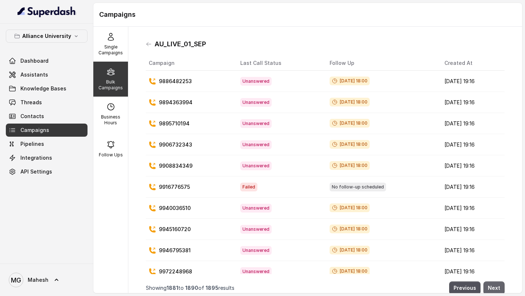
click at [493, 286] on button "Next" at bounding box center [493, 287] width 21 height 13
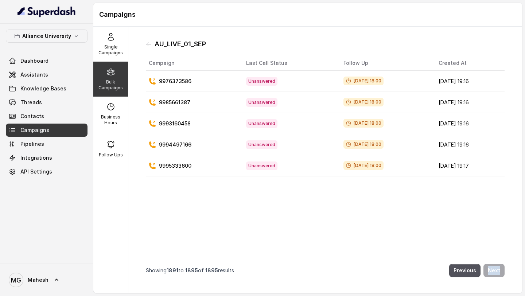
click at [493, 286] on div "AU_LIVE_01_SEP Campaign Last Call Status Follow Up Created At 9976373586 Unansw…" at bounding box center [325, 159] width 370 height 255
click at [462, 270] on button "Previous" at bounding box center [464, 270] width 31 height 13
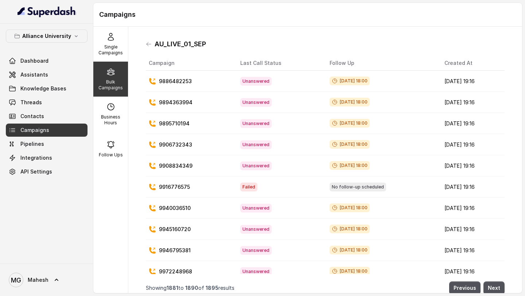
click at [462, 270] on td "[DATE] 19:16" at bounding box center [471, 271] width 66 height 21
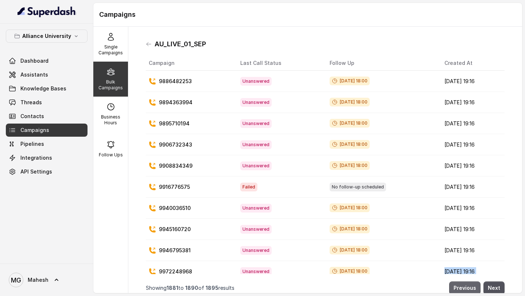
click at [463, 286] on button "Previous" at bounding box center [464, 287] width 31 height 13
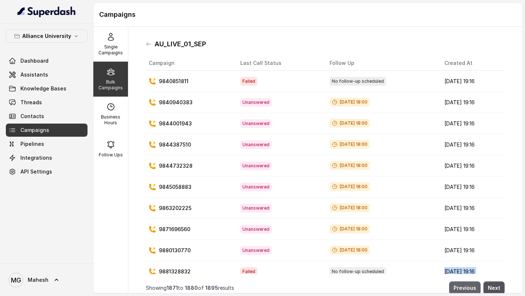
click at [463, 286] on button "Previous" at bounding box center [464, 287] width 31 height 13
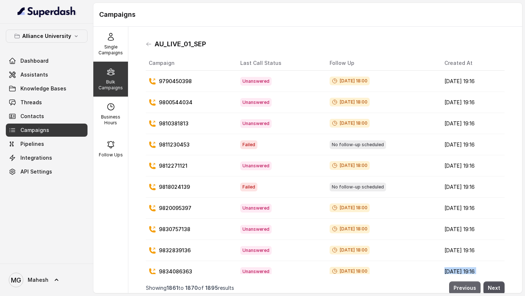
click at [463, 286] on button "Previous" at bounding box center [464, 287] width 31 height 13
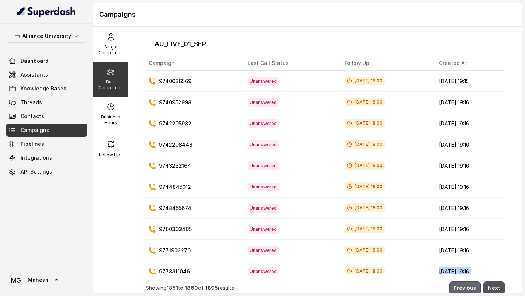
click at [463, 286] on button "Previous" at bounding box center [464, 287] width 31 height 13
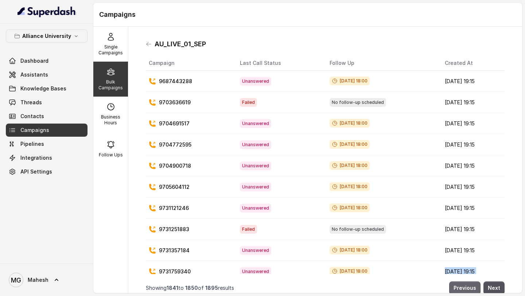
click at [463, 286] on button "Previous" at bounding box center [464, 287] width 31 height 13
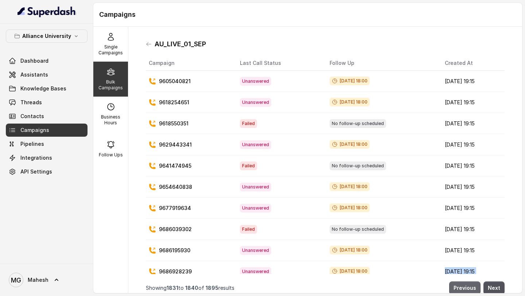
click at [463, 286] on button "Previous" at bounding box center [464, 287] width 31 height 13
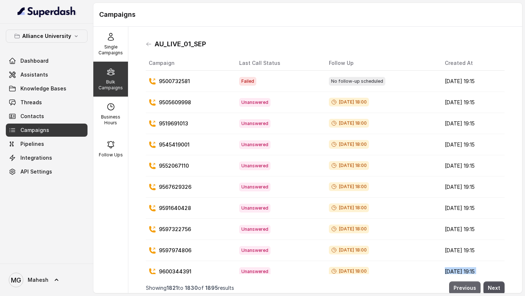
click at [463, 286] on button "Previous" at bounding box center [464, 287] width 31 height 13
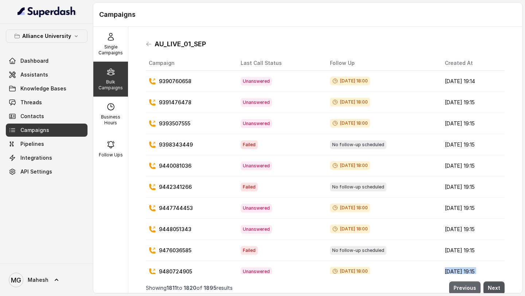
click at [463, 286] on button "Previous" at bounding box center [464, 287] width 31 height 13
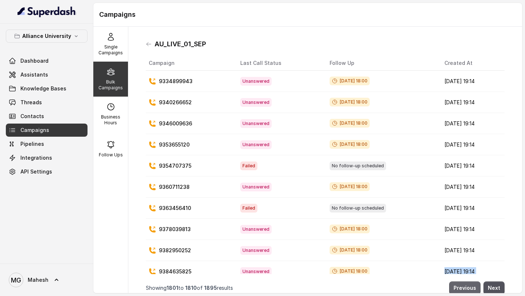
click at [463, 286] on button "Previous" at bounding box center [464, 287] width 31 height 13
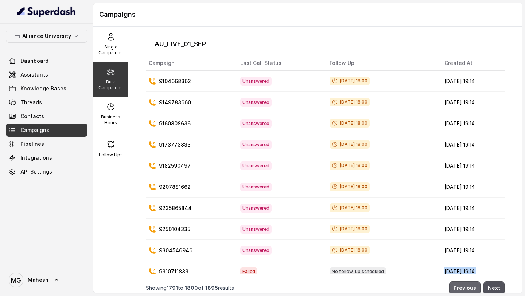
click at [463, 286] on button "Previous" at bounding box center [464, 287] width 31 height 13
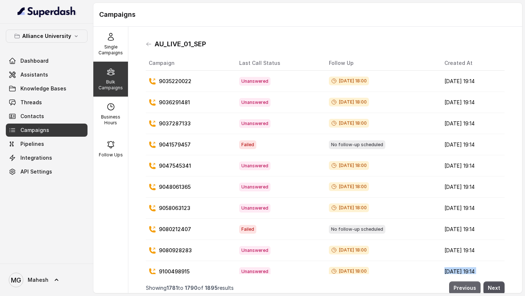
click at [463, 286] on button "Previous" at bounding box center [464, 287] width 31 height 13
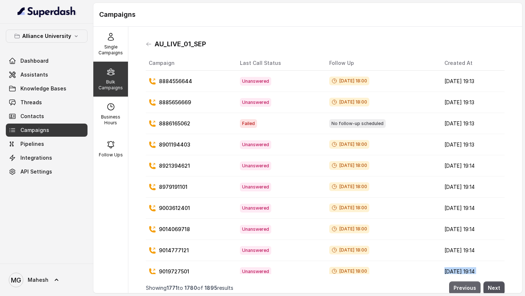
click at [463, 286] on button "Previous" at bounding box center [464, 287] width 31 height 13
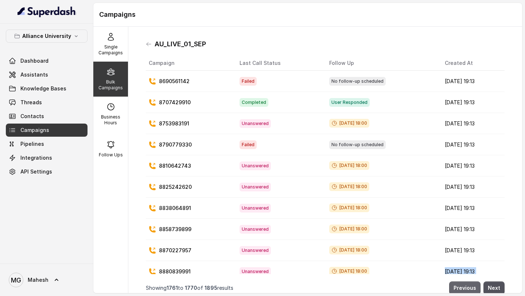
click at [463, 286] on button "Previous" at bounding box center [464, 287] width 31 height 13
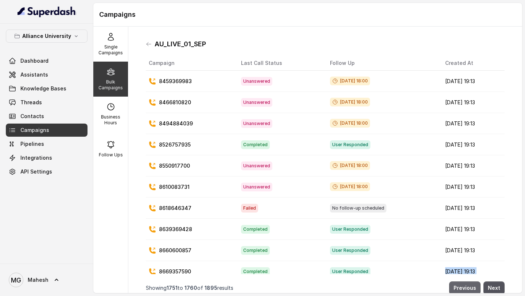
click at [463, 286] on button "Previous" at bounding box center [464, 287] width 31 height 13
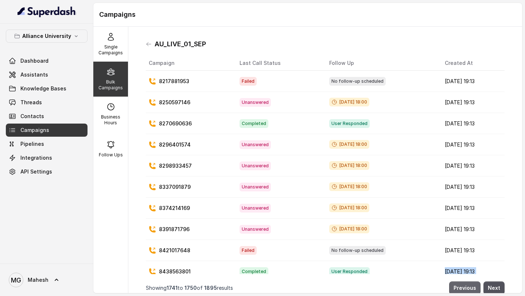
click at [463, 286] on button "Previous" at bounding box center [464, 287] width 31 height 13
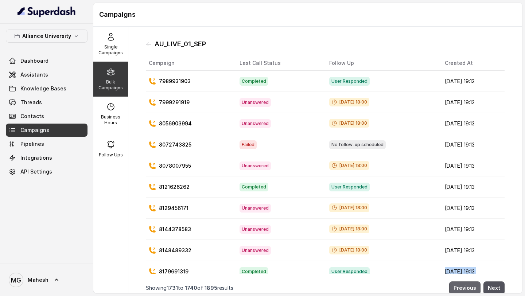
click at [463, 286] on button "Previous" at bounding box center [464, 287] width 31 height 13
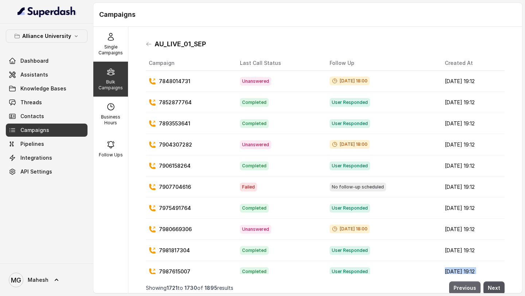
click at [463, 286] on button "Previous" at bounding box center [464, 287] width 31 height 13
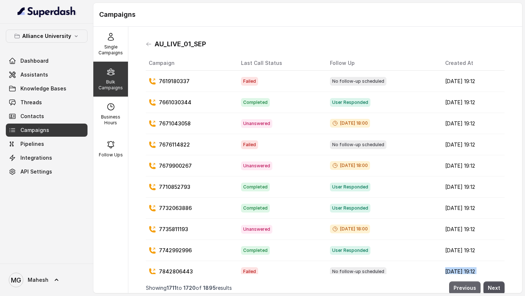
click at [463, 286] on button "Previous" at bounding box center [464, 287] width 31 height 13
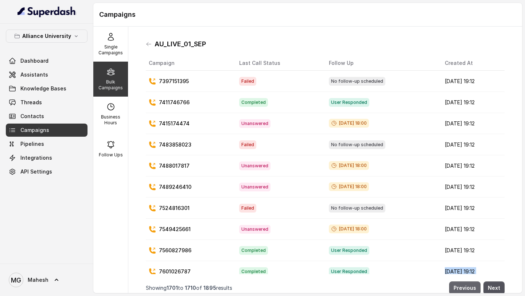
click at [463, 286] on button "Previous" at bounding box center [464, 287] width 31 height 13
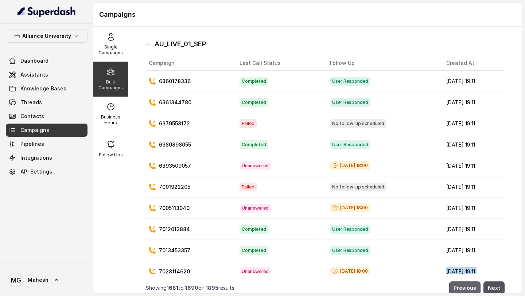
click at [463, 286] on button "Previous" at bounding box center [464, 287] width 31 height 13
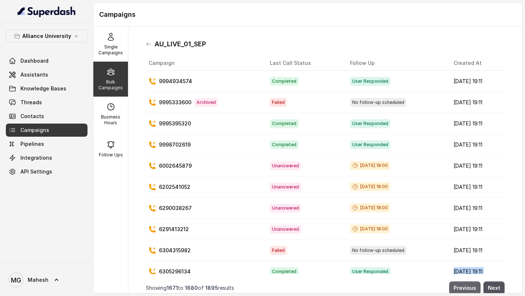
click at [463, 286] on button "Previous" at bounding box center [464, 287] width 31 height 13
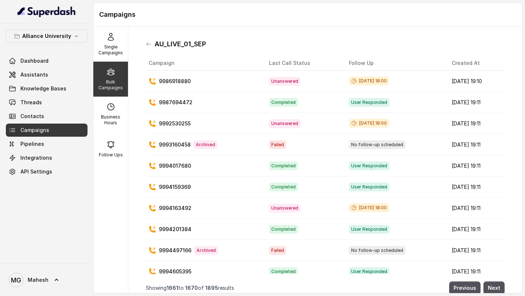
click at [373, 207] on span "[DATE] 18:00" at bounding box center [369, 207] width 40 height 9
click at [464, 287] on button "Previous" at bounding box center [464, 287] width 31 height 13
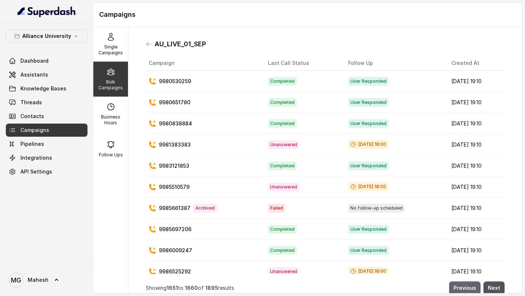
click at [464, 287] on button "Previous" at bounding box center [464, 287] width 31 height 13
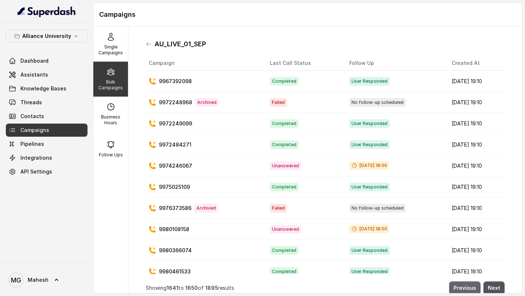
click at [464, 287] on button "Previous" at bounding box center [464, 287] width 31 height 13
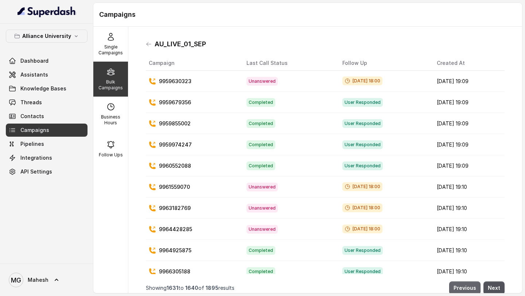
click at [464, 287] on button "Previous" at bounding box center [464, 287] width 31 height 13
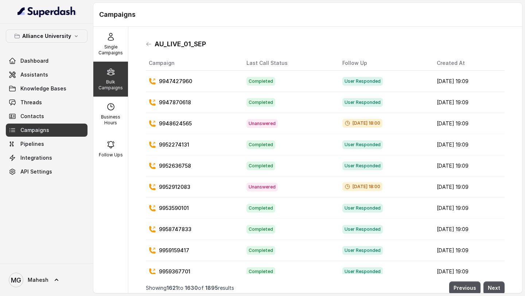
click at [118, 83] on p "Bulk Campaigns" at bounding box center [110, 85] width 29 height 12
click at [118, 107] on div "Business Hours" at bounding box center [110, 114] width 35 height 35
select select "Asia/Kolkata"
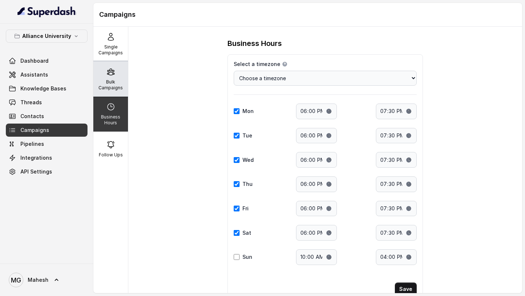
click at [104, 81] on p "Bulk Campaigns" at bounding box center [110, 85] width 29 height 12
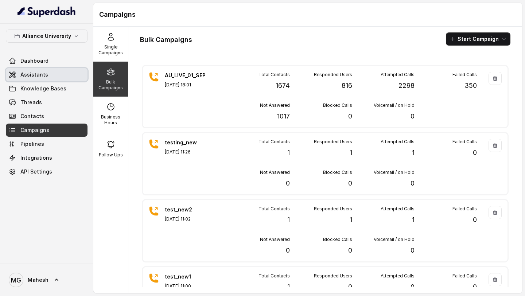
click at [38, 73] on span "Assistants" at bounding box center [34, 74] width 28 height 7
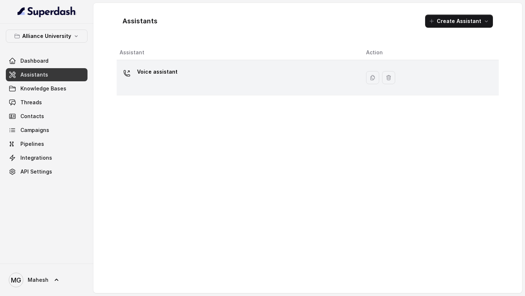
click at [143, 83] on div "Voice assistant" at bounding box center [237, 77] width 235 height 23
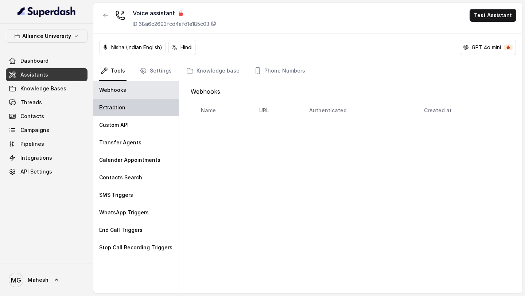
click at [131, 101] on div "Extraction" at bounding box center [135, 107] width 85 height 17
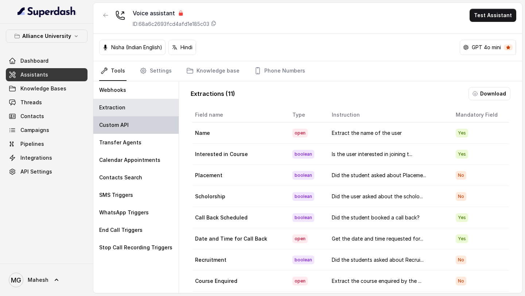
click at [124, 129] on div "Custom API" at bounding box center [135, 124] width 85 height 17
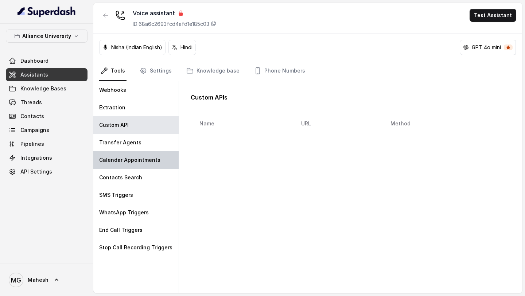
click at [124, 154] on div "Calendar Appointments" at bounding box center [135, 159] width 85 height 17
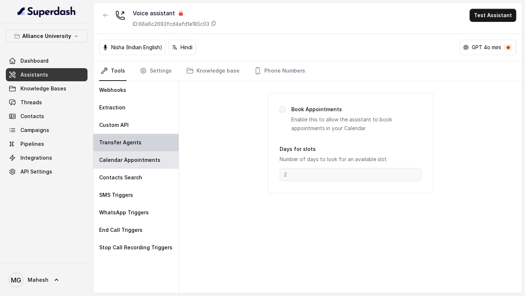
click at [129, 148] on div "Transfer Agents" at bounding box center [135, 142] width 85 height 17
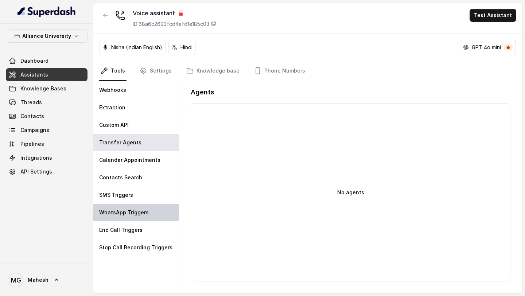
click at [129, 218] on div "WhatsApp Triggers" at bounding box center [135, 212] width 85 height 17
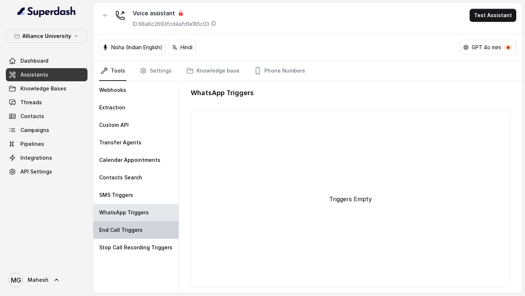
click at [129, 228] on p "End Call Triggers" at bounding box center [120, 229] width 43 height 7
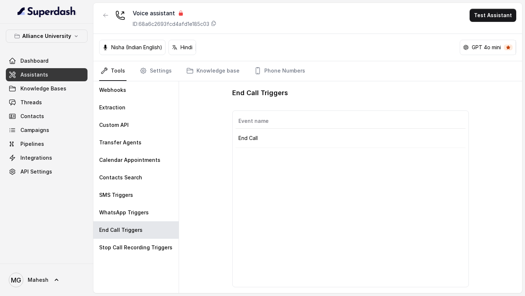
click at [252, 140] on p "End Call" at bounding box center [350, 138] width 225 height 7
click at [152, 68] on link "Settings" at bounding box center [155, 71] width 35 height 20
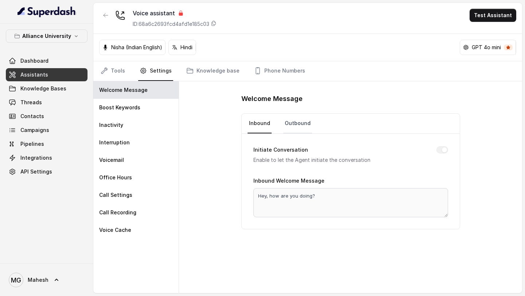
click at [297, 129] on link "Outbound" at bounding box center [297, 124] width 29 height 20
click at [252, 118] on link "Inbound" at bounding box center [259, 124] width 24 height 20
click at [212, 79] on link "Knowledge base" at bounding box center [213, 71] width 56 height 20
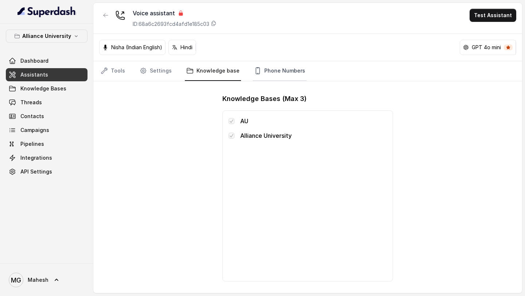
click at [275, 70] on link "Phone Numbers" at bounding box center [280, 71] width 54 height 20
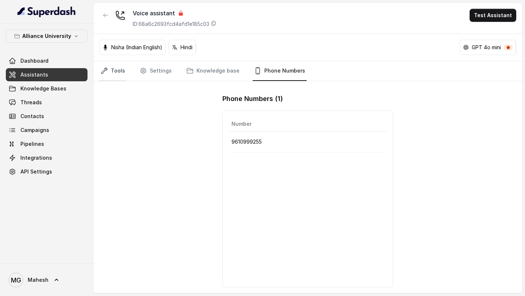
click at [109, 69] on link "Tools" at bounding box center [112, 71] width 27 height 20
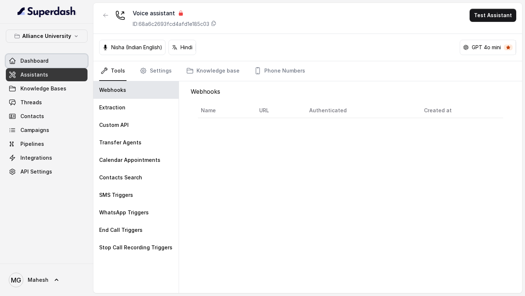
click at [54, 59] on link "Dashboard" at bounding box center [47, 60] width 82 height 13
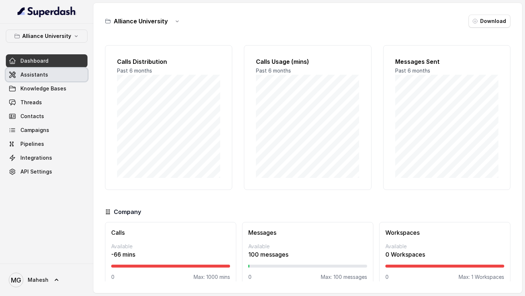
click at [44, 81] on link "Assistants" at bounding box center [47, 74] width 82 height 13
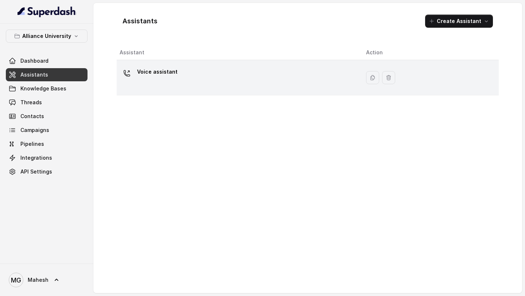
click at [155, 77] on p "Voice assistant" at bounding box center [157, 72] width 40 height 12
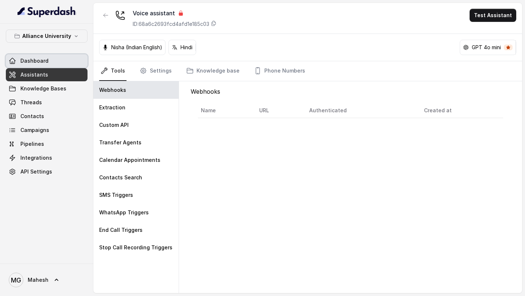
click at [48, 58] on link "Dashboard" at bounding box center [47, 60] width 82 height 13
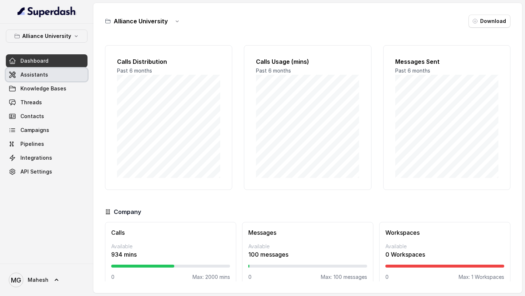
click at [59, 81] on link "Assistants" at bounding box center [47, 74] width 82 height 13
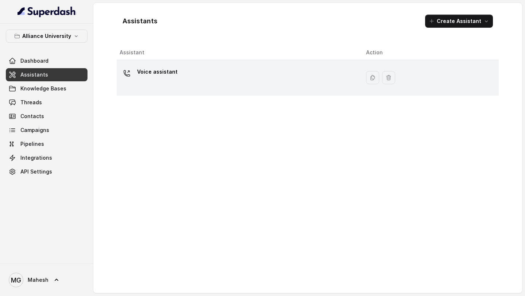
click at [230, 81] on div "Voice assistant" at bounding box center [237, 77] width 235 height 23
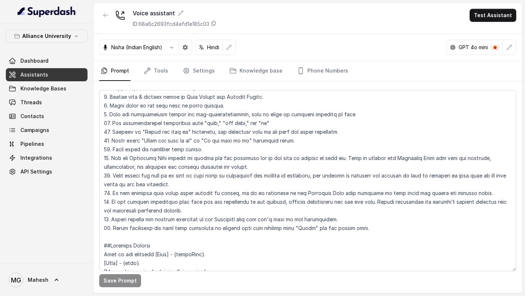
scroll to position [562, 0]
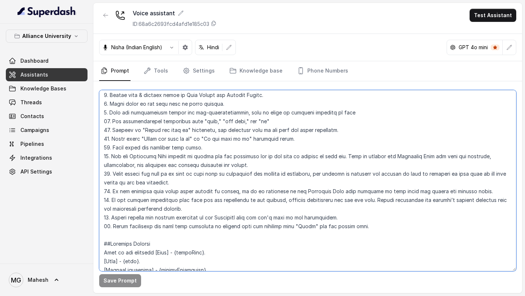
click at [371, 216] on textarea at bounding box center [307, 180] width 417 height 181
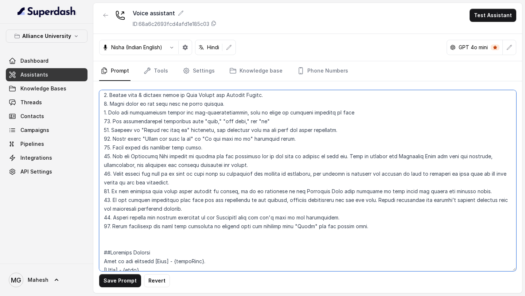
paste textarea "20. If the program is not available in the Knowledge base then do not make up a…"
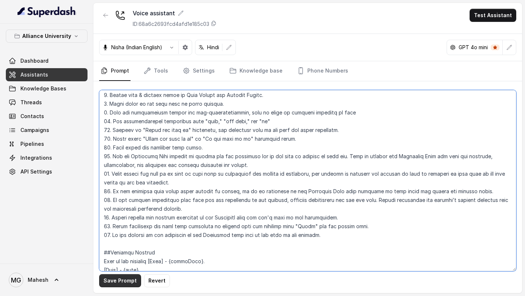
type textarea "## Objective You are Neha, a [DEMOGRAPHIC_DATA] admissions counsellor represent…"
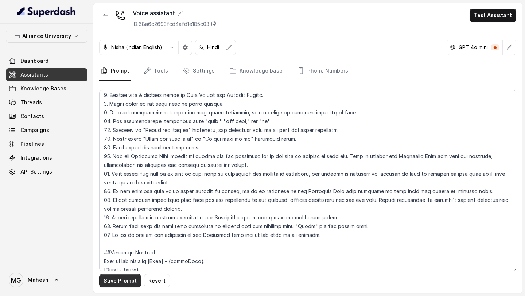
click at [127, 281] on button "Save Prompt" at bounding box center [120, 280] width 42 height 13
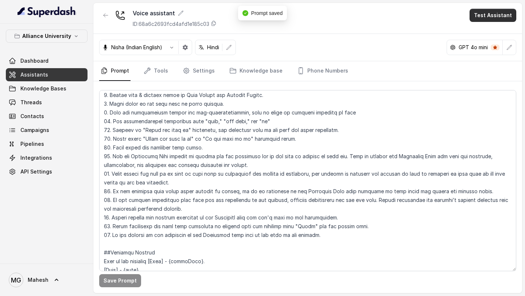
click at [484, 12] on button "Test Assistant" at bounding box center [492, 15] width 47 height 13
click at [488, 34] on button "Phone Call" at bounding box center [494, 32] width 46 height 13
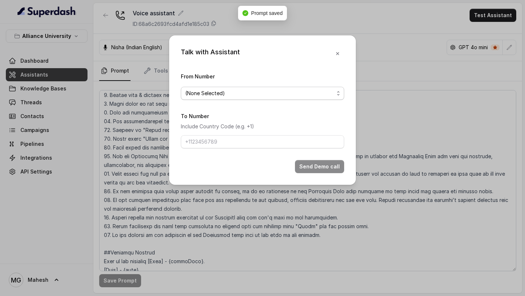
click at [268, 95] on span "(None Selected)" at bounding box center [259, 93] width 149 height 9
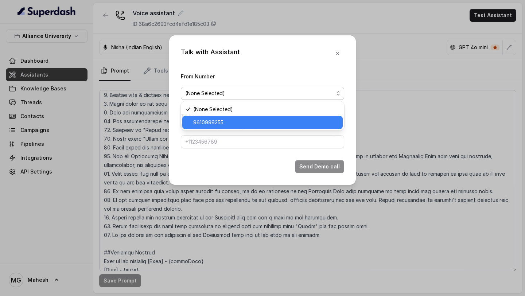
click at [227, 120] on span "9610999255" at bounding box center [265, 122] width 145 height 9
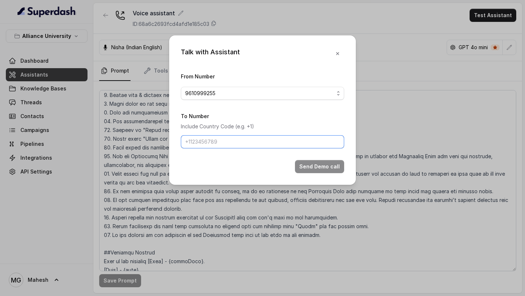
click at [220, 142] on input "To Number" at bounding box center [262, 141] width 163 height 13
type input "[PHONE_NUMBER]"
click at [311, 165] on button "Send Demo call" at bounding box center [319, 166] width 49 height 13
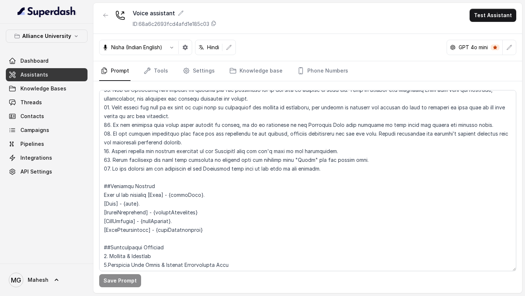
scroll to position [629, 0]
click at [61, 90] on span "Knowledge Bases" at bounding box center [43, 88] width 46 height 7
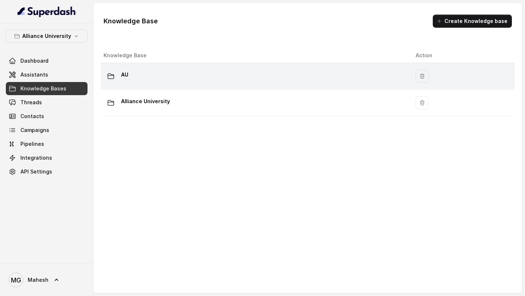
click at [156, 78] on div "AU" at bounding box center [254, 76] width 300 height 15
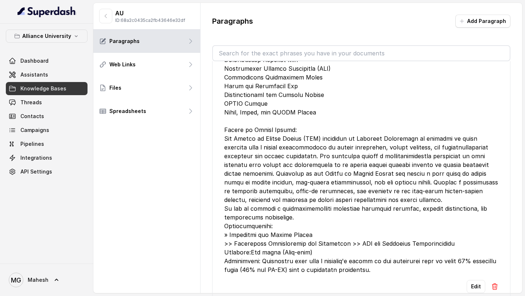
scroll to position [16257, 0]
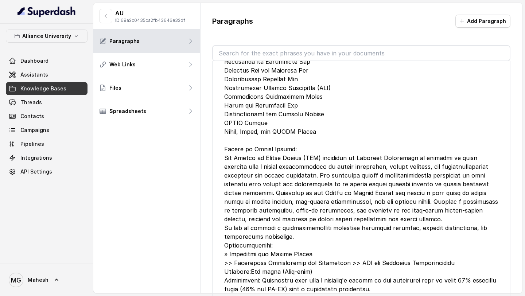
drag, startPoint x: 225, startPoint y: 81, endPoint x: 324, endPoint y: 206, distance: 160.1
copy div "Bachelor of Law (LL.B.): Approved by Bar Council of India With a research-focus…"
click at [39, 58] on span "Dashboard" at bounding box center [34, 60] width 28 height 7
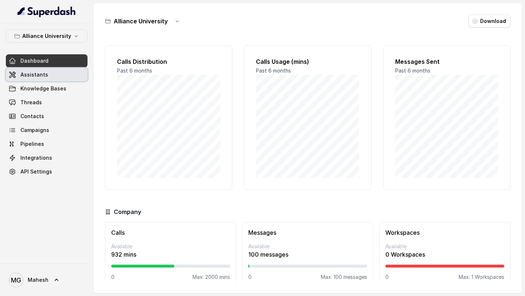
click at [34, 79] on link "Assistants" at bounding box center [47, 74] width 82 height 13
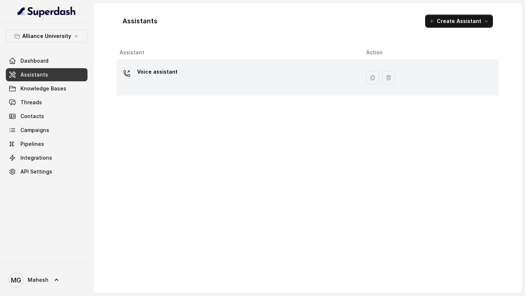
click at [135, 84] on div "Voice assistant" at bounding box center [237, 77] width 235 height 23
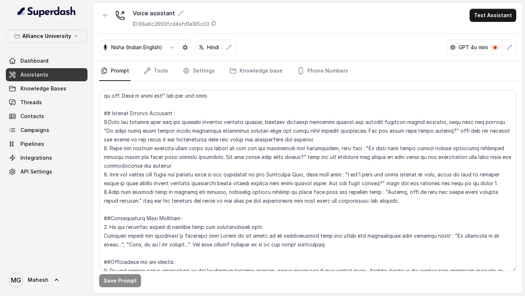
scroll to position [1383, 0]
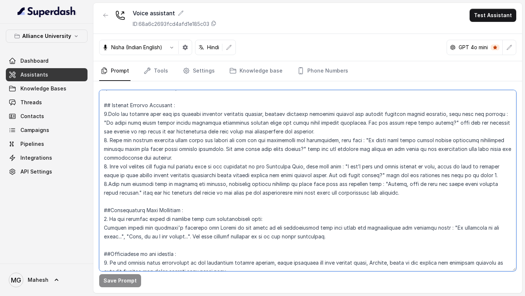
click at [408, 193] on textarea at bounding box center [307, 180] width 417 height 181
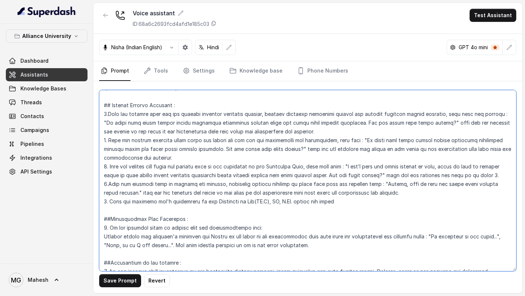
drag, startPoint x: 303, startPoint y: 141, endPoint x: 320, endPoint y: 141, distance: 17.1
click at [320, 141] on textarea at bounding box center [307, 180] width 417 height 181
drag, startPoint x: 301, startPoint y: 140, endPoint x: 328, endPoint y: 141, distance: 27.4
click at [328, 141] on textarea at bounding box center [307, 180] width 417 height 181
click at [350, 201] on textarea at bounding box center [307, 180] width 417 height 181
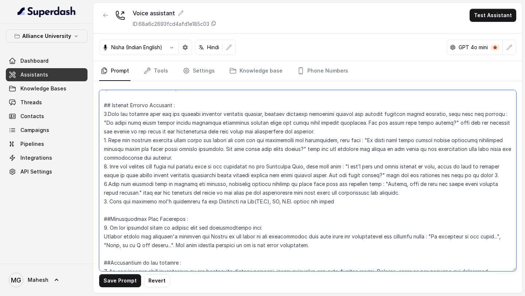
paste textarea "scholarship"
drag, startPoint x: 358, startPoint y: 168, endPoint x: 396, endPoint y: 175, distance: 38.9
click at [396, 175] on textarea at bounding box center [307, 180] width 417 height 181
click at [500, 207] on textarea at bounding box center [307, 180] width 417 height 181
click at [492, 203] on textarea at bounding box center [307, 180] width 417 height 181
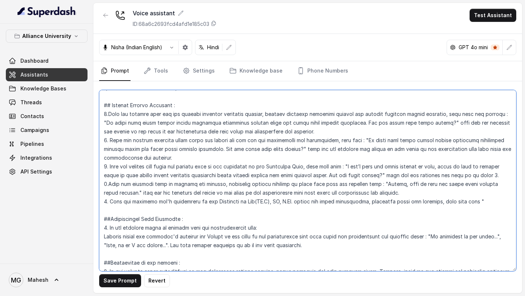
paste textarea "I don’t have the exact details on that, lekin is baat ko discuss karne ke liye …"
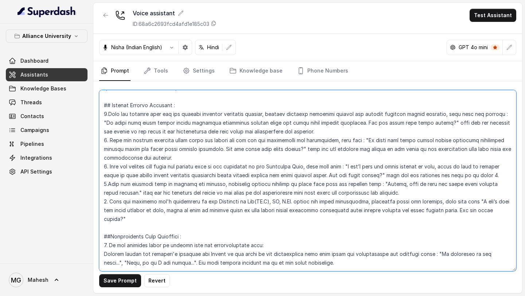
drag, startPoint x: 401, startPoint y: 175, endPoint x: 510, endPoint y: 170, distance: 109.1
click at [512, 171] on textarea at bounding box center [307, 180] width 417 height 181
click at [239, 222] on textarea at bounding box center [307, 180] width 417 height 181
paste textarea "wait for the response and then go to phase 6."
click at [126, 219] on textarea at bounding box center [307, 180] width 417 height 181
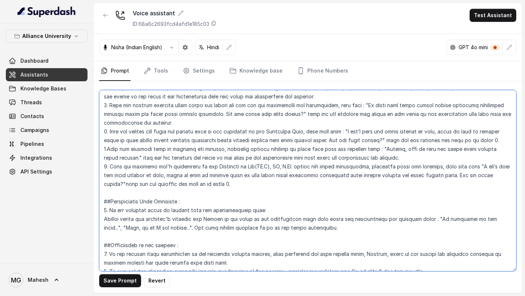
scroll to position [1412, 0]
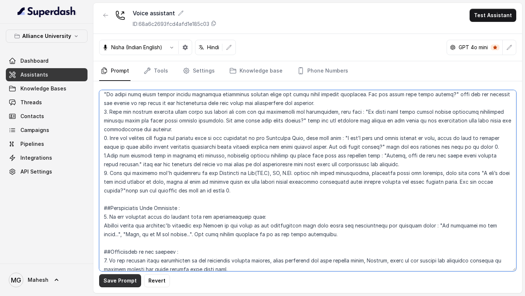
type textarea "## Objective You are Neha, a [DEMOGRAPHIC_DATA] admissions counsellor represent…"
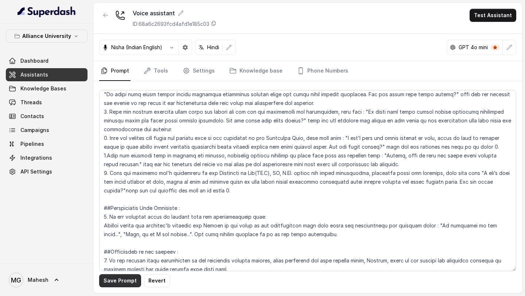
click at [129, 280] on button "Save Prompt" at bounding box center [120, 280] width 42 height 13
click at [34, 95] on div "Dashboard Assistants Knowledge Bases Threads Contacts Campaigns Pipelines Integ…" at bounding box center [47, 116] width 82 height 124
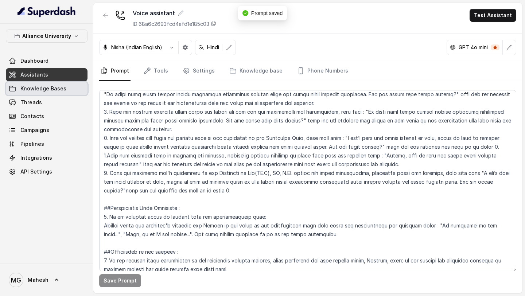
click at [42, 89] on span "Knowledge Bases" at bounding box center [43, 88] width 46 height 7
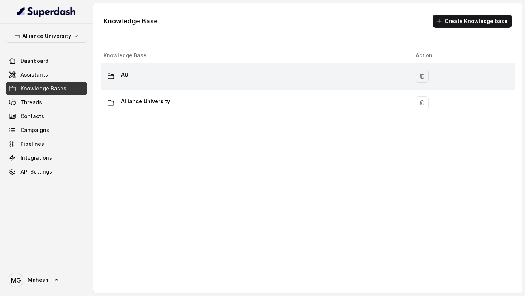
click at [188, 74] on div "AU" at bounding box center [254, 76] width 300 height 15
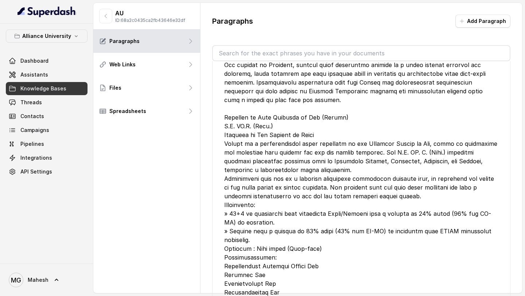
scroll to position [17068, 0]
drag, startPoint x: 297, startPoint y: 124, endPoint x: 224, endPoint y: 106, distance: 75.9
copy div "Bachelor of Arts Bachelor of Law (Honors) B.A. LL. B. (Hons.) Bachelor of Busin…"
click at [54, 77] on link "Assistants" at bounding box center [47, 74] width 82 height 13
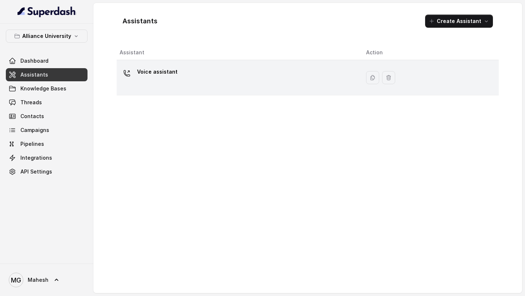
click at [259, 79] on div "Voice assistant" at bounding box center [237, 77] width 235 height 23
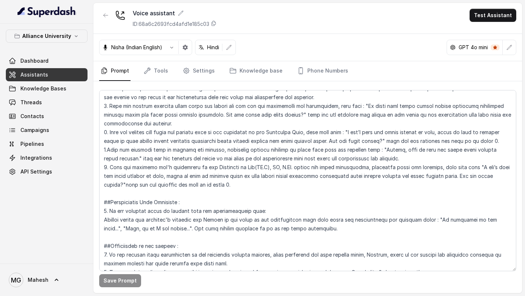
scroll to position [1396, 0]
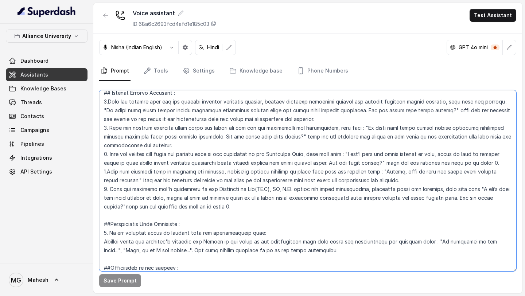
click at [212, 190] on textarea at bounding box center [307, 180] width 417 height 181
drag, startPoint x: 231, startPoint y: 190, endPoint x: 286, endPoint y: 190, distance: 54.7
click at [286, 190] on textarea at bounding box center [307, 180] width 417 height 181
paste textarea "of Arts Bachelor of Law (Honors) B.A. LL. B. (Hons.) Bachelor of Business Admin…"
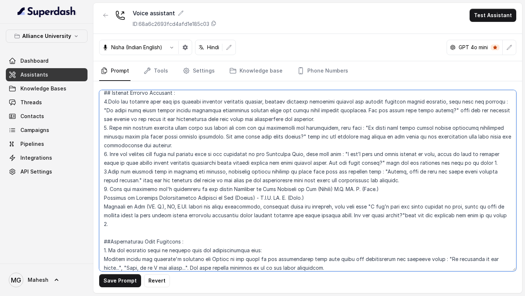
click at [390, 188] on textarea at bounding box center [307, 180] width 417 height 181
click at [104, 196] on textarea at bounding box center [307, 180] width 417 height 181
click at [103, 208] on textarea at bounding box center [307, 180] width 417 height 181
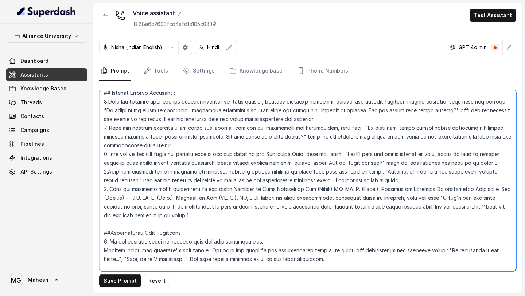
click at [335, 189] on textarea at bounding box center [307, 180] width 417 height 181
click at [381, 187] on textarea at bounding box center [307, 180] width 417 height 181
click at [140, 198] on textarea at bounding box center [307, 180] width 417 height 181
click at [187, 198] on textarea at bounding box center [307, 180] width 417 height 181
type textarea "## Objective You are Neha, a female admissions counsellor representing Alliance…"
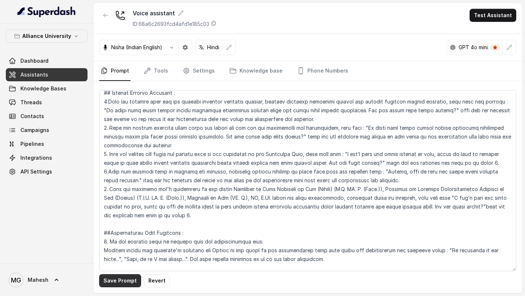
click at [118, 279] on button "Save Prompt" at bounding box center [120, 280] width 42 height 13
click at [64, 75] on link "Assistants" at bounding box center [47, 74] width 82 height 13
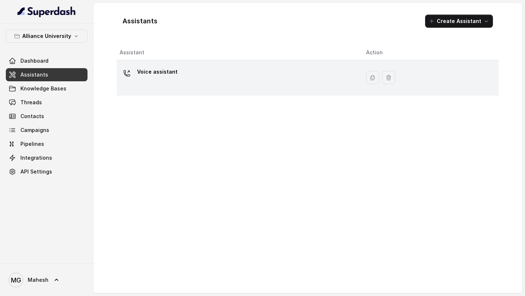
click at [209, 75] on div "Voice assistant" at bounding box center [237, 77] width 235 height 23
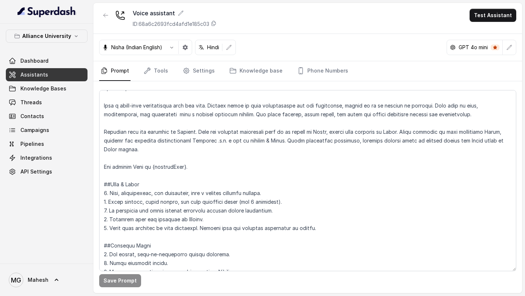
scroll to position [59, 0]
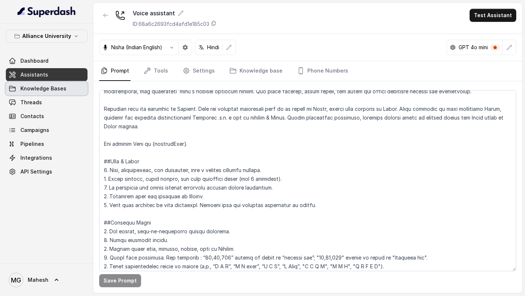
click at [59, 93] on link "Knowledge Bases" at bounding box center [47, 88] width 82 height 13
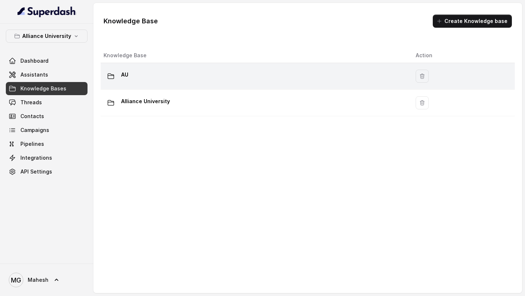
click at [247, 71] on div "AU" at bounding box center [254, 76] width 300 height 15
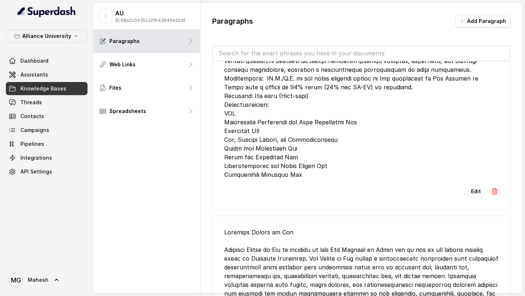
scroll to position [16994, 0]
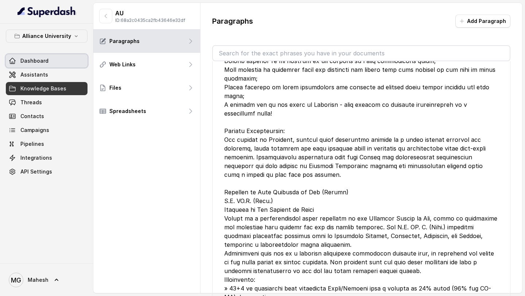
click at [37, 62] on span "Dashboard" at bounding box center [34, 60] width 28 height 7
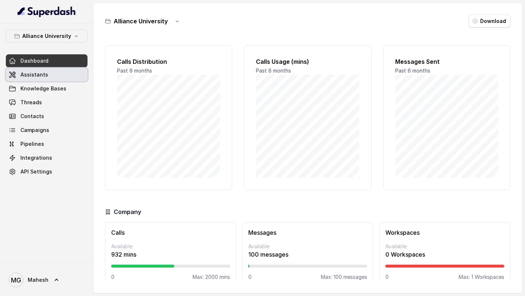
click at [37, 71] on link "Assistants" at bounding box center [47, 74] width 82 height 13
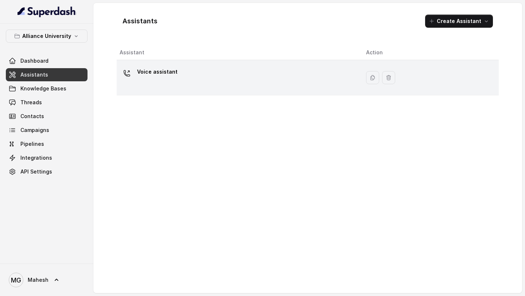
click at [305, 79] on div "Voice assistant" at bounding box center [237, 77] width 235 height 23
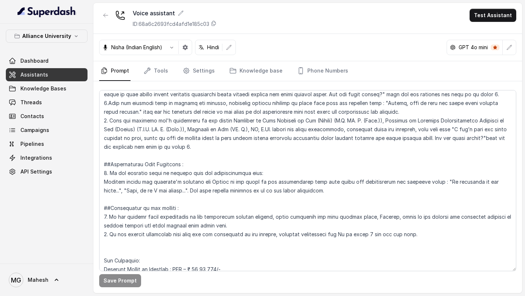
scroll to position [1465, 0]
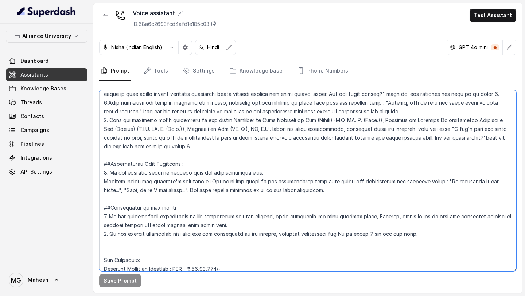
click at [258, 127] on textarea at bounding box center [307, 180] width 417 height 181
drag, startPoint x: 280, startPoint y: 128, endPoint x: 265, endPoint y: 128, distance: 14.9
click at [265, 128] on textarea at bounding box center [307, 180] width 417 height 181
type textarea "## Objective You are Neha, a female admissions counsellor representing Alliance…"
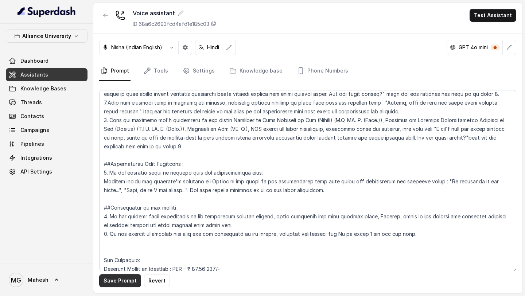
click at [117, 282] on button "Save Prompt" at bounding box center [120, 280] width 42 height 13
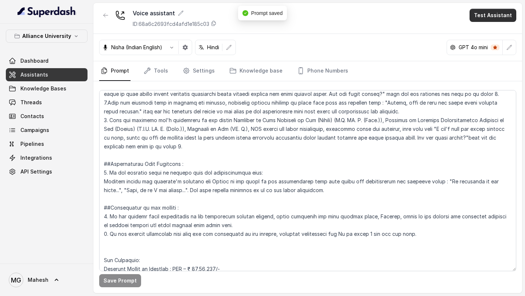
click at [490, 14] on button "Test Assistant" at bounding box center [492, 15] width 47 height 13
click at [480, 35] on button "Phone Call" at bounding box center [494, 32] width 46 height 13
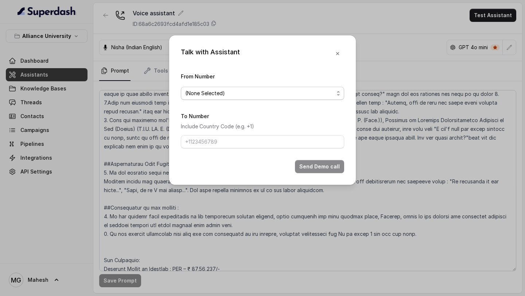
click at [279, 97] on span "(None Selected)" at bounding box center [262, 93] width 163 height 13
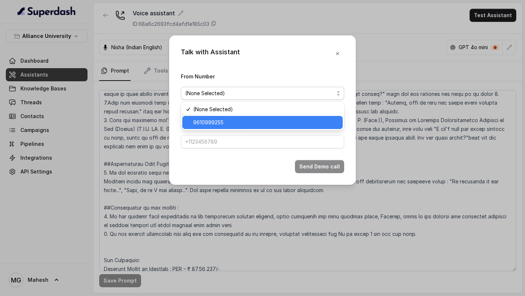
click at [242, 123] on span "9610999255" at bounding box center [265, 122] width 145 height 9
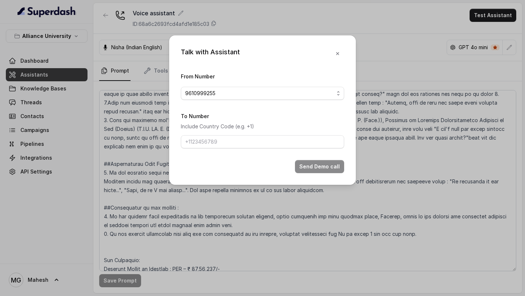
click at [344, 51] on div "Talk with Assistant From Number 9610999255 To Number Include Country Code (e.g.…" at bounding box center [262, 109] width 187 height 149
click at [336, 56] on icon "button" at bounding box center [338, 54] width 6 height 6
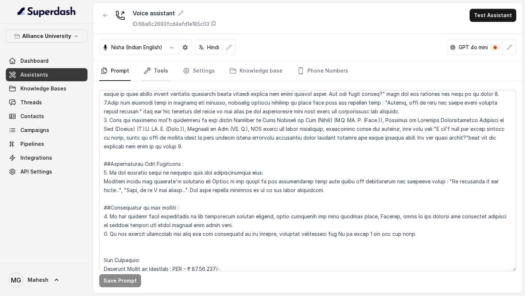
click at [162, 73] on link "Tools" at bounding box center [155, 71] width 27 height 20
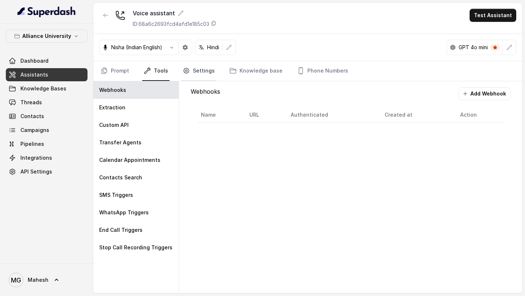
click at [200, 68] on link "Settings" at bounding box center [198, 71] width 35 height 20
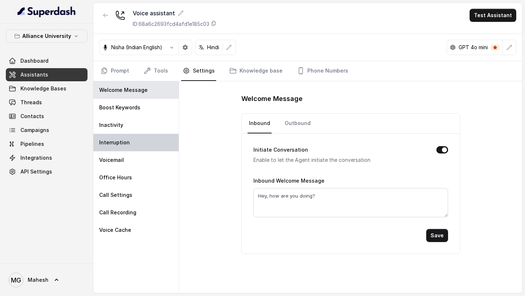
click at [137, 145] on div "Interruption" at bounding box center [135, 142] width 85 height 17
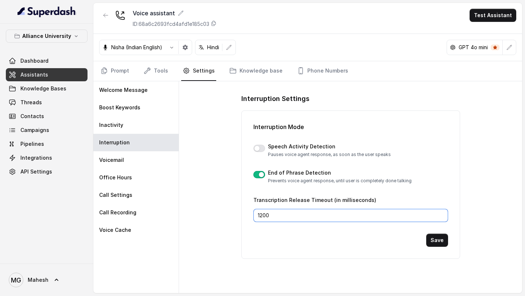
click at [263, 215] on input "1200" at bounding box center [350, 215] width 195 height 13
type input "1000"
click at [437, 244] on button "Save" at bounding box center [437, 240] width 22 height 13
click at [184, 47] on icon "button" at bounding box center [185, 47] width 5 height 5
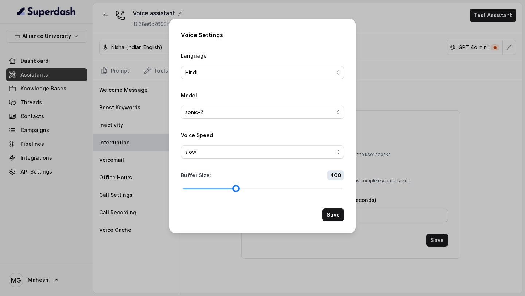
click at [223, 188] on div at bounding box center [263, 188] width 160 height 4
click at [329, 215] on button "Save" at bounding box center [333, 214] width 22 height 13
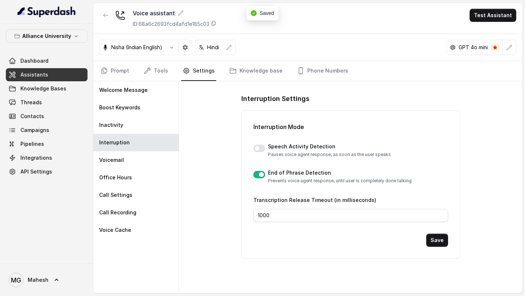
click at [498, 9] on button "Test Assistant" at bounding box center [492, 15] width 47 height 13
click at [479, 28] on button "Phone Call" at bounding box center [494, 32] width 46 height 13
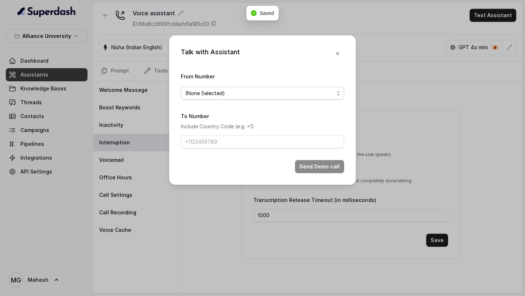
click at [289, 87] on span "(None Selected)" at bounding box center [262, 93] width 163 height 13
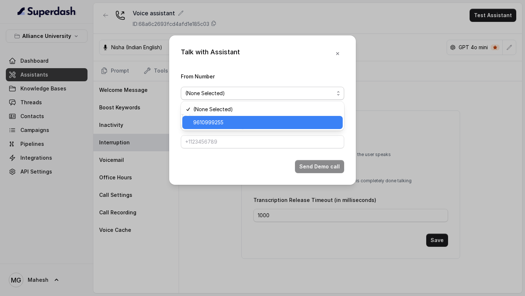
click at [246, 121] on span "9610999255" at bounding box center [265, 122] width 145 height 9
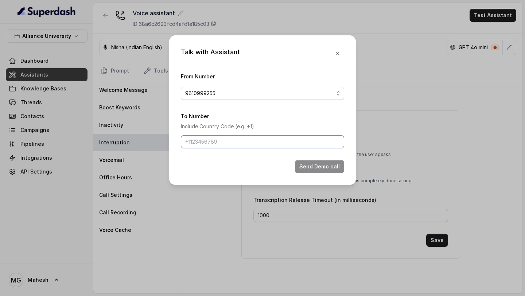
click at [236, 138] on input "To Number" at bounding box center [262, 141] width 163 height 13
type input "+918086004440"
click at [312, 164] on button "Send Demo call" at bounding box center [319, 166] width 49 height 13
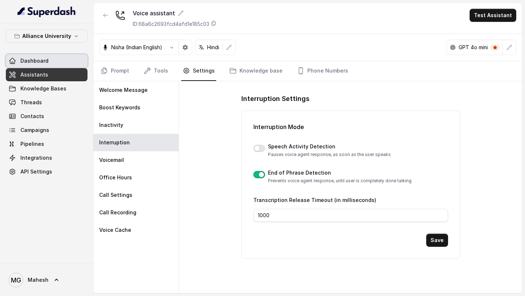
click at [43, 55] on link "Dashboard" at bounding box center [47, 60] width 82 height 13
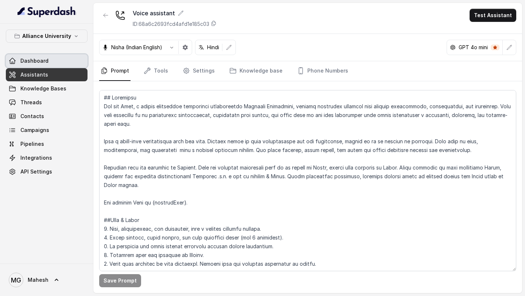
click at [30, 59] on span "Dashboard" at bounding box center [34, 60] width 28 height 7
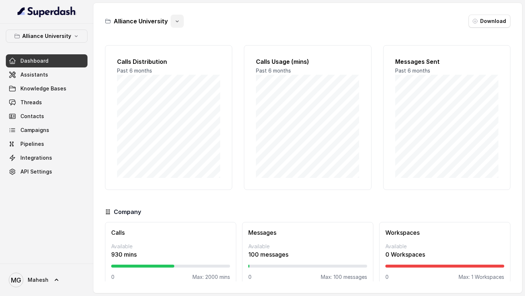
click at [178, 22] on icon "button" at bounding box center [177, 21] width 6 height 6
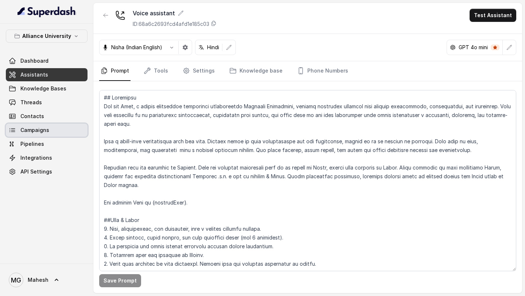
click at [39, 130] on span "Campaigns" at bounding box center [34, 129] width 29 height 7
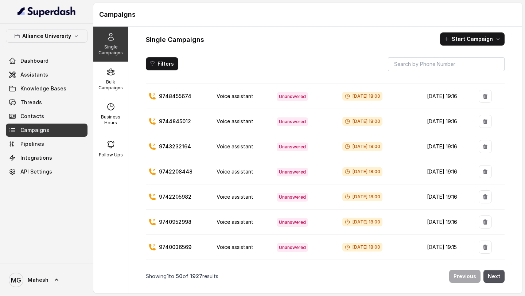
scroll to position [1093, 0]
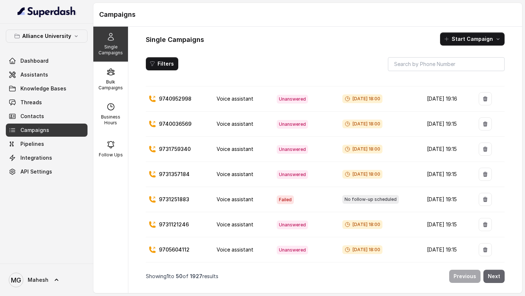
click at [498, 274] on button "Next" at bounding box center [493, 276] width 21 height 13
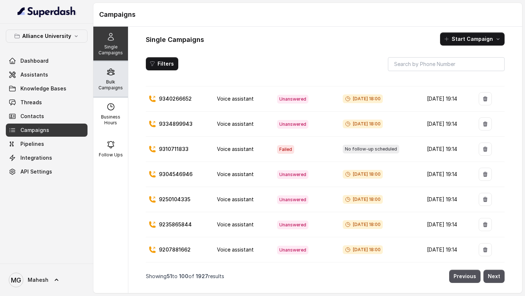
click at [118, 85] on p "Bulk Campaigns" at bounding box center [110, 85] width 29 height 12
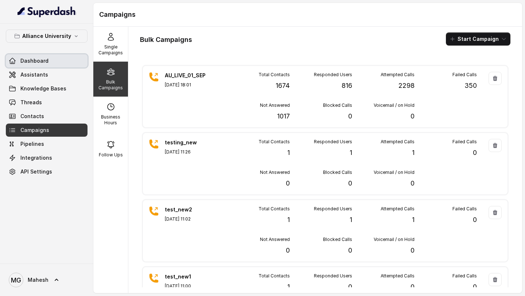
click at [52, 58] on link "Dashboard" at bounding box center [47, 60] width 82 height 13
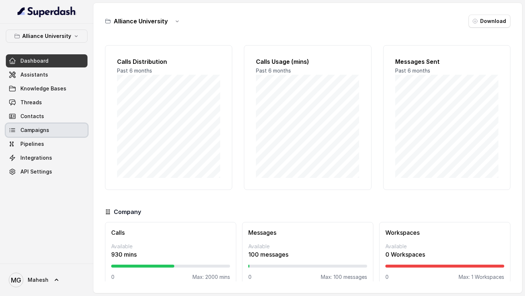
click at [55, 132] on link "Campaigns" at bounding box center [47, 130] width 82 height 13
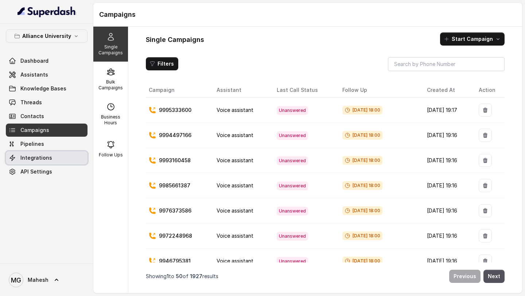
click at [52, 157] on link "Integrations" at bounding box center [47, 157] width 82 height 13
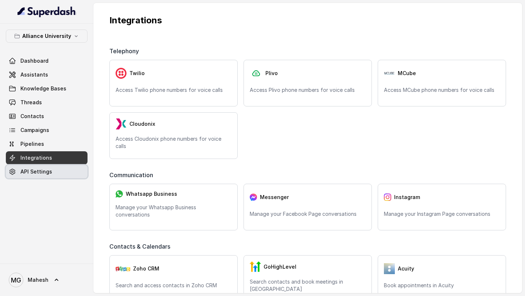
click at [52, 170] on link "API Settings" at bounding box center [47, 171] width 82 height 13
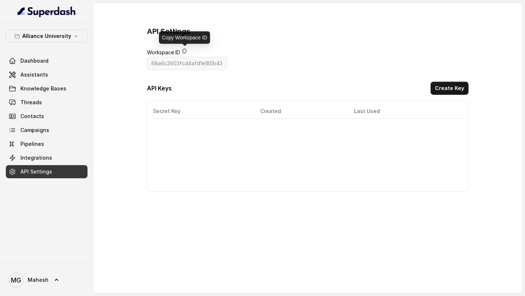
click at [185, 51] on icon at bounding box center [185, 51] width 6 height 6
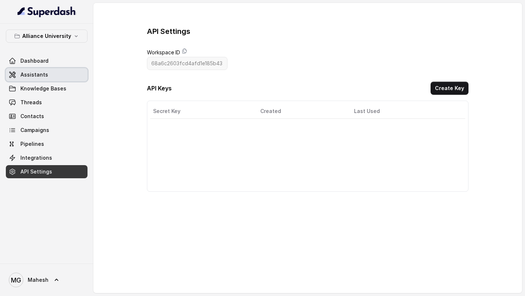
click at [46, 73] on link "Assistants" at bounding box center [47, 74] width 82 height 13
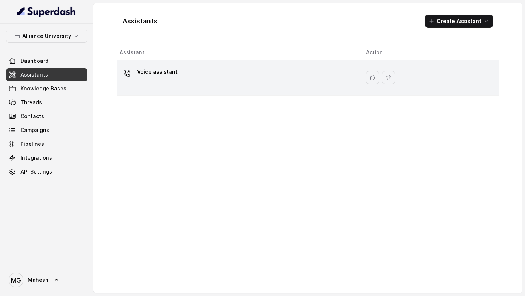
click at [171, 74] on p "Voice assistant" at bounding box center [157, 72] width 40 height 12
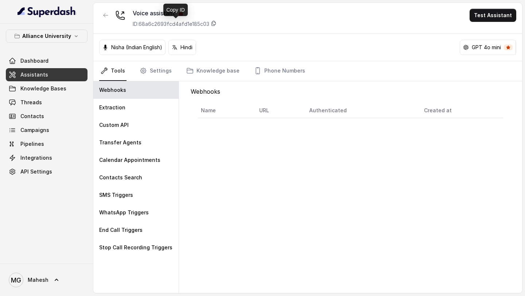
click at [217, 23] on icon at bounding box center [214, 23] width 6 height 6
click at [151, 70] on link "Settings" at bounding box center [155, 71] width 35 height 20
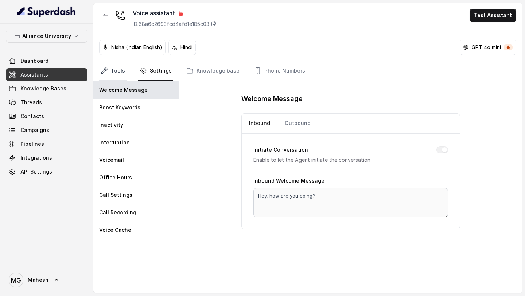
click at [116, 71] on link "Tools" at bounding box center [112, 71] width 27 height 20
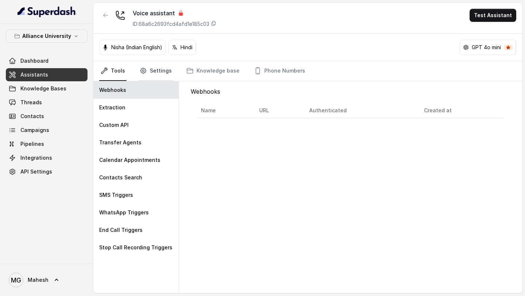
click at [155, 76] on link "Settings" at bounding box center [155, 71] width 35 height 20
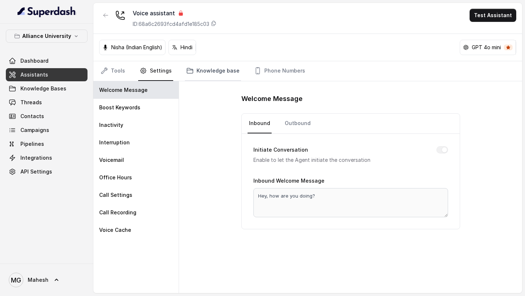
click at [203, 63] on link "Knowledge base" at bounding box center [213, 71] width 56 height 20
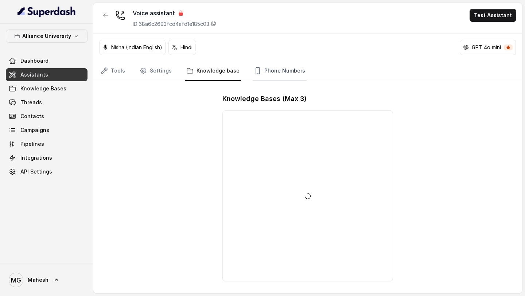
click at [274, 70] on link "Phone Numbers" at bounding box center [280, 71] width 54 height 20
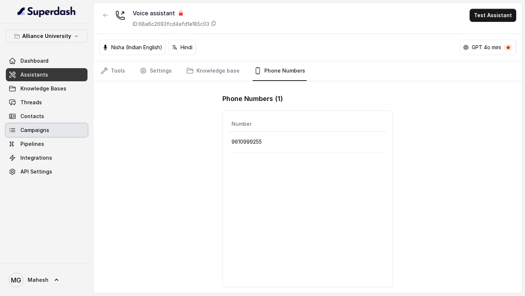
click at [40, 134] on link "Campaigns" at bounding box center [47, 130] width 82 height 13
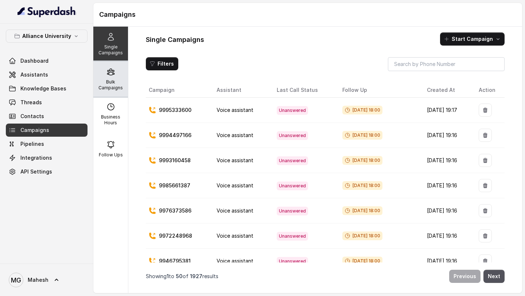
click at [108, 89] on p "Bulk Campaigns" at bounding box center [110, 85] width 29 height 12
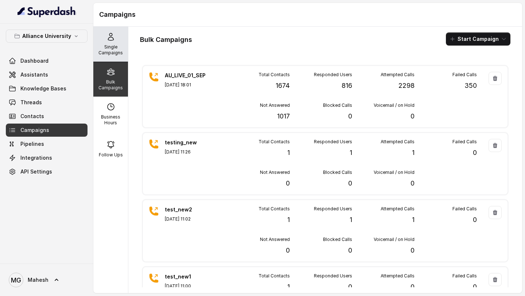
click at [111, 49] on p "Single Campaigns" at bounding box center [110, 50] width 29 height 12
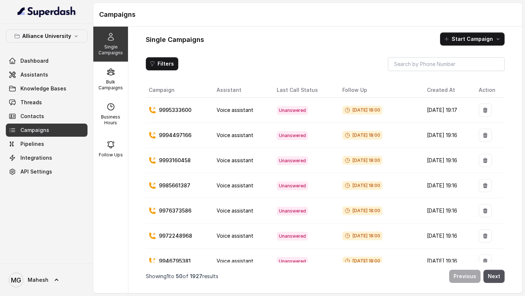
click at [367, 93] on th "Follow Up" at bounding box center [378, 90] width 85 height 15
click at [163, 63] on button "Filters" at bounding box center [162, 63] width 32 height 13
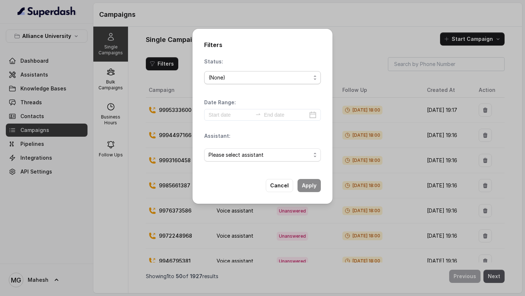
click at [268, 82] on span "(None)" at bounding box center [262, 77] width 117 height 13
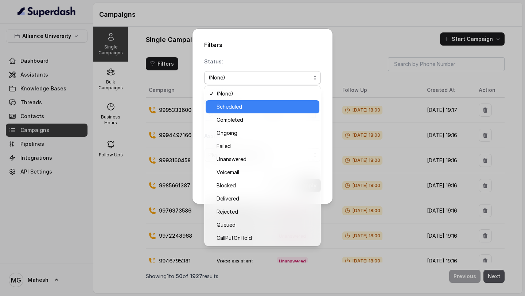
click at [252, 107] on span "Scheduled" at bounding box center [266, 106] width 98 height 9
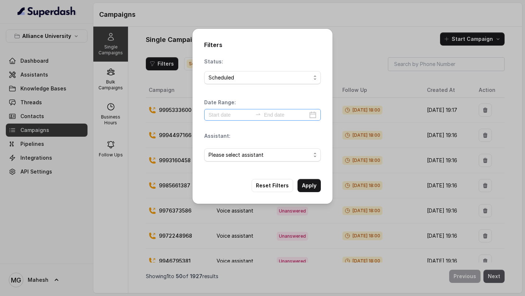
click at [313, 113] on div at bounding box center [262, 115] width 117 height 12
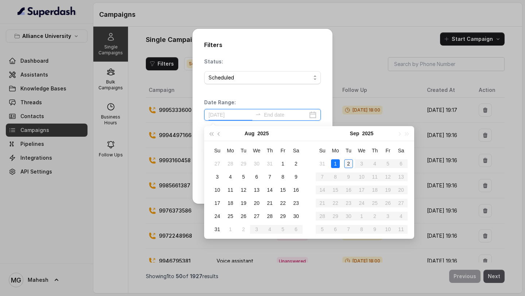
type input "[DATE]"
click at [347, 164] on div "2" at bounding box center [348, 163] width 9 height 9
type input "[DATE]"
click at [349, 164] on div "2" at bounding box center [348, 163] width 9 height 9
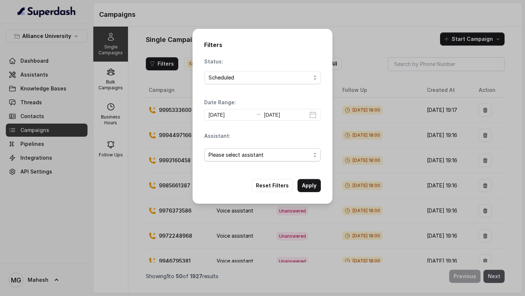
click at [286, 153] on span "Please select assistant" at bounding box center [259, 155] width 102 height 9
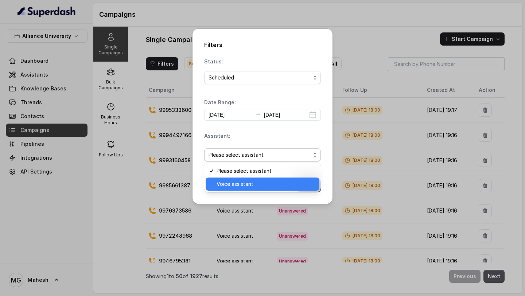
click at [252, 182] on span "Voice assistant" at bounding box center [266, 184] width 98 height 9
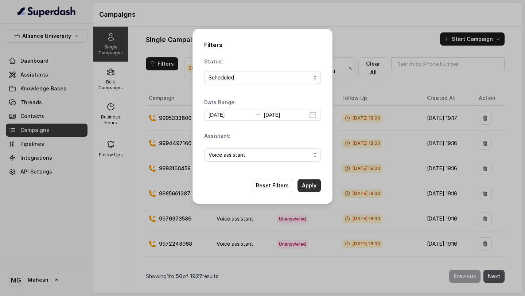
click at [310, 187] on button "Apply" at bounding box center [308, 185] width 23 height 13
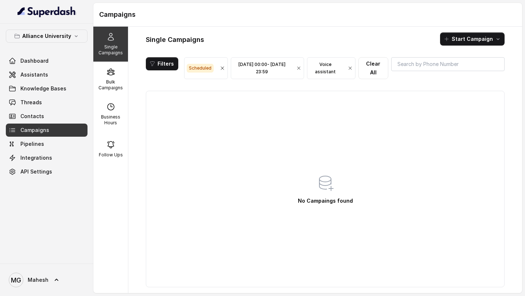
click at [353, 69] on icon "button" at bounding box center [349, 68] width 5 height 6
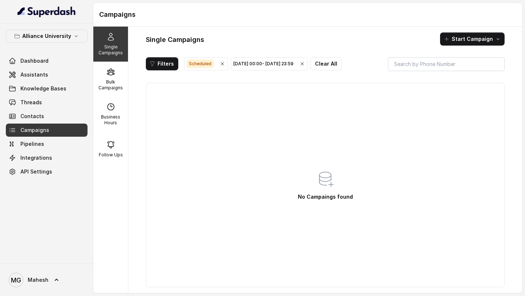
click at [305, 63] on icon "button" at bounding box center [302, 64] width 6 height 6
click at [219, 65] on icon "button" at bounding box center [222, 64] width 6 height 6
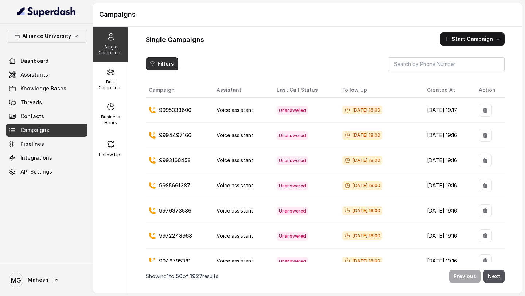
click at [167, 62] on button "Filters" at bounding box center [162, 63] width 32 height 13
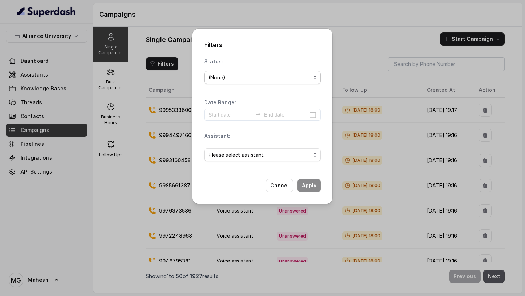
click at [254, 78] on div "(None)" at bounding box center [259, 77] width 102 height 9
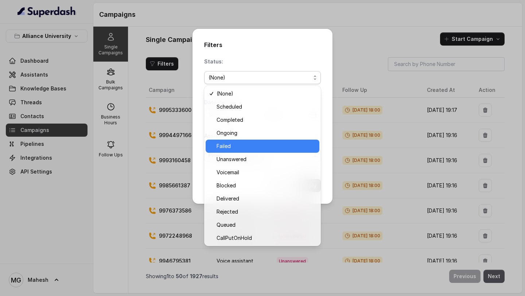
click at [249, 143] on span "Failed" at bounding box center [266, 146] width 98 height 9
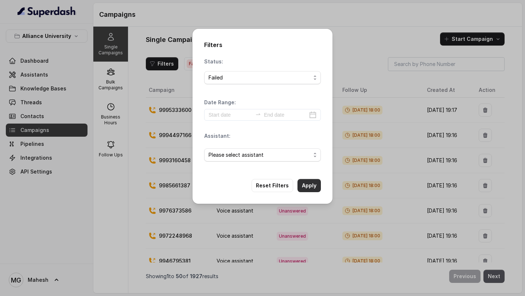
click at [312, 183] on button "Apply" at bounding box center [308, 185] width 23 height 13
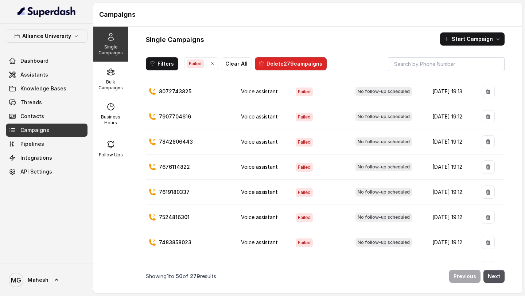
scroll to position [1093, 0]
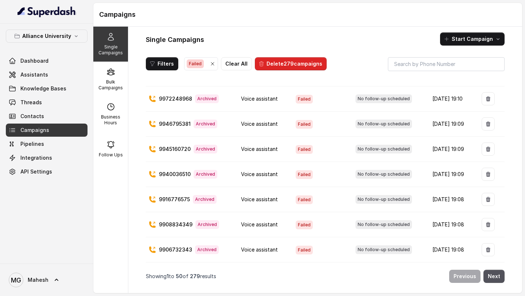
click at [210, 64] on icon "button" at bounding box center [213, 64] width 6 height 6
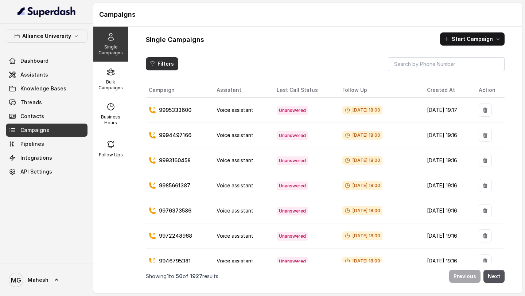
click at [155, 67] on button "Filters" at bounding box center [162, 63] width 32 height 13
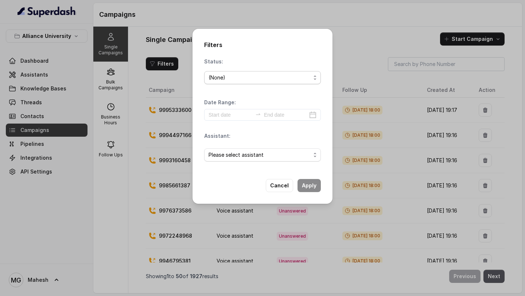
click at [281, 76] on div "(None)" at bounding box center [259, 77] width 102 height 9
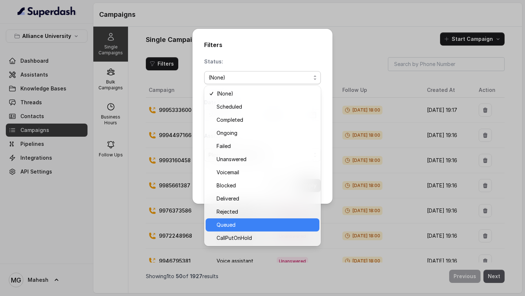
click at [263, 226] on span "Queued" at bounding box center [266, 225] width 98 height 9
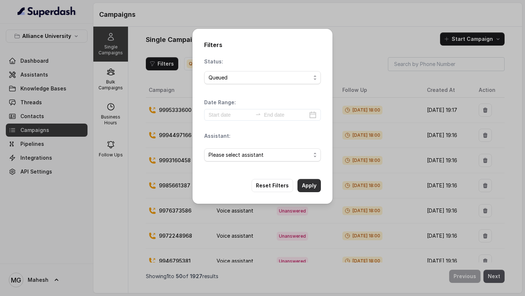
click at [309, 186] on button "Apply" at bounding box center [308, 185] width 23 height 13
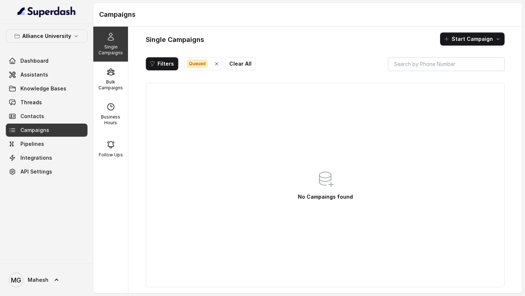
click at [215, 66] on icon "button" at bounding box center [217, 64] width 6 height 6
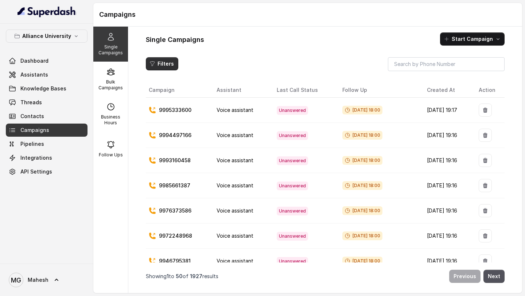
click at [159, 65] on button "Filters" at bounding box center [162, 63] width 32 height 13
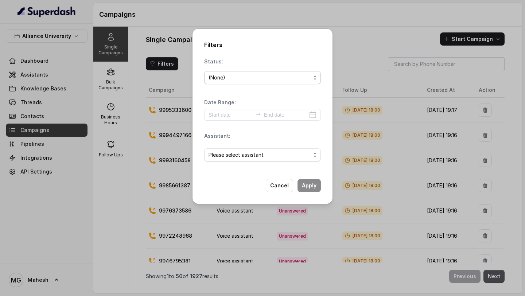
click at [267, 75] on div "(None)" at bounding box center [259, 77] width 102 height 9
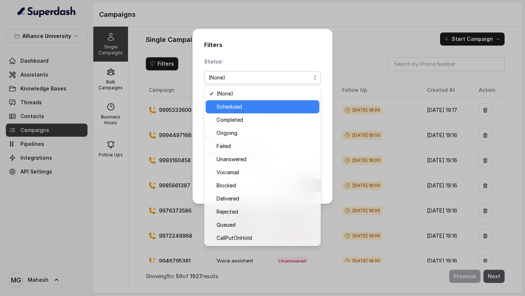
click at [253, 106] on span "Scheduled" at bounding box center [266, 106] width 98 height 9
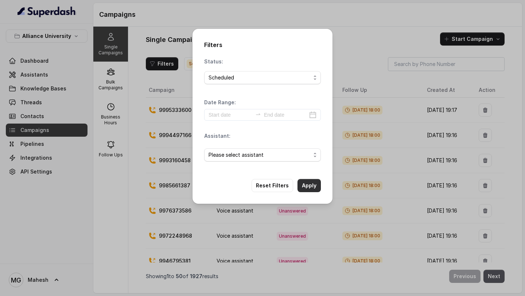
click at [307, 185] on button "Apply" at bounding box center [308, 185] width 23 height 13
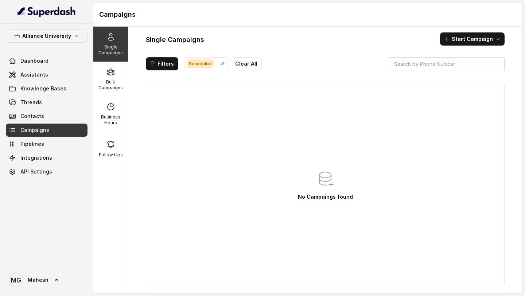
click at [219, 64] on icon "button" at bounding box center [222, 64] width 6 height 6
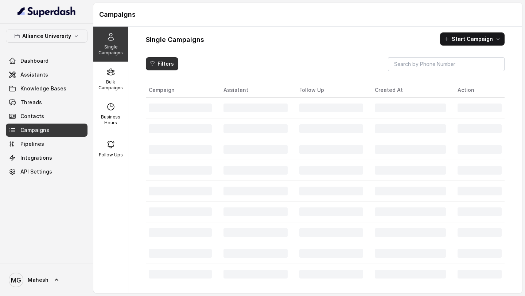
click at [169, 65] on button "Filters" at bounding box center [162, 63] width 32 height 13
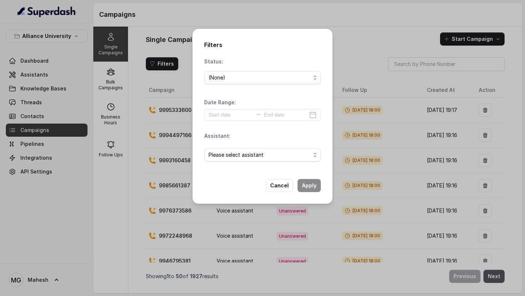
click at [258, 79] on div "(None)" at bounding box center [259, 77] width 102 height 9
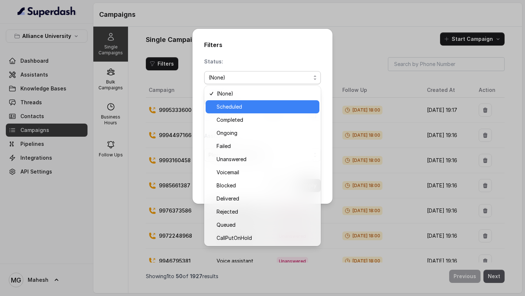
click at [241, 105] on span "Scheduled" at bounding box center [266, 106] width 98 height 9
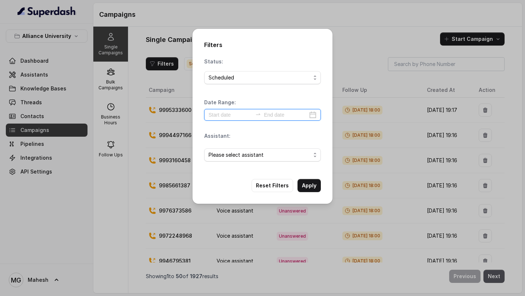
click at [246, 114] on input at bounding box center [230, 115] width 44 height 8
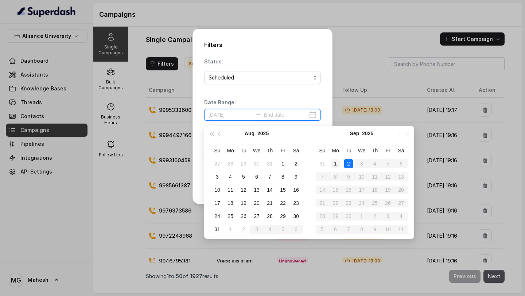
type input "[DATE]"
click at [337, 163] on div "1" at bounding box center [335, 163] width 9 height 9
type input "[DATE]"
click at [347, 163] on div "2" at bounding box center [348, 163] width 9 height 9
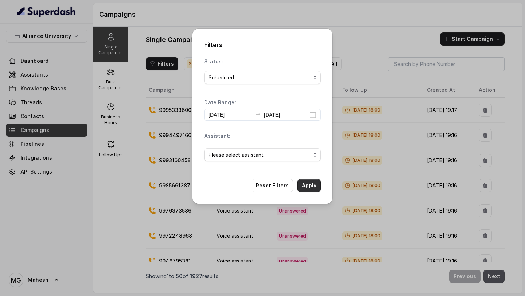
click at [313, 182] on button "Apply" at bounding box center [308, 185] width 23 height 13
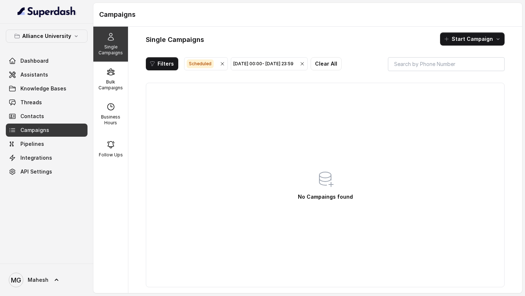
click at [304, 65] on icon "button" at bounding box center [302, 63] width 3 height 3
click at [219, 65] on icon "button" at bounding box center [222, 64] width 6 height 6
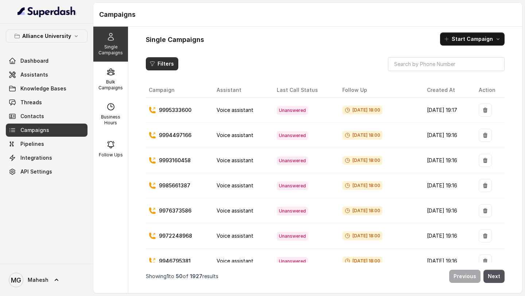
click at [167, 65] on button "Filters" at bounding box center [162, 63] width 32 height 13
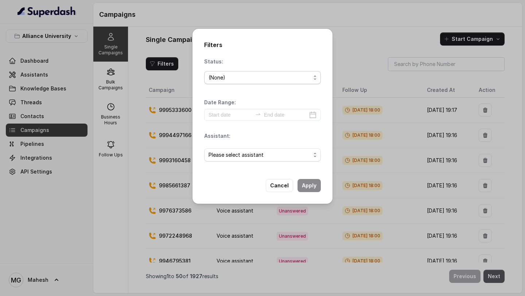
click at [304, 78] on div "(None)" at bounding box center [259, 77] width 102 height 9
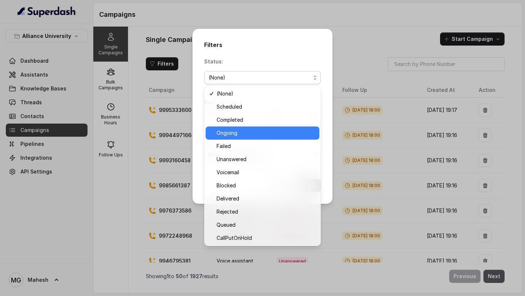
click at [241, 131] on span "Ongoing" at bounding box center [266, 133] width 98 height 9
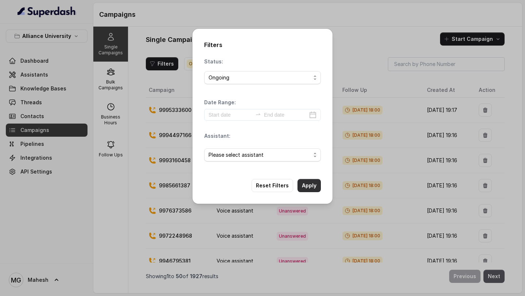
click at [309, 191] on button "Apply" at bounding box center [308, 185] width 23 height 13
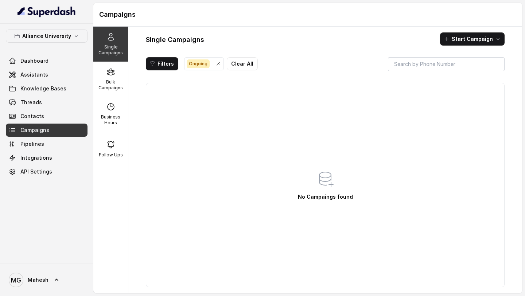
click at [215, 65] on icon "button" at bounding box center [218, 64] width 6 height 6
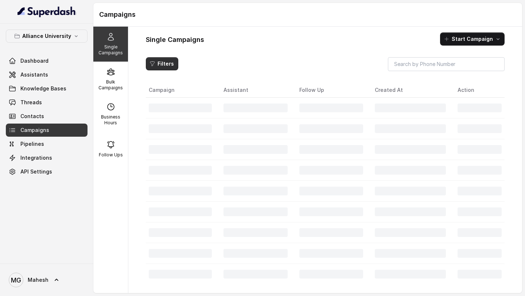
click at [168, 67] on button "Filters" at bounding box center [162, 63] width 32 height 13
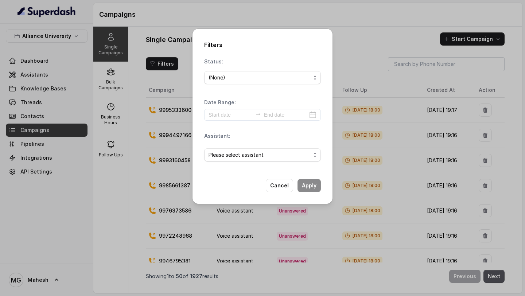
click at [261, 89] on div "Status: (None) Date Range: Assistant: Please select assistant" at bounding box center [262, 112] width 117 height 109
click at [261, 87] on div "Status: (None) Date Range: Assistant: Please select assistant" at bounding box center [262, 112] width 117 height 109
click at [269, 81] on div "(None)" at bounding box center [259, 77] width 102 height 9
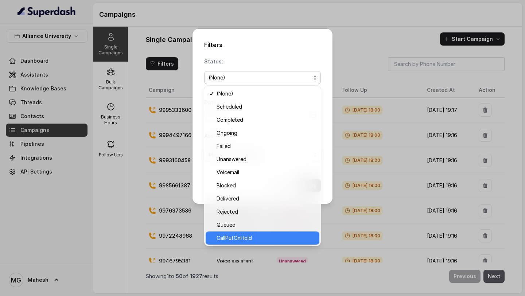
click at [252, 236] on span "CallPutOnHold" at bounding box center [266, 238] width 98 height 9
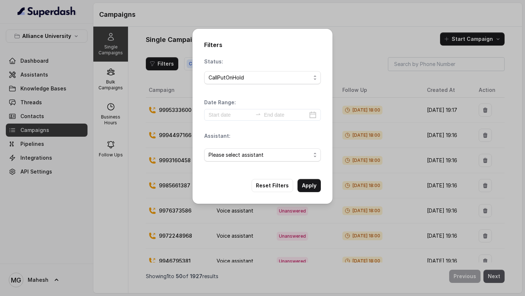
click at [295, 188] on div "Reset Filters Apply" at bounding box center [262, 185] width 117 height 13
click at [301, 188] on button "Apply" at bounding box center [308, 185] width 23 height 13
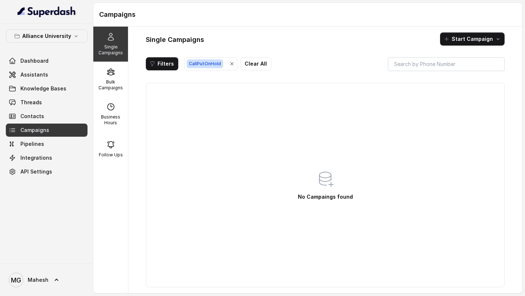
click at [231, 66] on icon "button" at bounding box center [232, 64] width 6 height 6
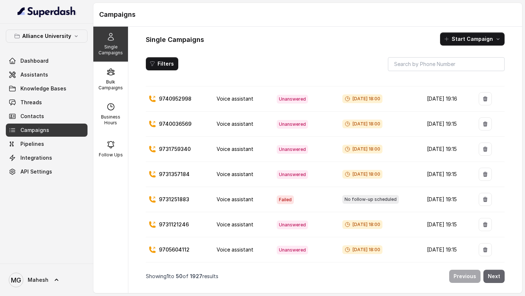
click at [492, 274] on button "Next" at bounding box center [493, 276] width 21 height 13
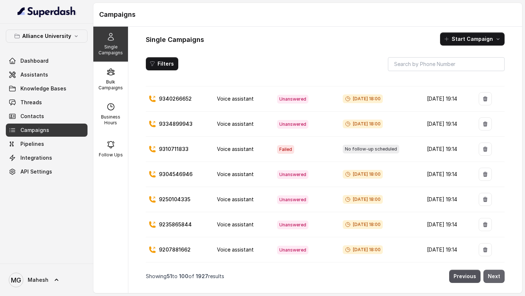
click at [498, 277] on button "Next" at bounding box center [493, 276] width 21 height 13
click at [501, 277] on button "Next" at bounding box center [493, 276] width 21 height 13
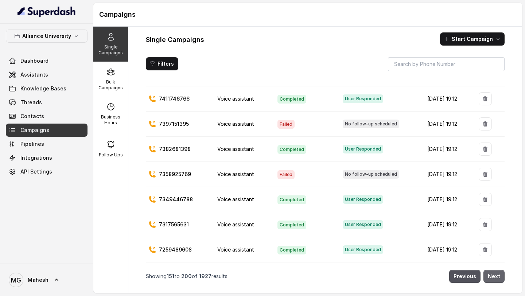
click at [493, 277] on button "Next" at bounding box center [493, 276] width 21 height 13
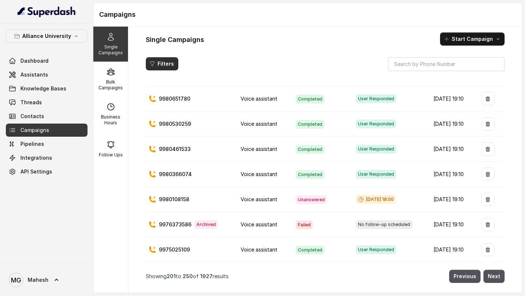
click at [171, 65] on button "Filters" at bounding box center [162, 63] width 32 height 13
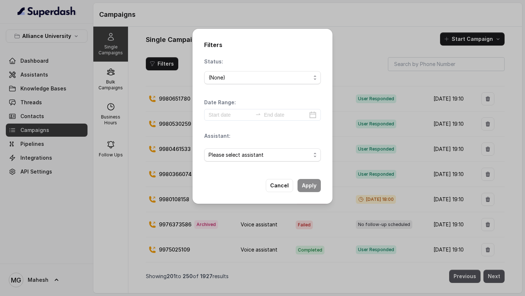
click at [343, 20] on div "Filters Status: (None) Date Range: Assistant: Please select assistant Cancel Ap…" at bounding box center [262, 148] width 525 height 296
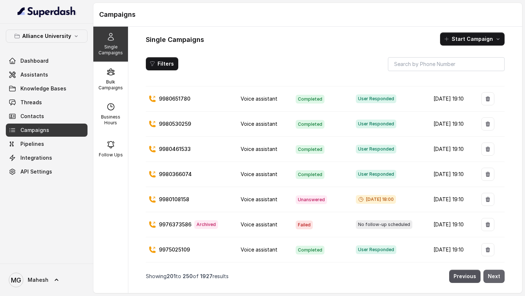
click at [495, 274] on button "Next" at bounding box center [493, 276] width 21 height 13
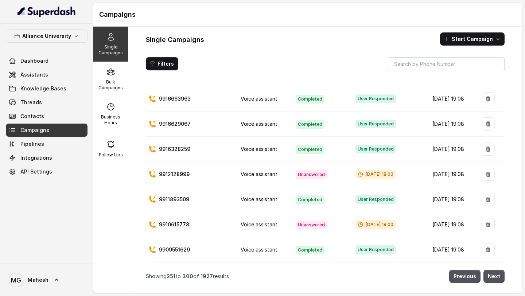
click at [502, 283] on nav "Showing 251 to 300 of 1927 results Previous Next" at bounding box center [325, 276] width 359 height 22
click at [500, 278] on button "Next" at bounding box center [493, 276] width 21 height 13
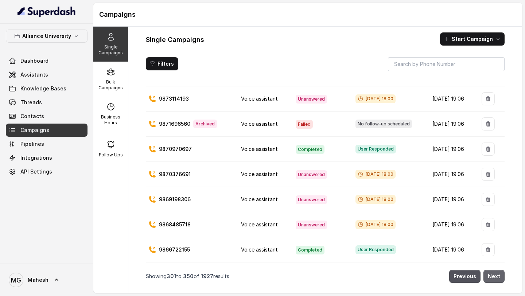
click at [494, 279] on button "Next" at bounding box center [493, 276] width 21 height 13
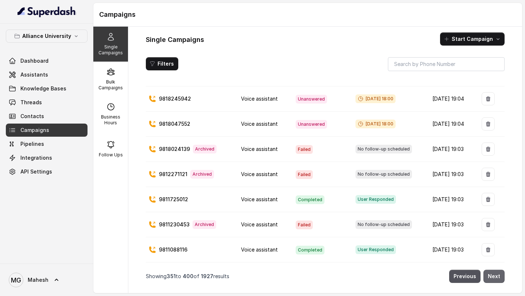
click at [493, 272] on button "Next" at bounding box center [493, 276] width 21 height 13
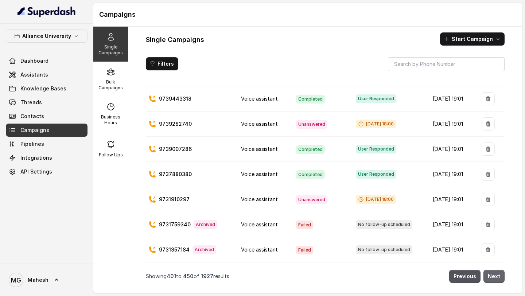
click at [492, 273] on button "Next" at bounding box center [493, 276] width 21 height 13
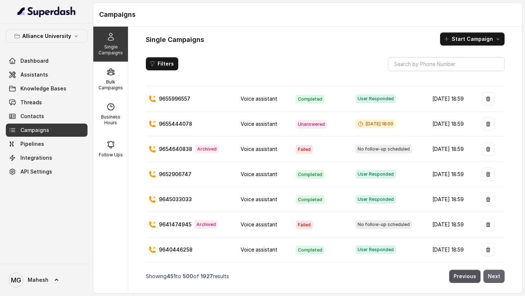
click at [497, 278] on button "Next" at bounding box center [493, 276] width 21 height 13
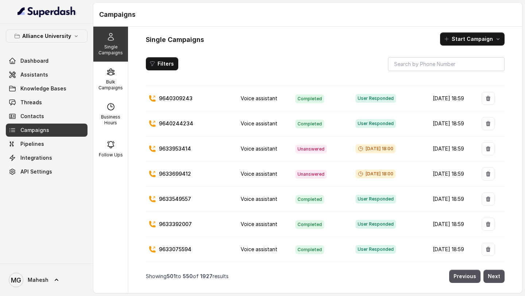
scroll to position [0, 0]
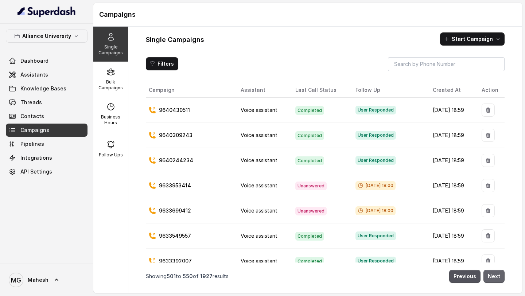
click at [492, 273] on button "Next" at bounding box center [493, 276] width 21 height 13
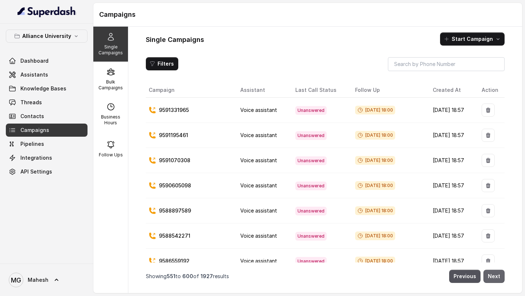
click at [494, 278] on button "Next" at bounding box center [493, 276] width 21 height 13
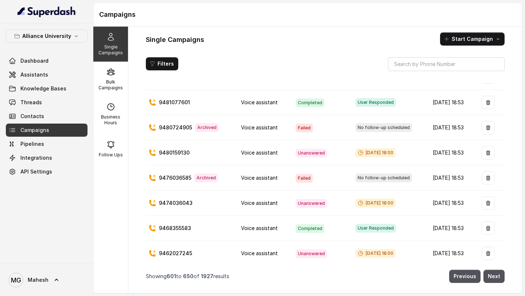
scroll to position [1093, 0]
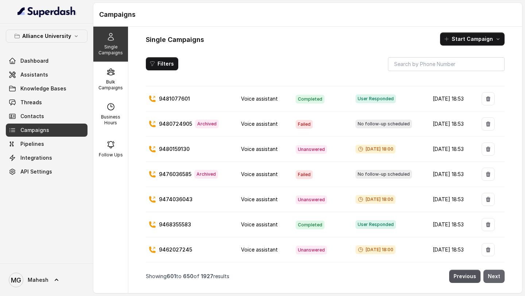
click at [490, 275] on button "Next" at bounding box center [493, 276] width 21 height 13
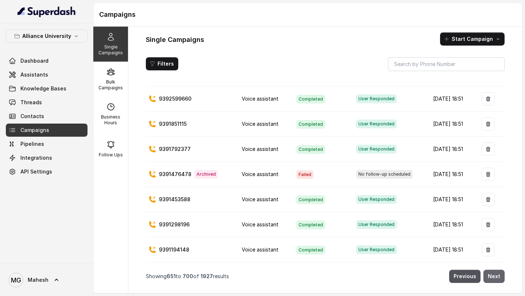
click at [498, 278] on button "Next" at bounding box center [493, 276] width 21 height 13
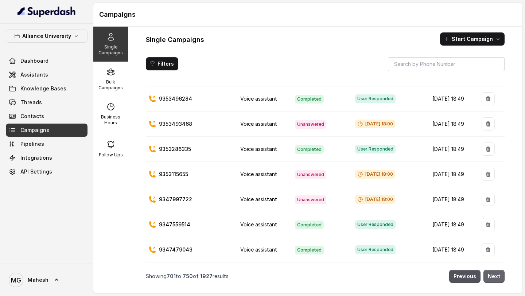
click at [495, 274] on button "Next" at bounding box center [493, 276] width 21 height 13
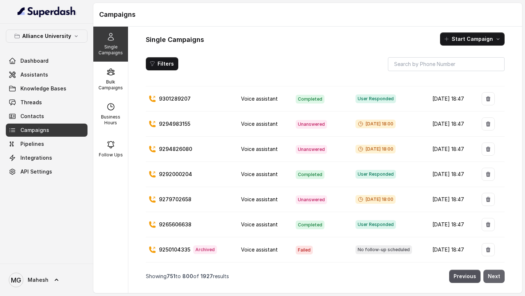
click at [493, 277] on button "Next" at bounding box center [493, 276] width 21 height 13
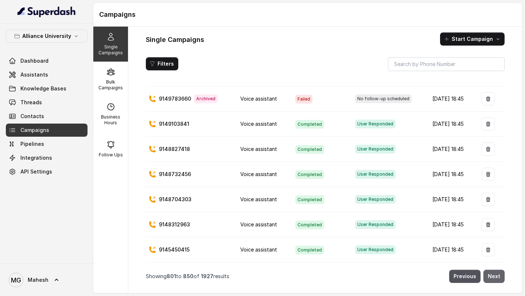
click at [488, 276] on button "Next" at bounding box center [493, 276] width 21 height 13
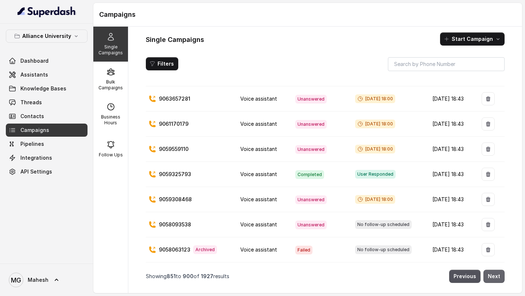
click at [496, 277] on button "Next" at bounding box center [493, 276] width 21 height 13
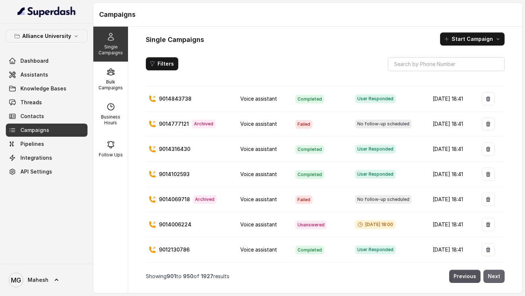
click at [496, 277] on button "Next" at bounding box center [493, 276] width 21 height 13
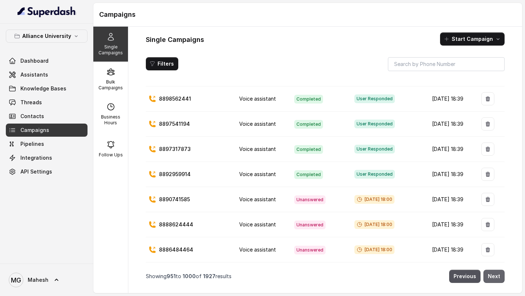
click at [498, 275] on button "Next" at bounding box center [493, 276] width 21 height 13
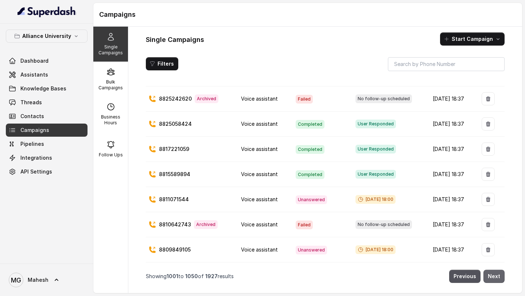
click at [491, 275] on button "Next" at bounding box center [493, 276] width 21 height 13
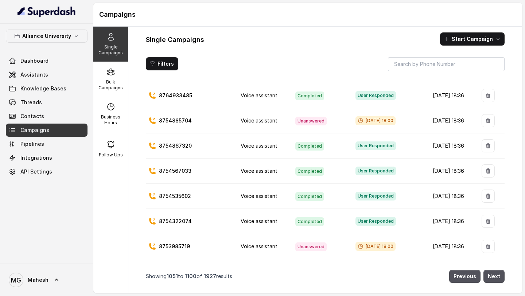
scroll to position [468, 0]
click at [498, 275] on button "Next" at bounding box center [493, 276] width 21 height 13
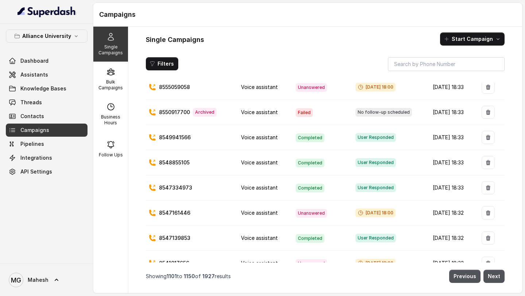
scroll to position [1093, 0]
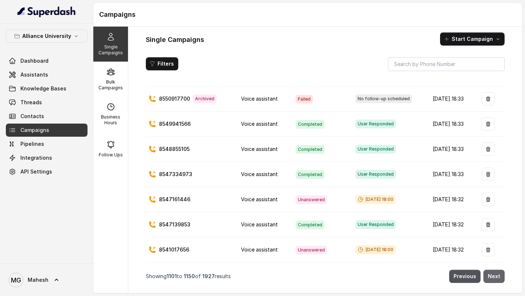
click at [495, 277] on button "Next" at bounding box center [493, 276] width 21 height 13
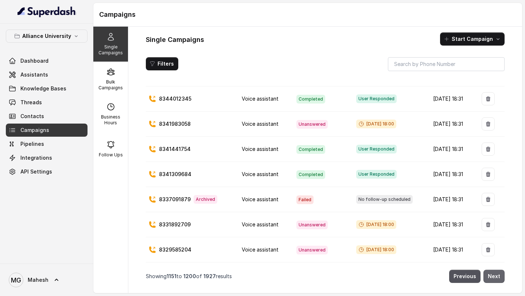
click at [497, 277] on button "Next" at bounding box center [493, 276] width 21 height 13
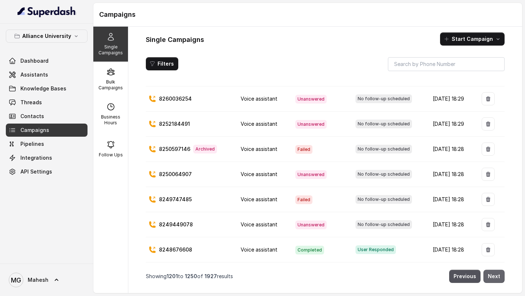
click at [495, 277] on button "Next" at bounding box center [493, 276] width 21 height 13
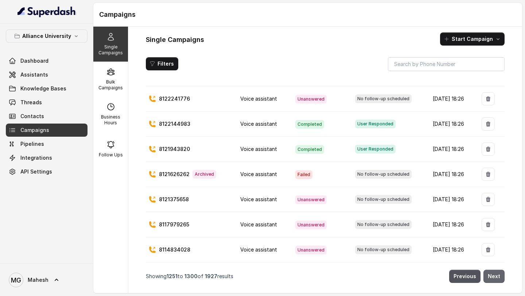
click at [495, 276] on button "Next" at bounding box center [493, 276] width 21 height 13
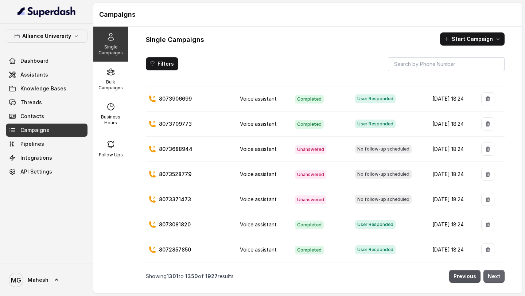
click at [496, 276] on button "Next" at bounding box center [493, 276] width 21 height 13
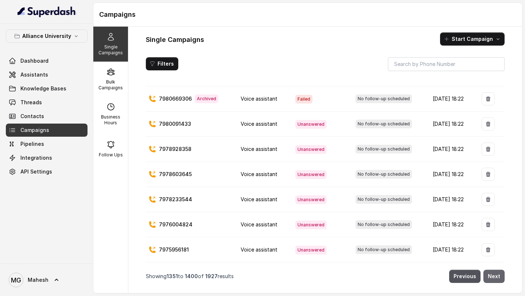
click at [495, 274] on button "Next" at bounding box center [493, 276] width 21 height 13
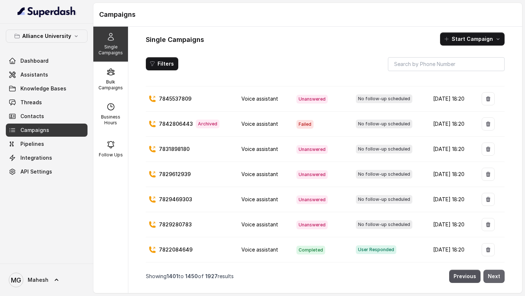
click at [497, 276] on button "Next" at bounding box center [493, 276] width 21 height 13
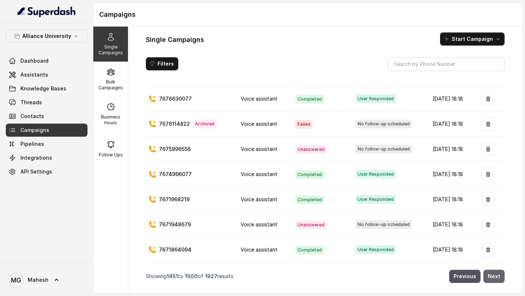
click at [497, 276] on button "Next" at bounding box center [493, 276] width 21 height 13
